Goal: Transaction & Acquisition: Subscribe to service/newsletter

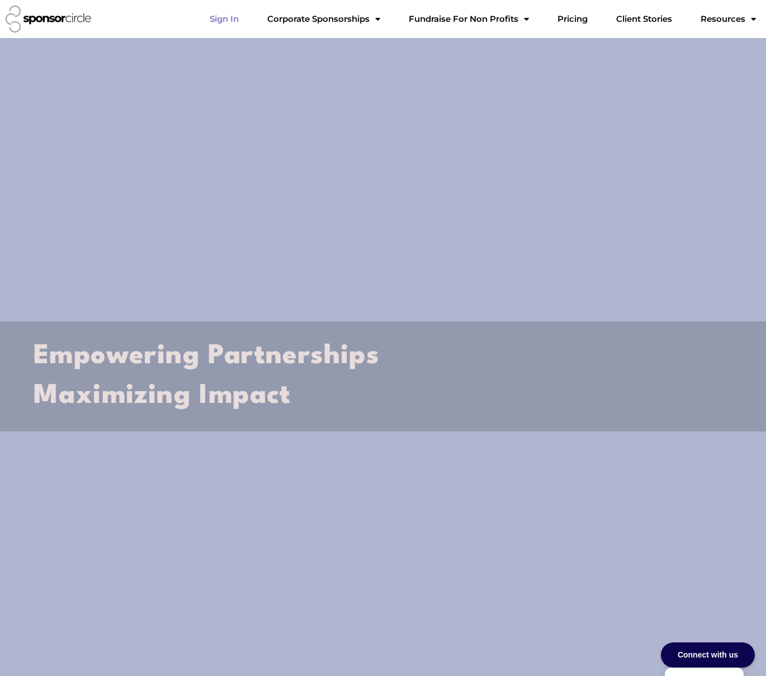
click at [231, 19] on link "Sign In" at bounding box center [224, 19] width 47 height 22
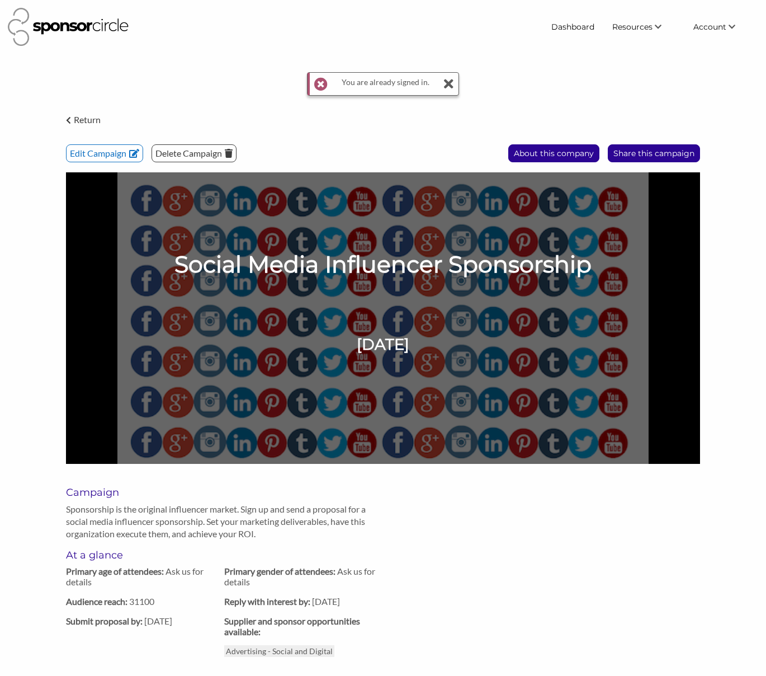
click at [449, 85] on icon at bounding box center [448, 84] width 11 height 22
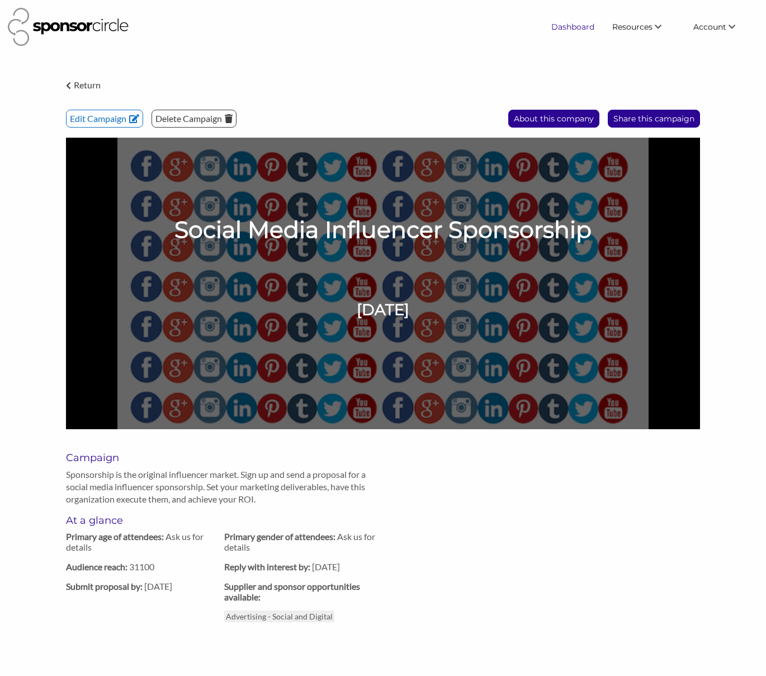
click at [559, 26] on link "Dashboard" at bounding box center [573, 27] width 61 height 20
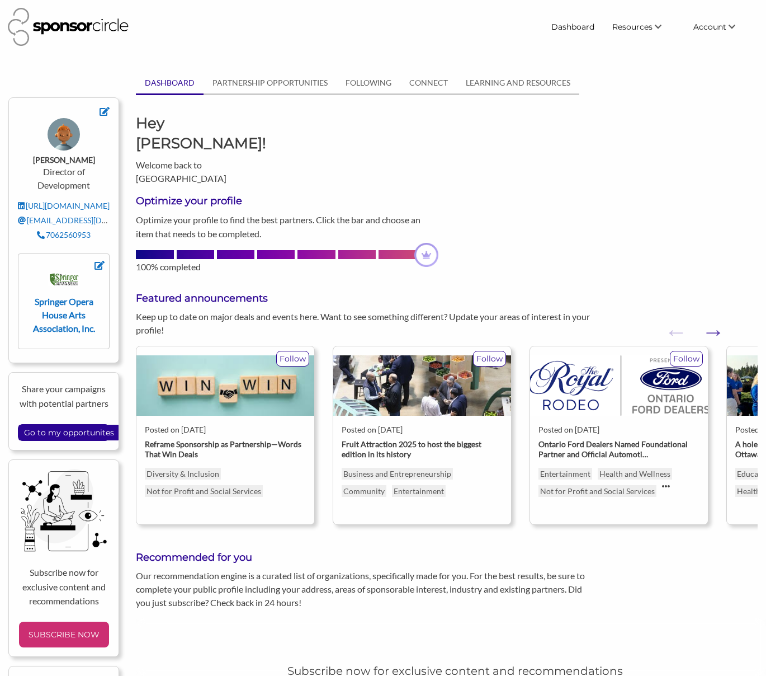
click at [423, 243] on img at bounding box center [426, 255] width 24 height 24
click at [295, 85] on link "PARTNERSHIP OPPORTUNITIES" at bounding box center [270, 82] width 133 height 21
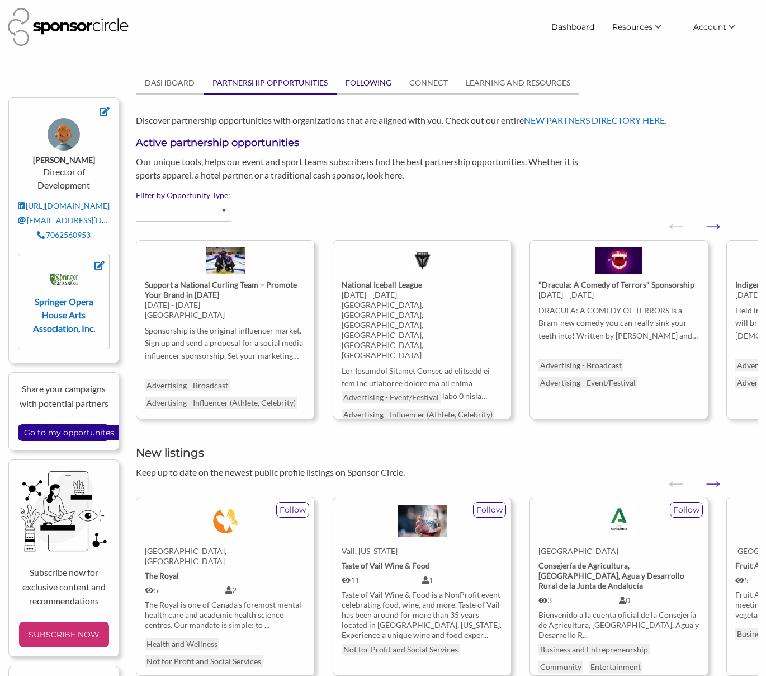
click at [366, 84] on link "FOLLOWING" at bounding box center [369, 82] width 64 height 21
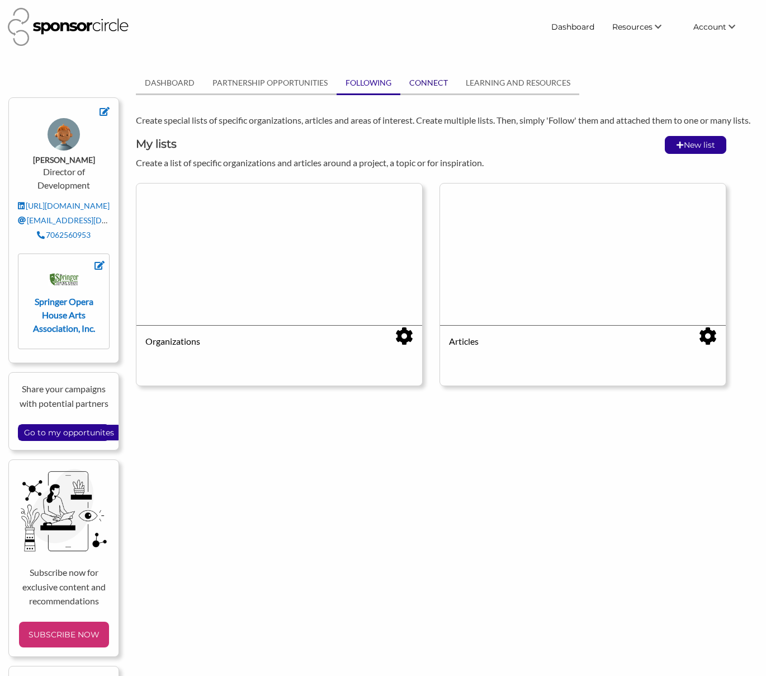
click at [409, 84] on link "CONNECT" at bounding box center [429, 82] width 56 height 21
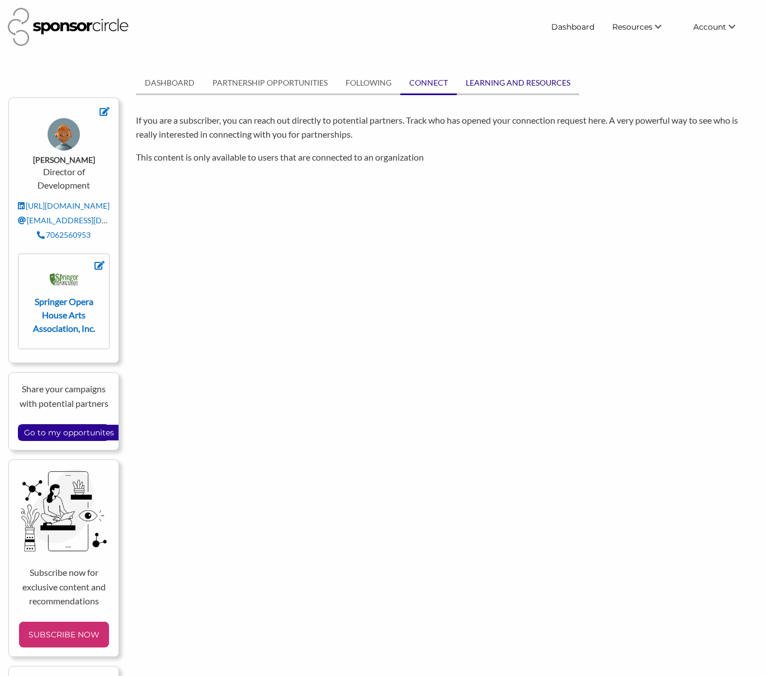
click at [477, 79] on link "LEARNING AND RESOURCES" at bounding box center [518, 82] width 122 height 21
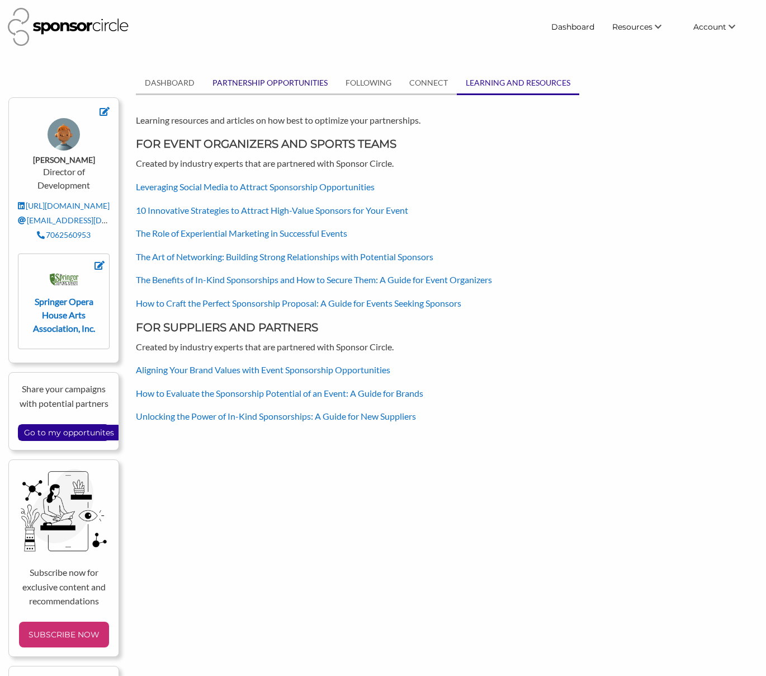
click at [327, 86] on link "PARTNERSHIP OPPORTUNITIES" at bounding box center [270, 82] width 133 height 21
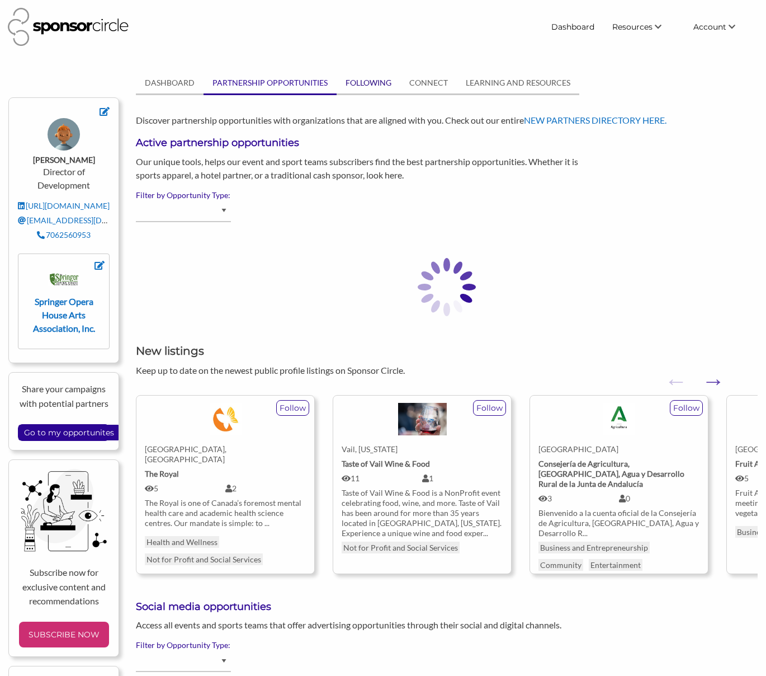
click at [350, 84] on link "FOLLOWING" at bounding box center [369, 82] width 64 height 21
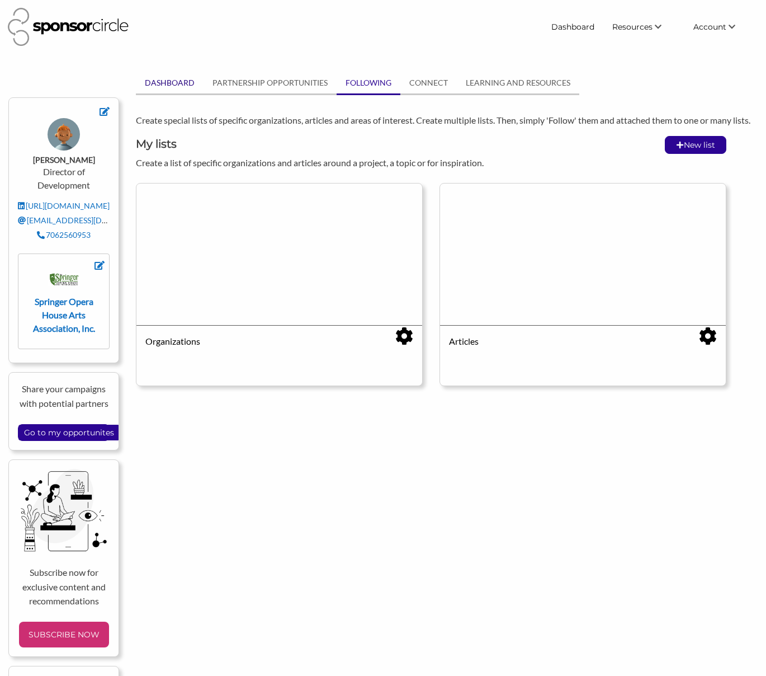
click at [185, 86] on link "DASHBOARD" at bounding box center [170, 82] width 68 height 21
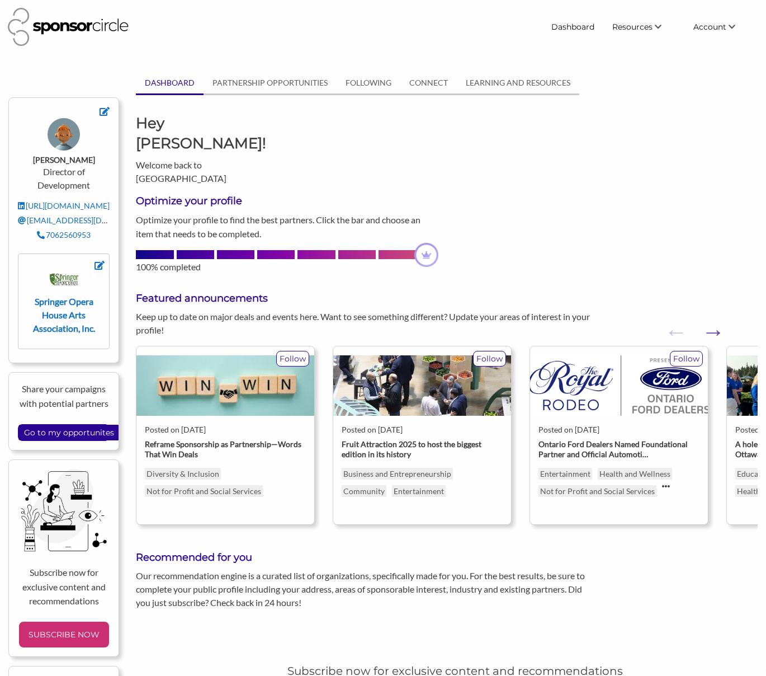
click at [339, 118] on div "Hey Jordan! Welcome back to Sponsor Circle" at bounding box center [447, 149] width 639 height 72
click at [479, 79] on link "LEARNING AND RESOURCES" at bounding box center [518, 82] width 122 height 21
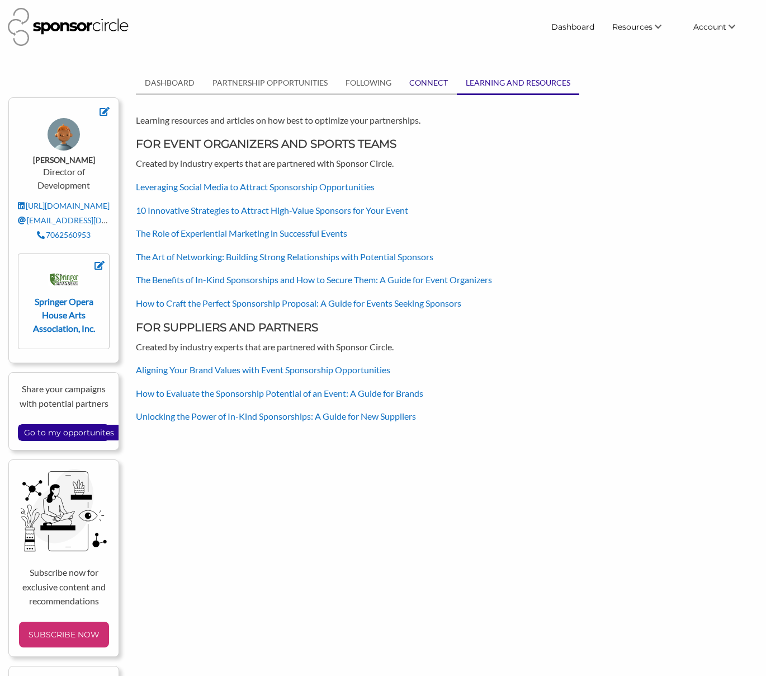
click at [449, 80] on link "CONNECT" at bounding box center [429, 82] width 56 height 21
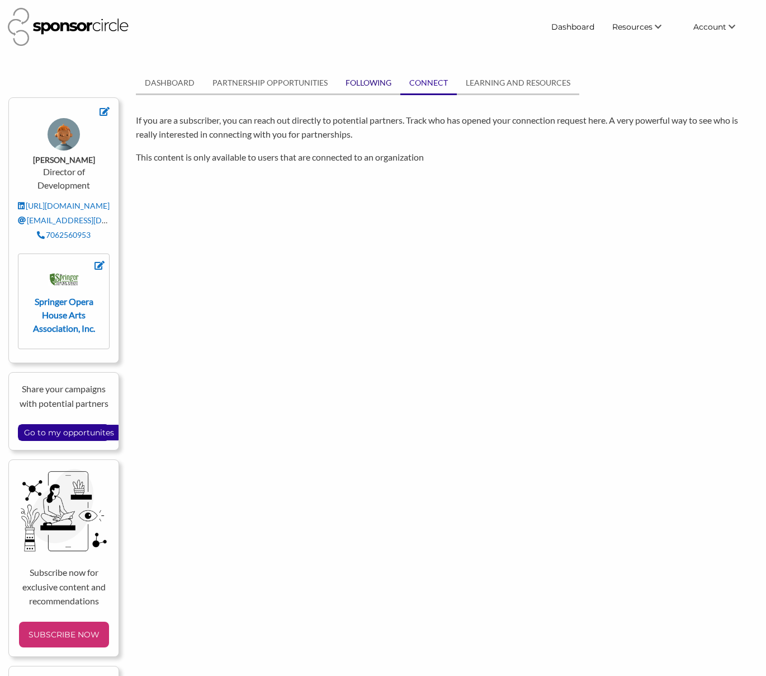
click at [388, 87] on link "FOLLOWING" at bounding box center [369, 82] width 64 height 21
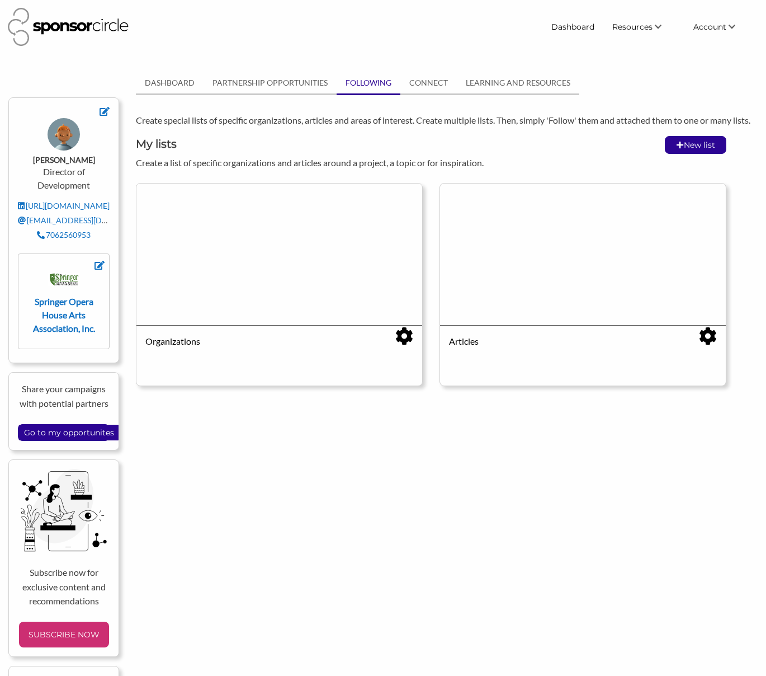
click at [282, 241] on div at bounding box center [279, 253] width 286 height 141
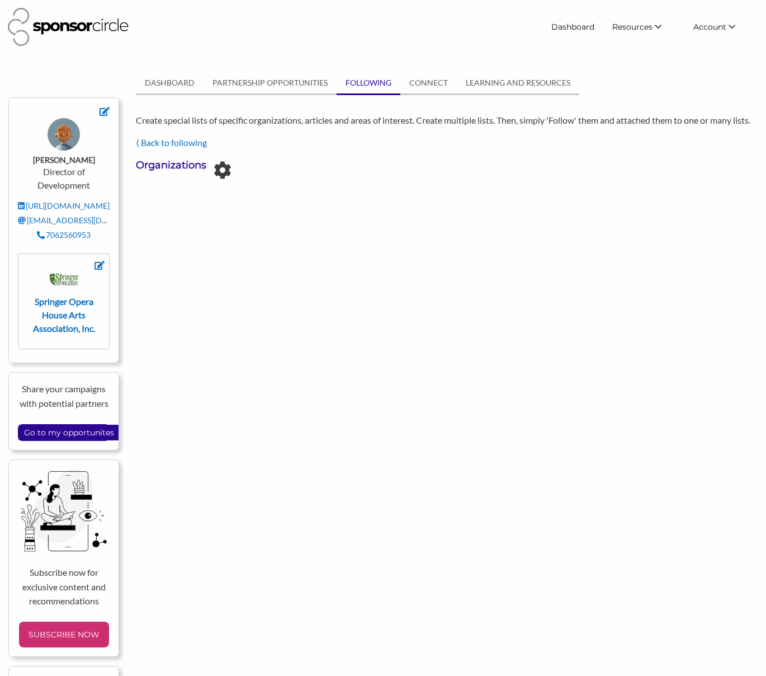
drag, startPoint x: 197, startPoint y: 180, endPoint x: 204, endPoint y: 180, distance: 6.7
click at [197, 172] on h3 "Organizations" at bounding box center [171, 165] width 70 height 14
click at [218, 179] on icon at bounding box center [222, 170] width 17 height 17
click at [187, 166] on div "⟨ Back to following Organizations Edit list Delete list" at bounding box center [431, 158] width 591 height 44
click at [169, 149] on div "⟨ Back to following" at bounding box center [431, 142] width 591 height 13
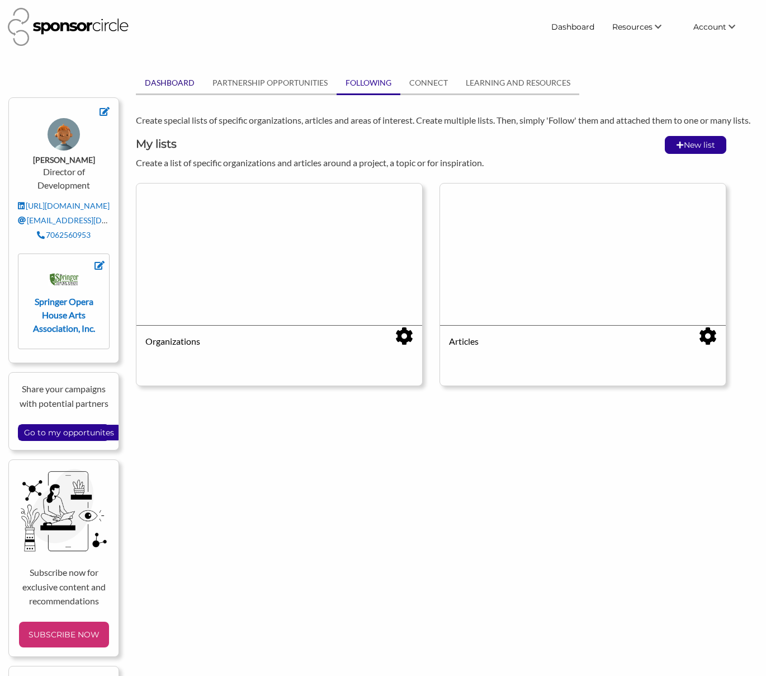
click at [146, 81] on link "DASHBOARD" at bounding box center [170, 82] width 68 height 21
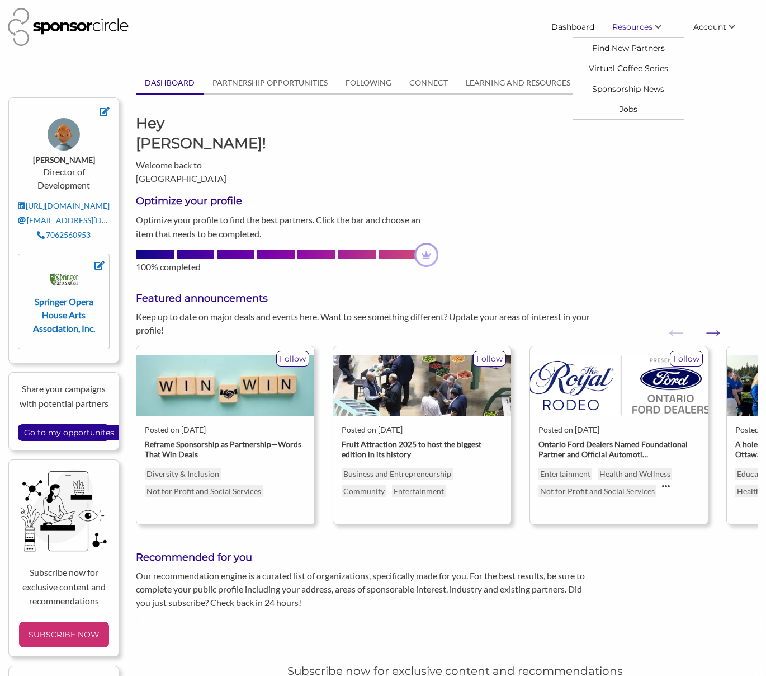
click at [628, 21] on link "Resources" at bounding box center [644, 27] width 81 height 20
click at [628, 49] on link "Find New Partners" at bounding box center [628, 48] width 111 height 20
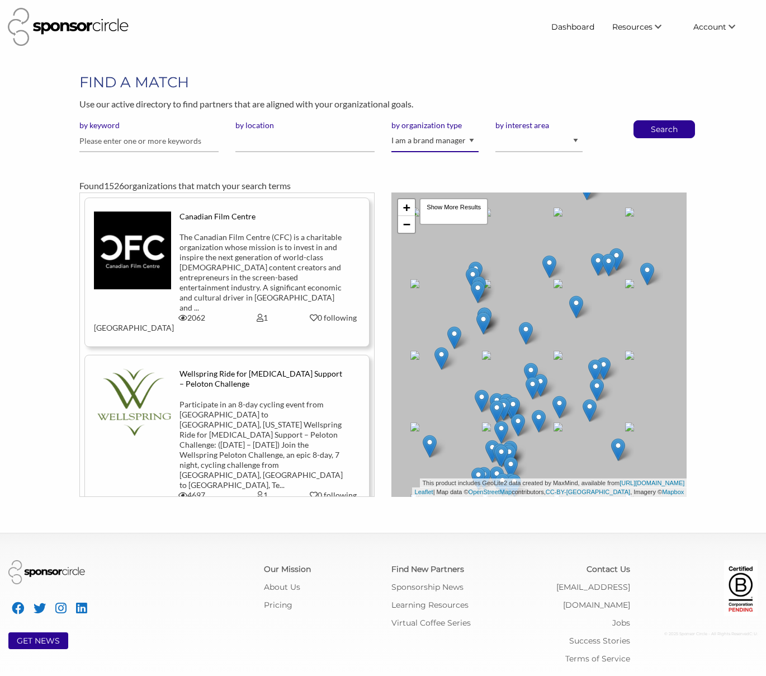
click at [450, 146] on select "I am an event organizer seeking new partnerships with suppliers, exhibitors or …" at bounding box center [435, 141] width 87 height 22
select select "Property"
click at [392, 130] on select "I am an event organizer seeking new partnerships with suppliers, exhibitors or …" at bounding box center [435, 141] width 87 height 22
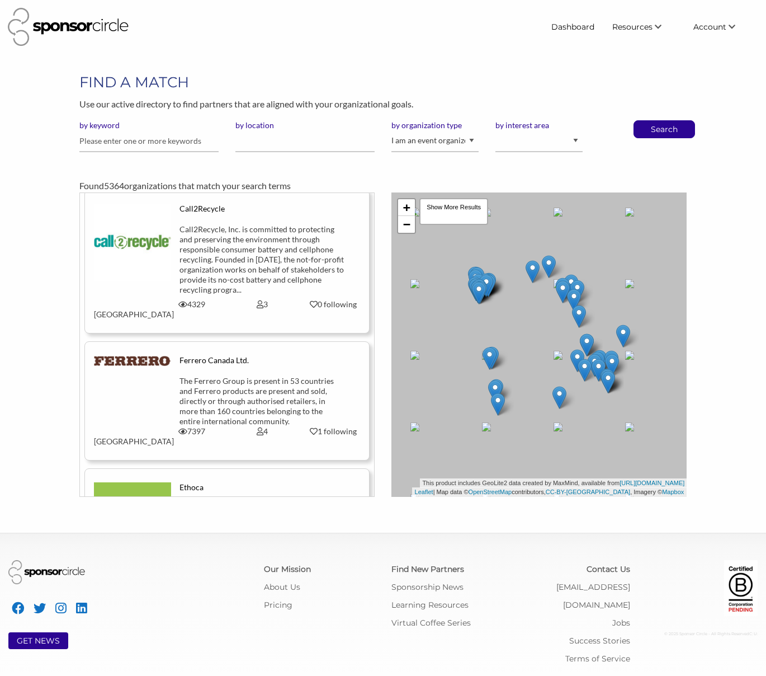
scroll to position [3261, 0]
click at [277, 149] on input "by location" at bounding box center [304, 141] width 139 height 22
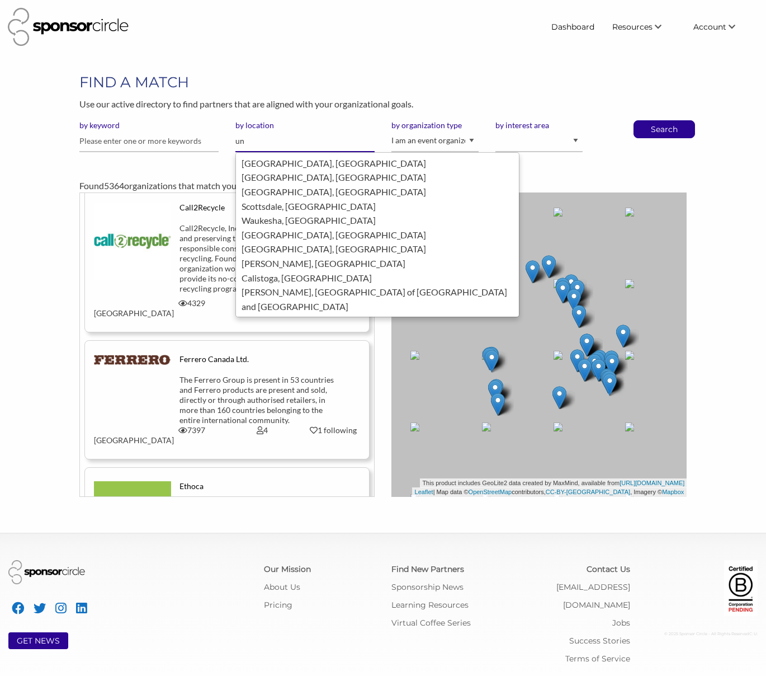
type input "u"
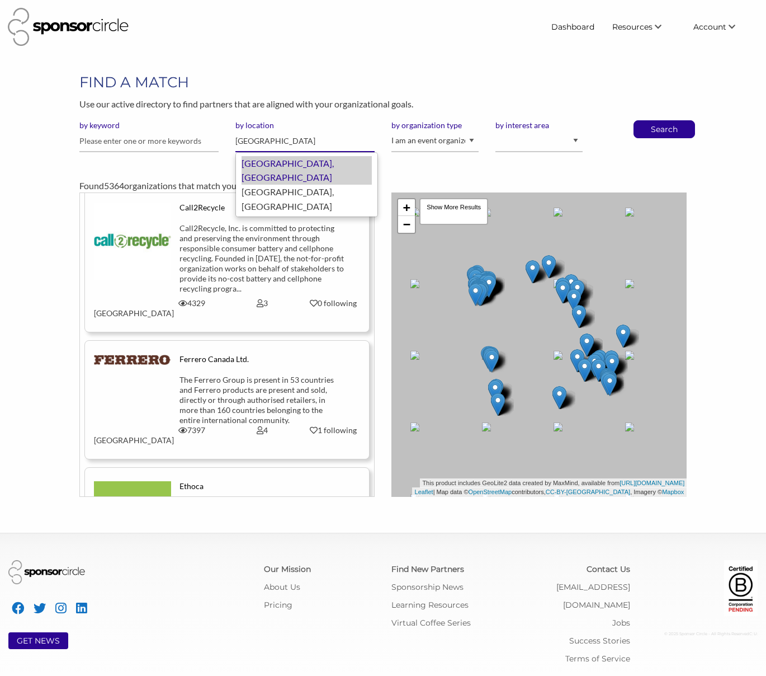
click at [338, 166] on div "Atlanta, United States of America" at bounding box center [307, 170] width 130 height 29
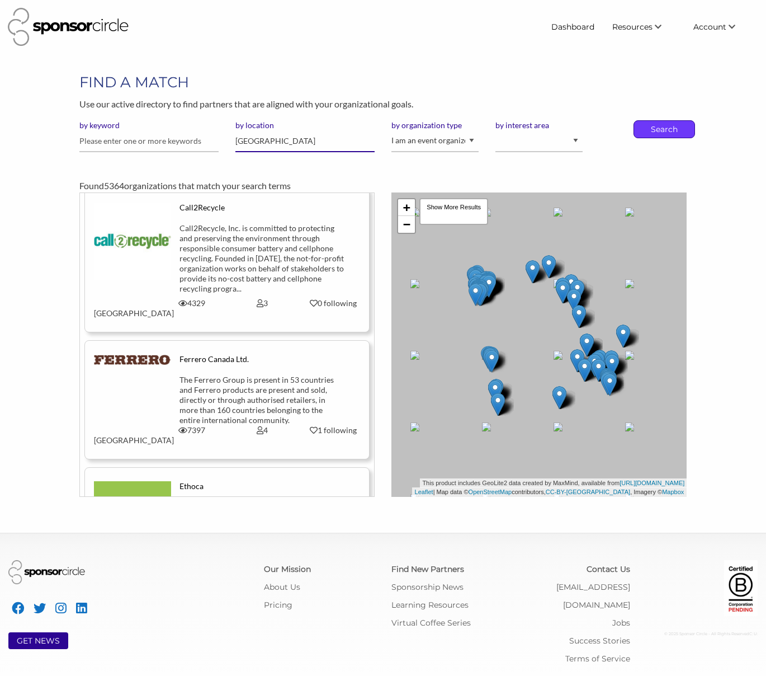
type input "[GEOGRAPHIC_DATA]"
click at [657, 135] on p "Search" at bounding box center [664, 129] width 37 height 17
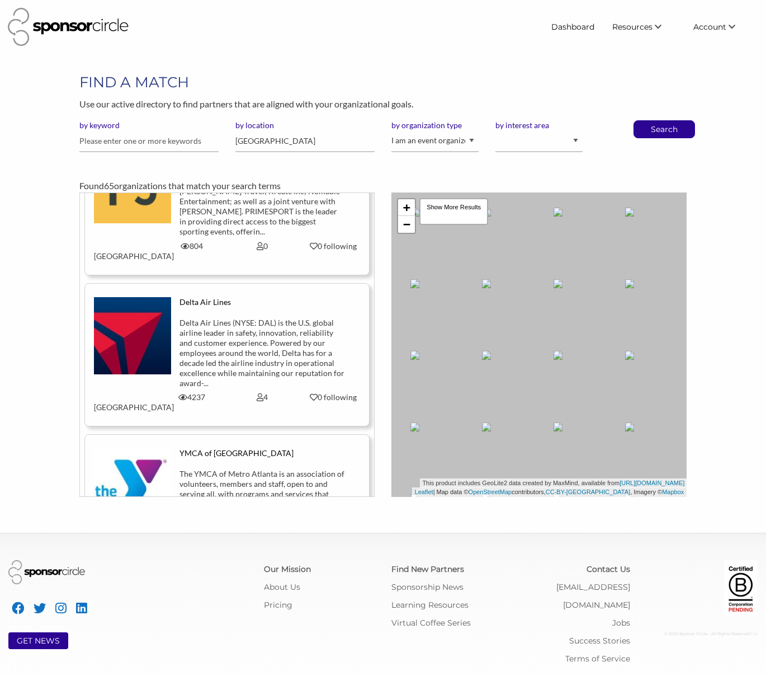
scroll to position [124, 0]
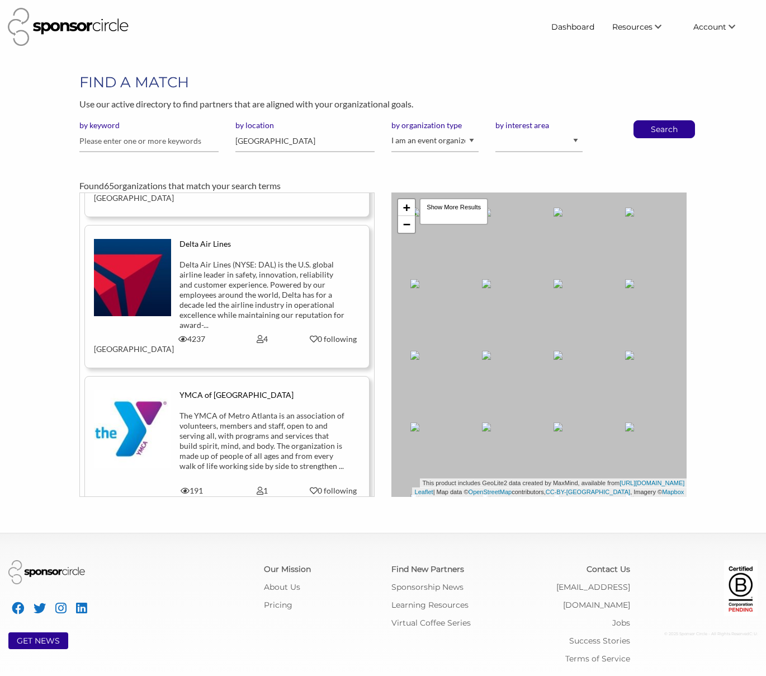
click at [218, 289] on div "Delta Air Lines (NYSE: DAL) is the U.S. global airline leader in safety, innova…" at bounding box center [262, 295] width 165 height 70
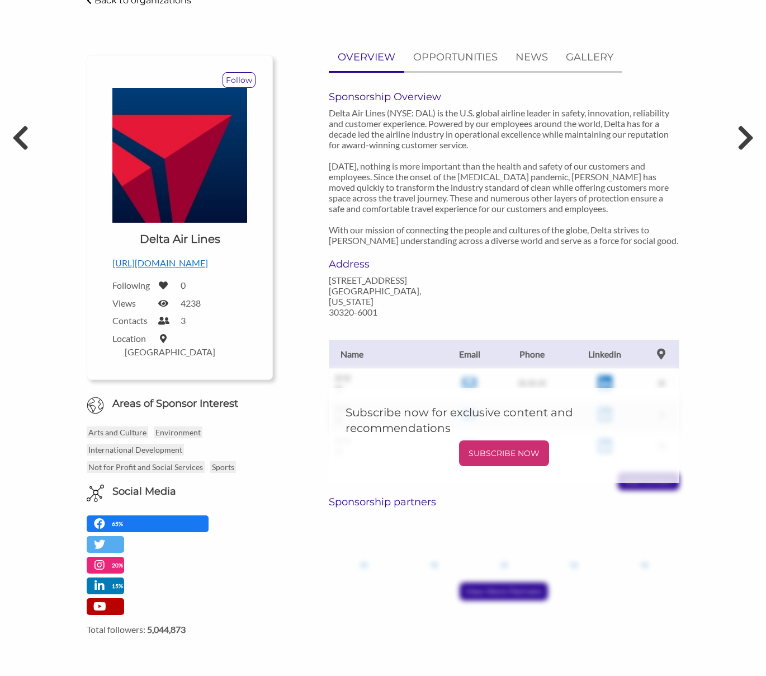
scroll to position [79, 0]
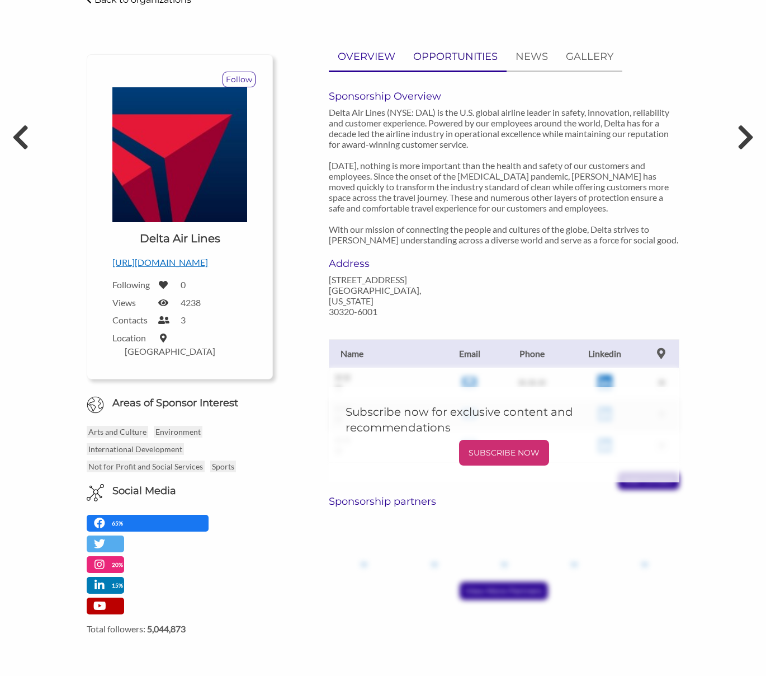
click at [442, 53] on p "OPPORTUNITIES" at bounding box center [455, 57] width 84 height 16
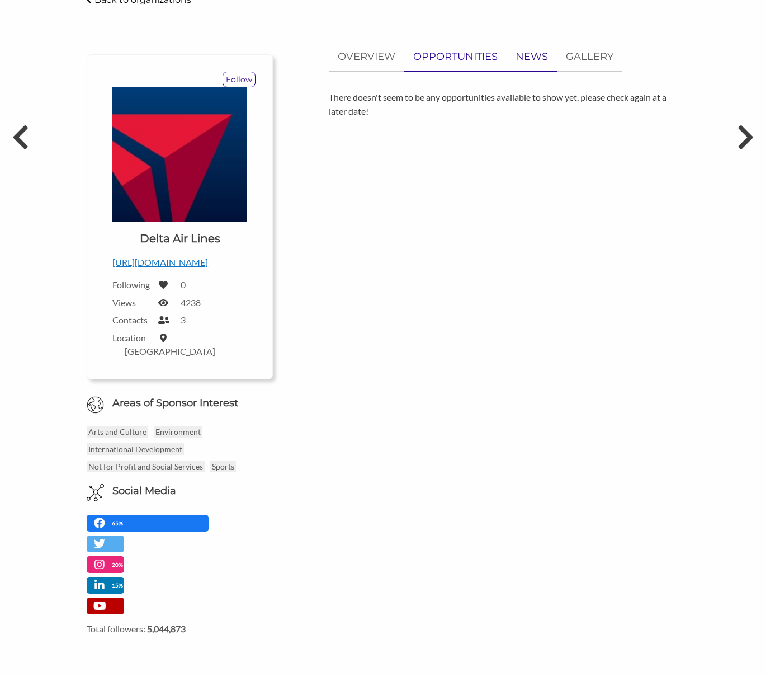
click at [517, 61] on p "NEWS" at bounding box center [532, 57] width 32 height 16
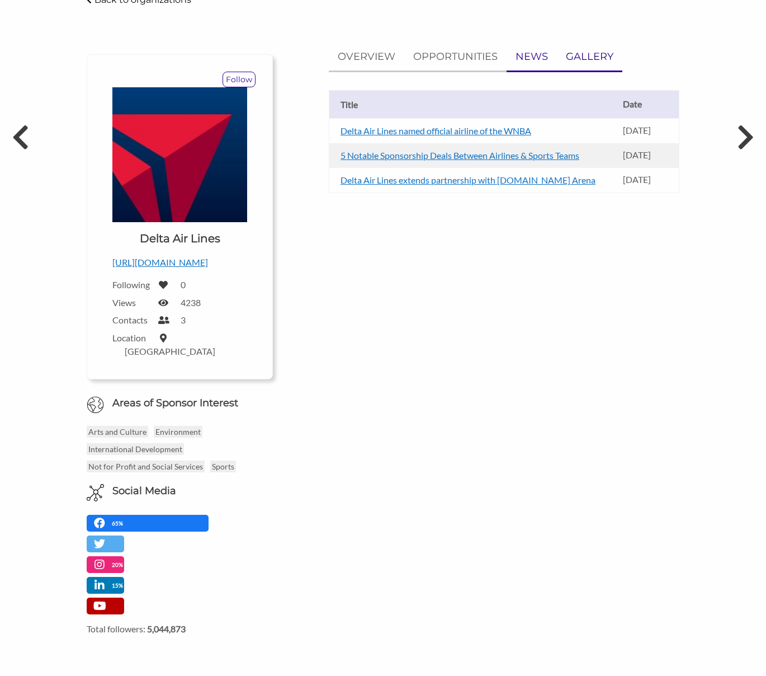
click at [609, 58] on p "GALLERY" at bounding box center [590, 57] width 48 height 16
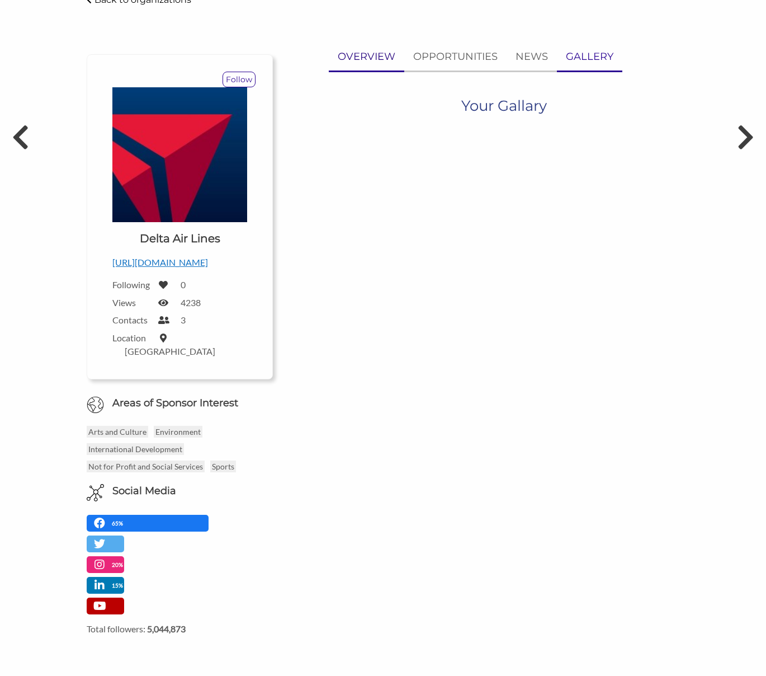
click at [351, 57] on p "OVERVIEW" at bounding box center [367, 57] width 58 height 16
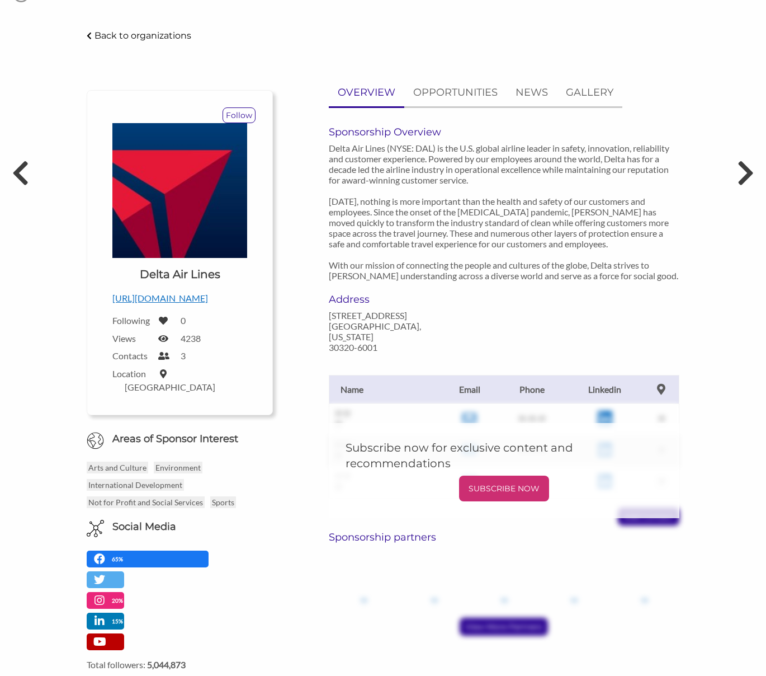
scroll to position [44, 0]
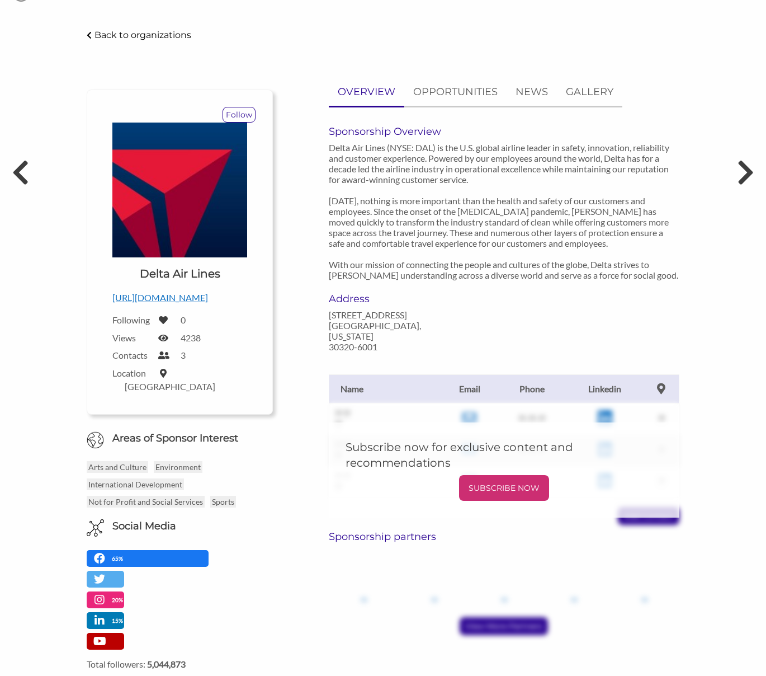
click at [100, 30] on p "Back to organizations" at bounding box center [143, 35] width 97 height 11
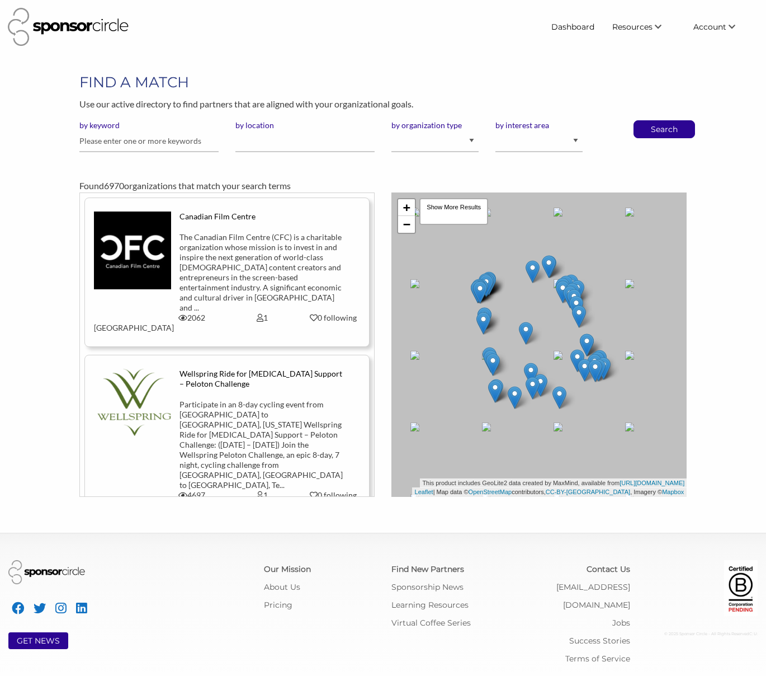
click at [428, 154] on div "by organization type I am an event organizer seeking new partnerships with supp…" at bounding box center [435, 140] width 104 height 41
click at [425, 144] on select "I am an event organizer seeking new partnerships with suppliers, exhibitors or …" at bounding box center [435, 141] width 87 height 22
select select "Property"
click at [392, 130] on select "I am an event organizer seeking new partnerships with suppliers, exhibitors or …" at bounding box center [435, 141] width 87 height 22
click at [306, 149] on input "by location" at bounding box center [304, 141] width 139 height 22
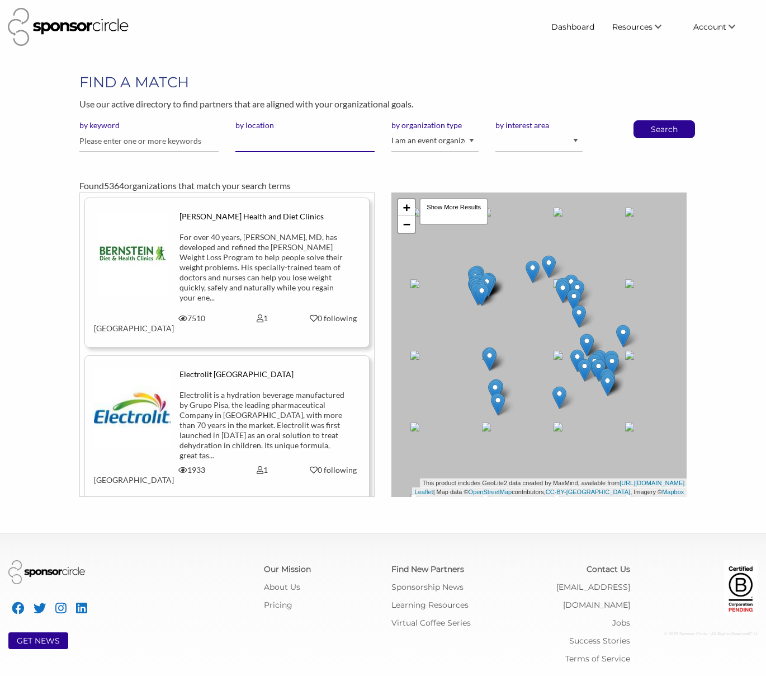
click at [306, 149] on input "by location" at bounding box center [304, 141] width 139 height 22
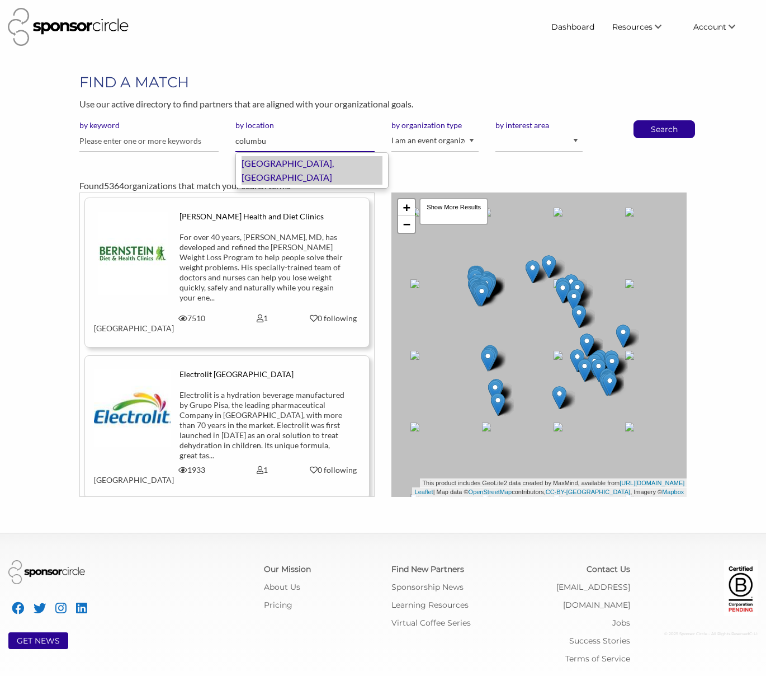
click at [292, 159] on div "[GEOGRAPHIC_DATA], [GEOGRAPHIC_DATA]" at bounding box center [312, 170] width 141 height 29
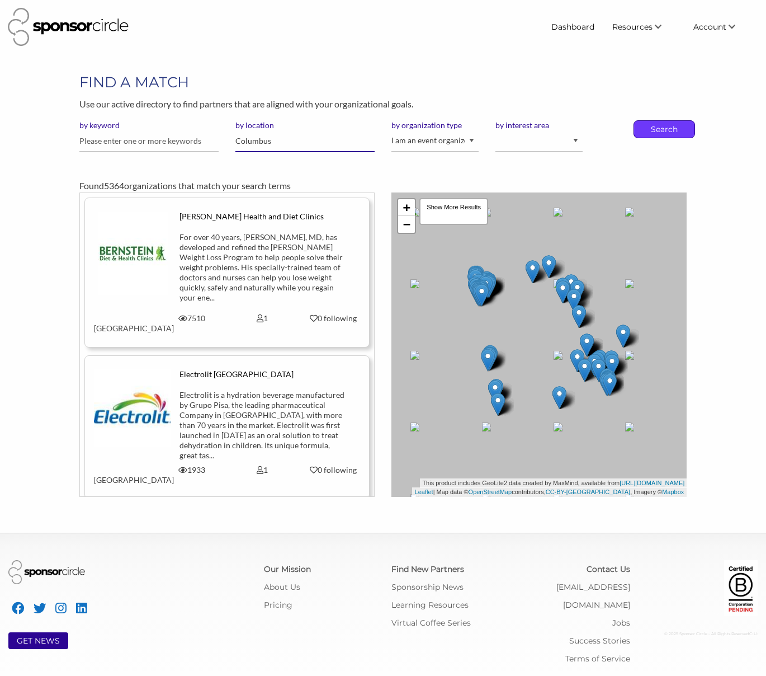
type input "Columbus"
click at [671, 131] on p "Search" at bounding box center [664, 129] width 37 height 17
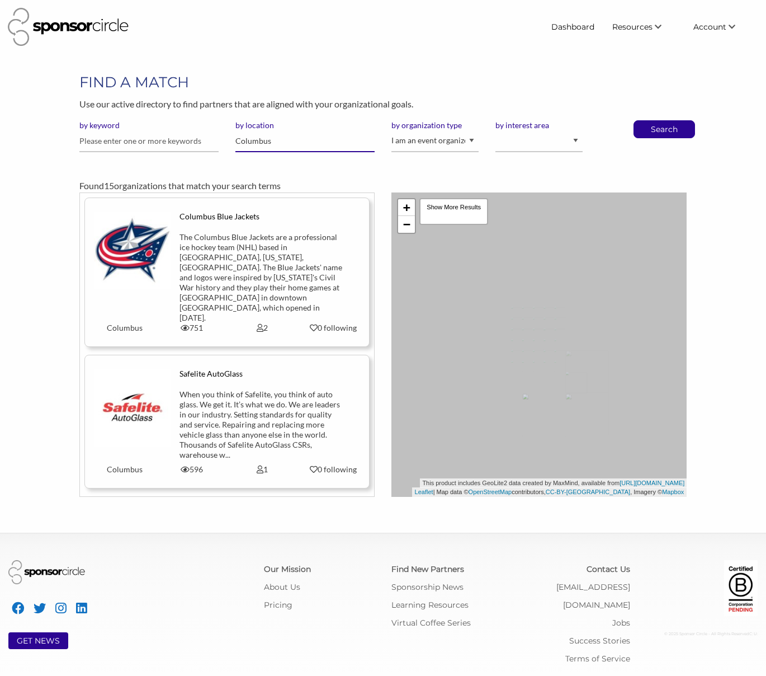
click at [265, 139] on input "Columbus" at bounding box center [304, 141] width 139 height 22
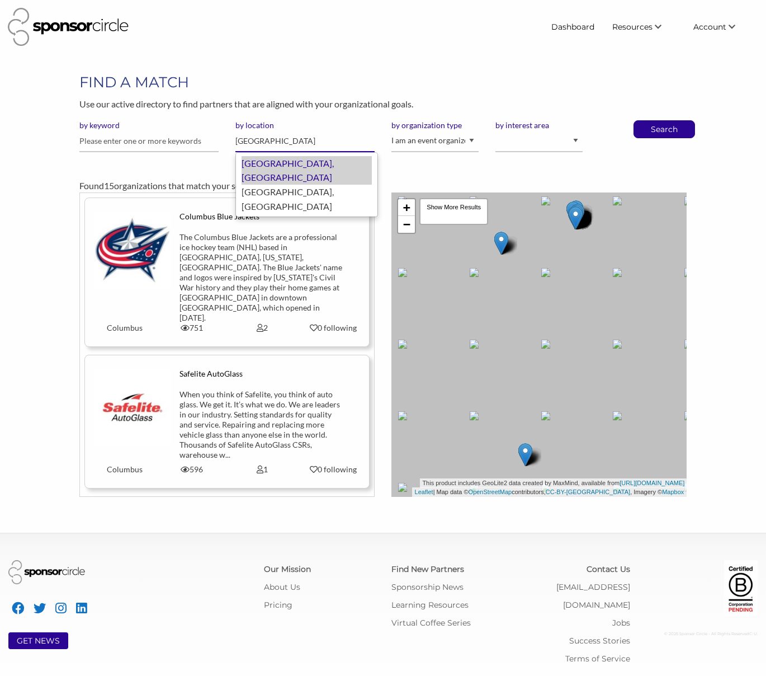
click at [355, 161] on div "Atlanta, United States of America" at bounding box center [307, 170] width 130 height 29
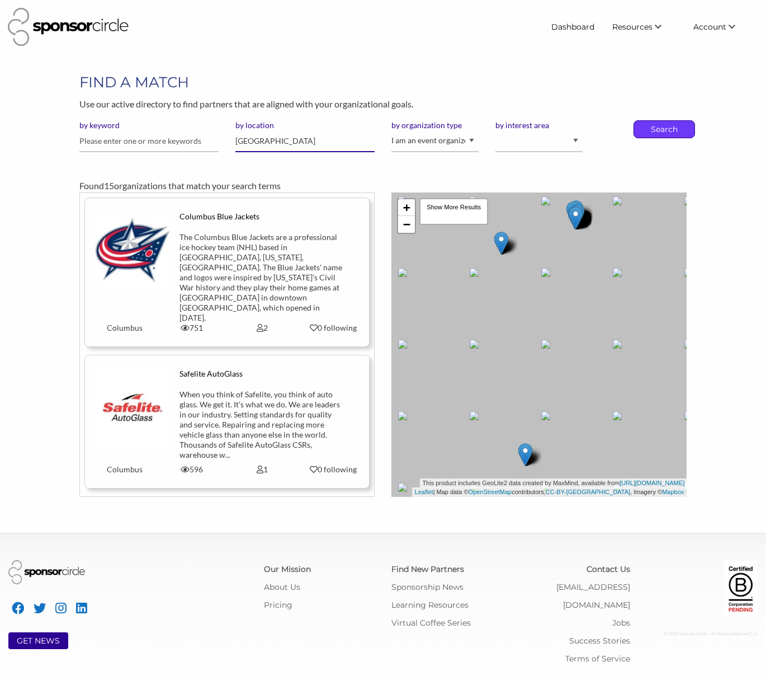
type input "[GEOGRAPHIC_DATA]"
click at [656, 131] on p "Search" at bounding box center [664, 129] width 37 height 17
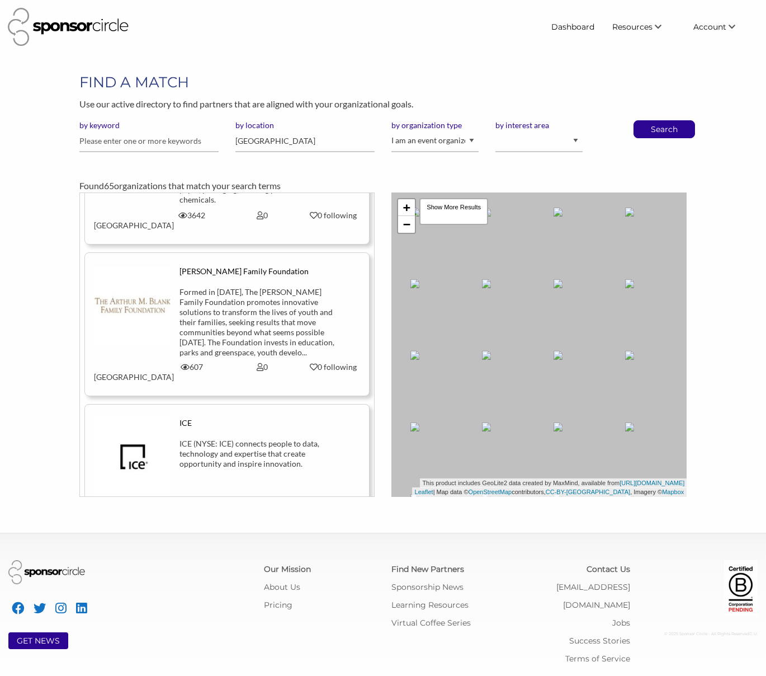
scroll to position [8708, 0]
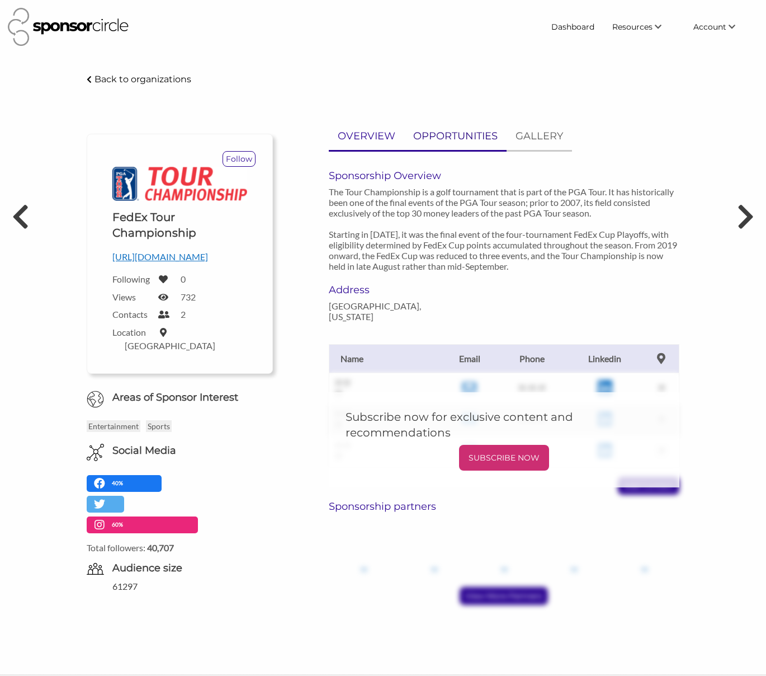
click at [417, 133] on p "OPPORTUNITIES" at bounding box center [455, 136] width 84 height 16
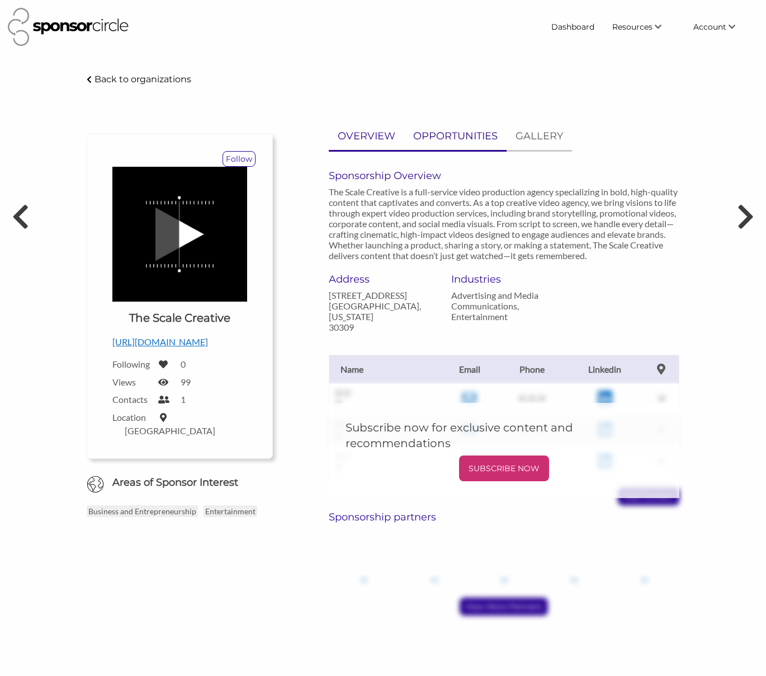
click at [453, 136] on p "OPPORTUNITIES" at bounding box center [455, 136] width 84 height 16
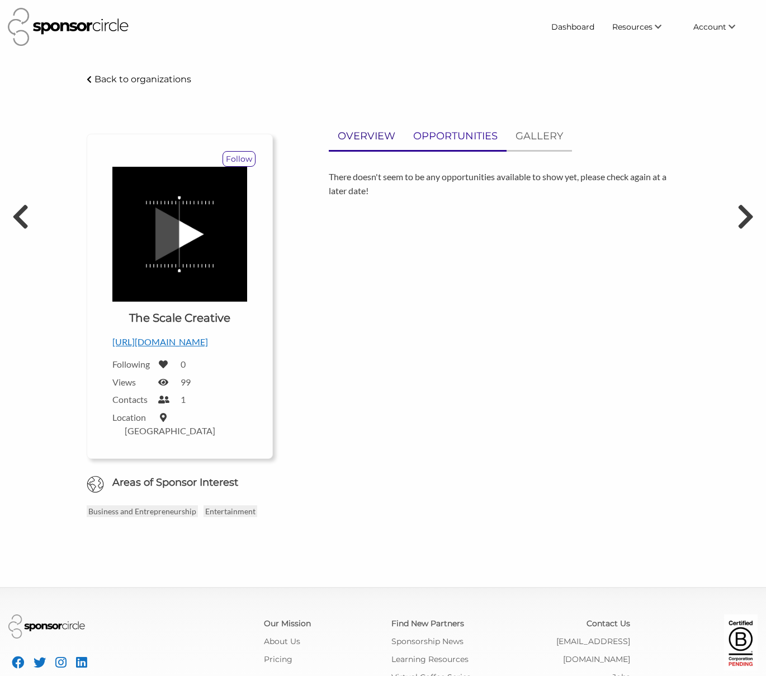
click at [340, 133] on p "OVERVIEW" at bounding box center [367, 136] width 58 height 16
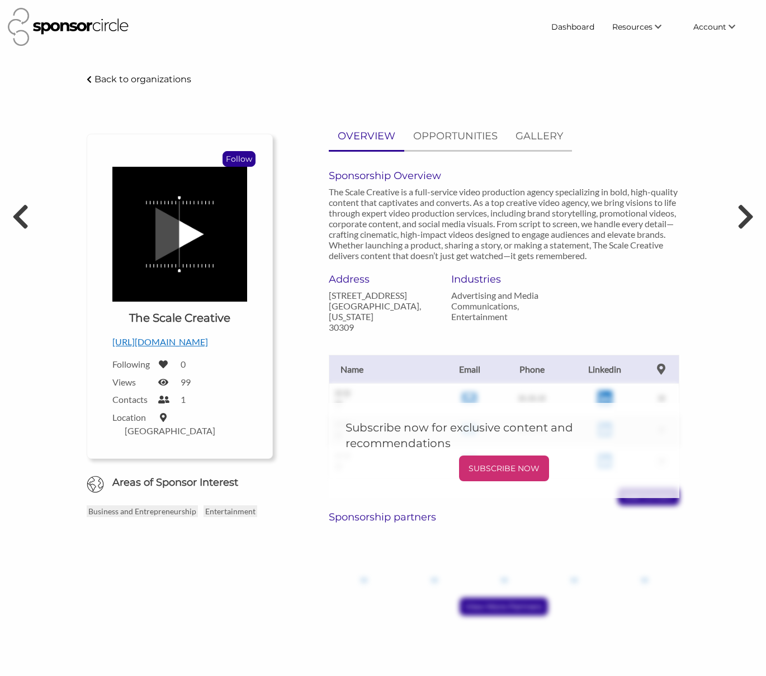
click at [232, 157] on p "Follow" at bounding box center [239, 159] width 32 height 15
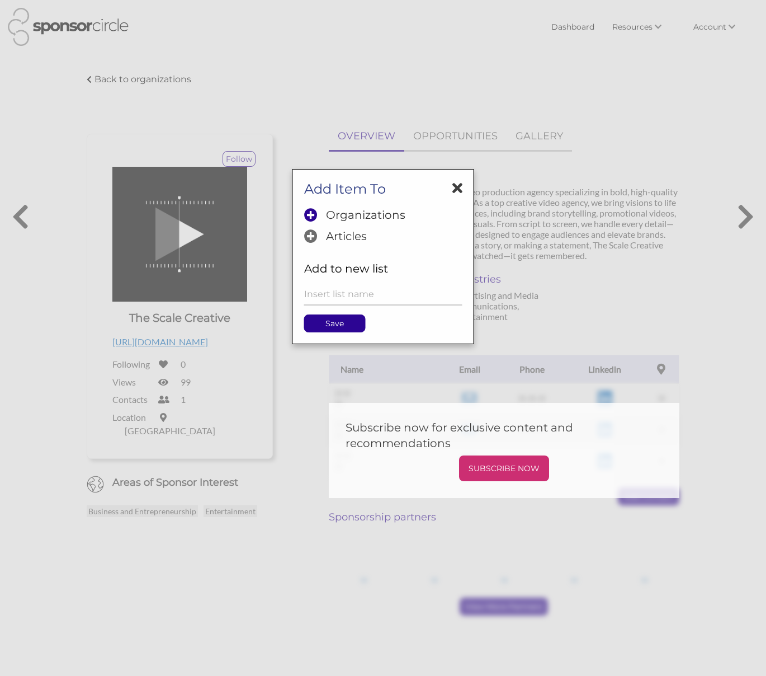
drag, startPoint x: 395, startPoint y: 213, endPoint x: 381, endPoint y: 238, distance: 29.1
click at [395, 213] on p "Organizations" at bounding box center [365, 214] width 79 height 13
click at [339, 327] on p "Save" at bounding box center [335, 323] width 60 height 17
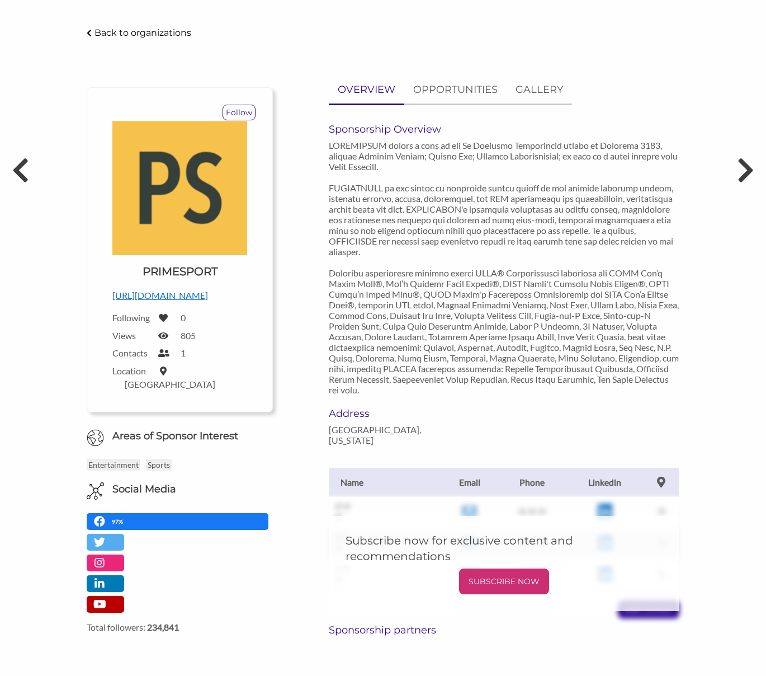
scroll to position [51, 0]
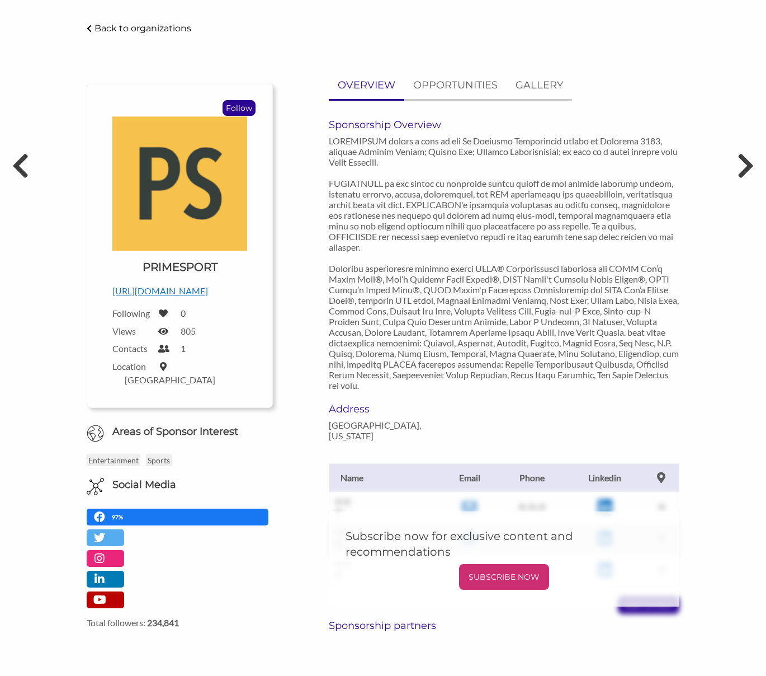
click at [235, 108] on p "Follow" at bounding box center [239, 108] width 32 height 15
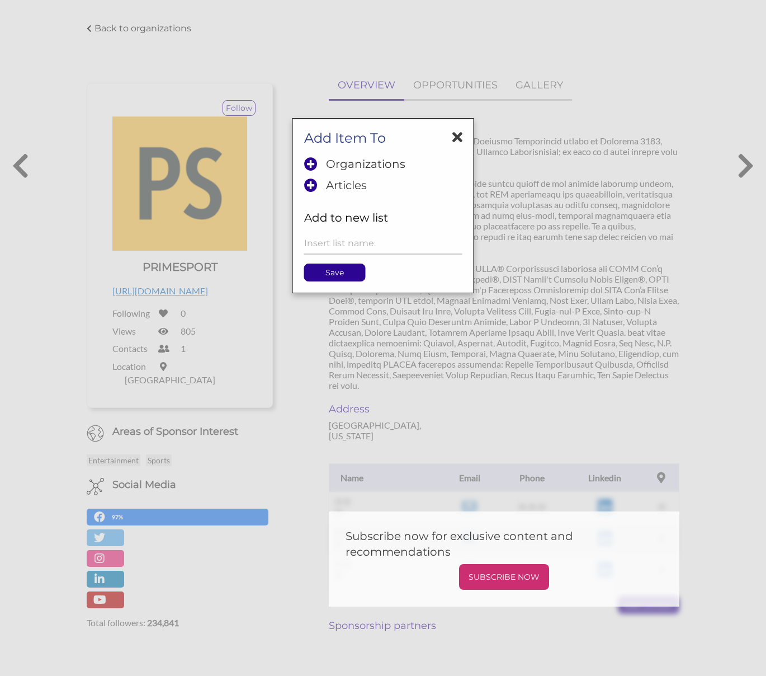
click at [455, 136] on icon at bounding box center [458, 137] width 10 height 15
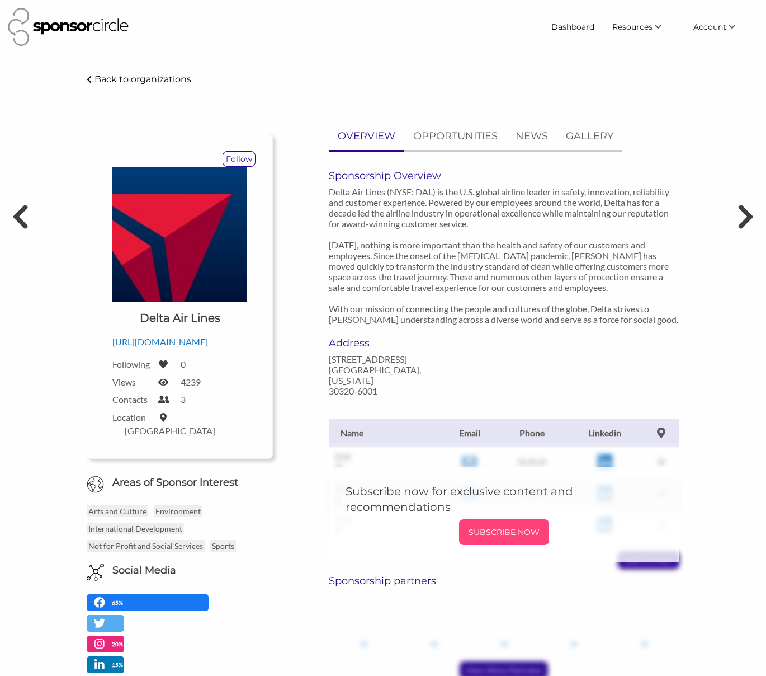
click at [487, 524] on p "SUBSCRIBE NOW" at bounding box center [504, 532] width 81 height 17
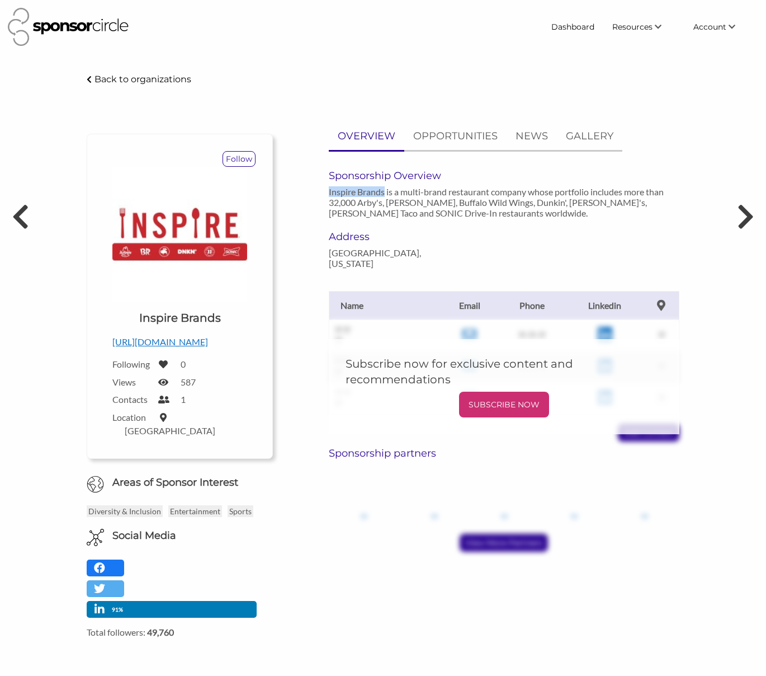
drag, startPoint x: 384, startPoint y: 191, endPoint x: 324, endPoint y: 190, distance: 59.9
click at [324, 190] on div "Sponsorship Overview Inspire Brands is a multi-brand restaurant company whose p…" at bounding box center [504, 199] width 367 height 61
copy p "Inspire Brands"
click at [236, 159] on p "Follow" at bounding box center [239, 159] width 32 height 15
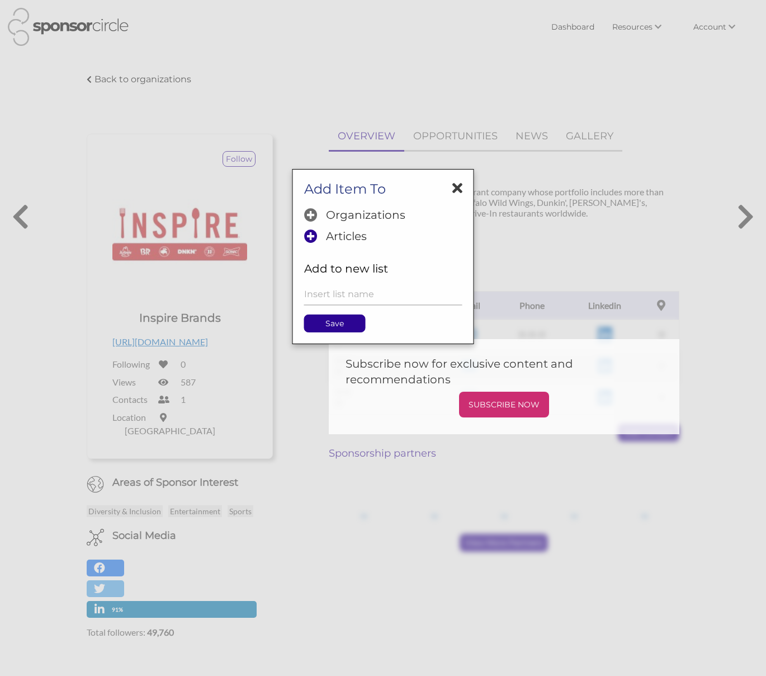
click at [332, 211] on p "Organizations" at bounding box center [365, 214] width 79 height 13
click at [342, 326] on p "Save" at bounding box center [335, 323] width 60 height 17
click at [324, 330] on p "Save" at bounding box center [335, 323] width 60 height 17
click at [338, 294] on input "text" at bounding box center [383, 295] width 158 height 22
type input "Georgia Sponsors"
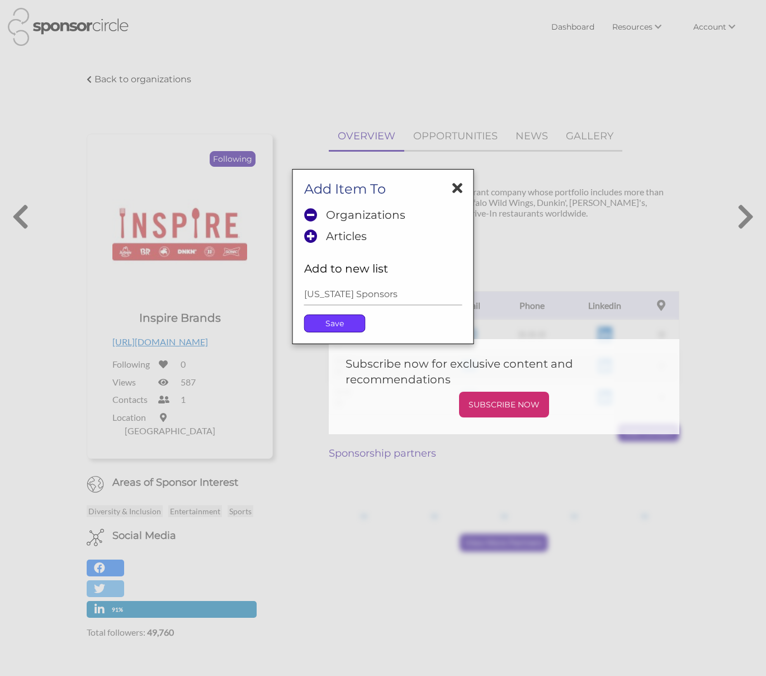
click at [332, 323] on p "Save" at bounding box center [335, 323] width 60 height 17
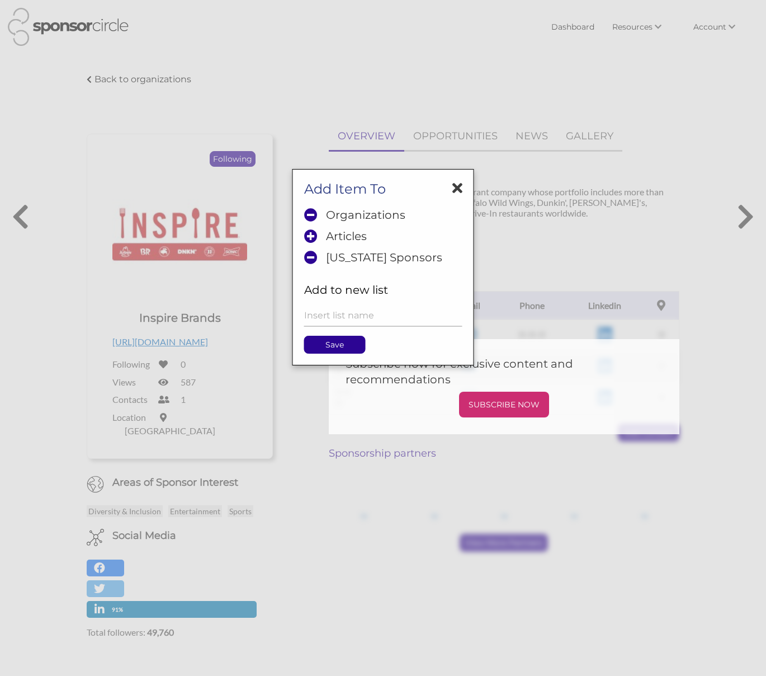
click at [455, 190] on icon at bounding box center [458, 188] width 10 height 15
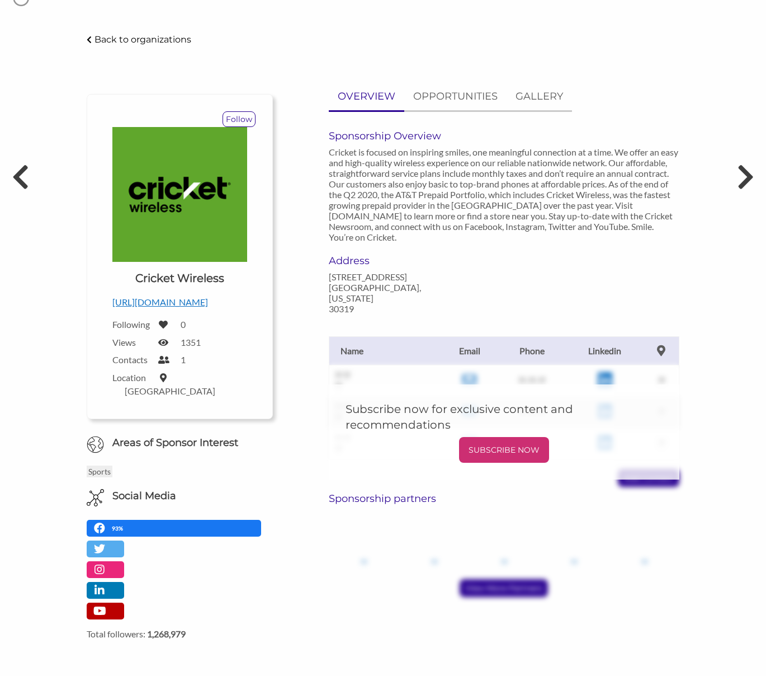
scroll to position [48, 0]
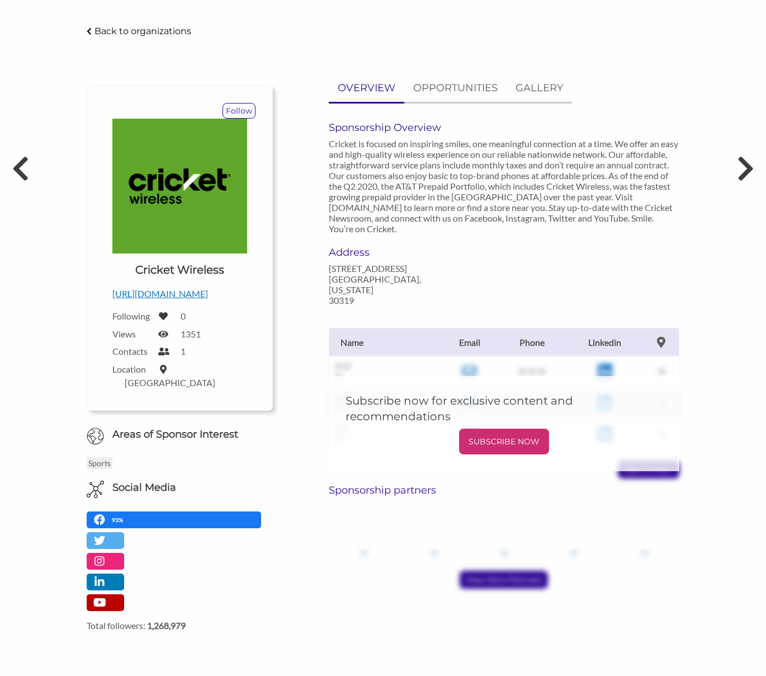
click at [164, 351] on icon at bounding box center [163, 351] width 10 height 9
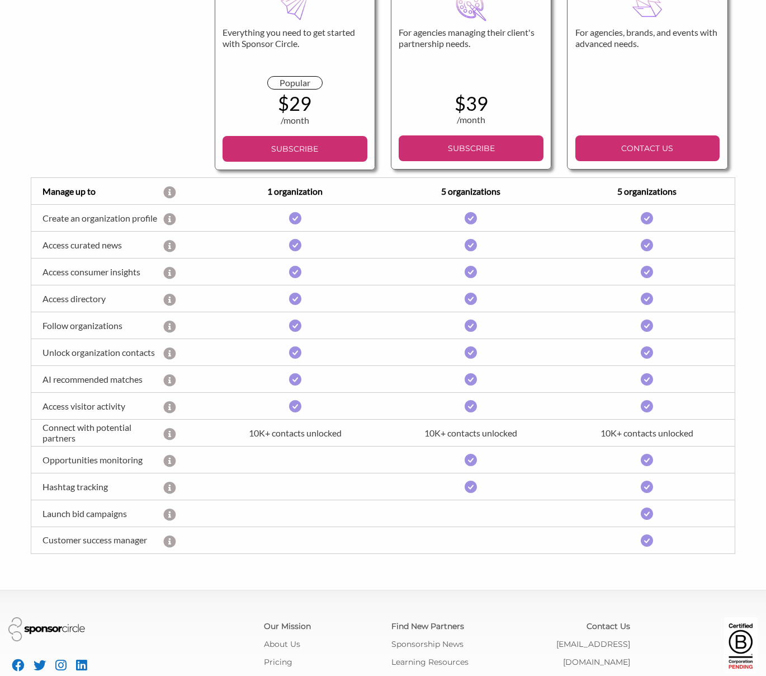
scroll to position [173, 0]
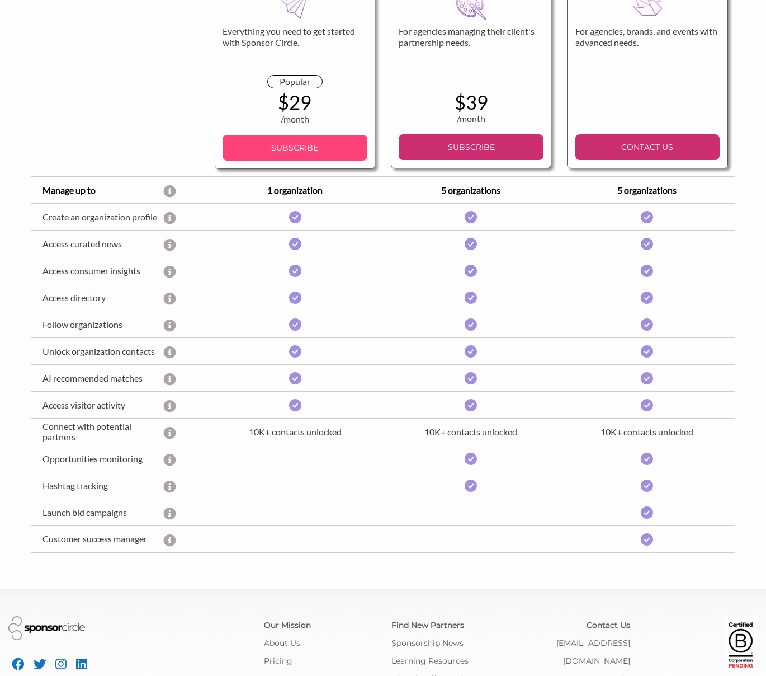
click at [303, 140] on p "SUBSCRIBE" at bounding box center [294, 147] width 135 height 17
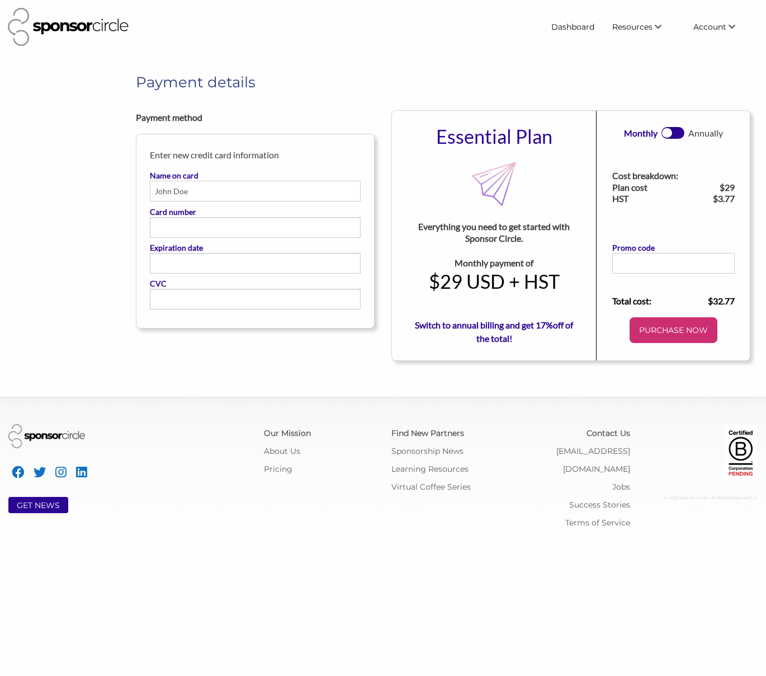
click at [647, 248] on b "Promo code" at bounding box center [633, 248] width 43 height 10
click at [647, 253] on input "Promo code" at bounding box center [673, 263] width 122 height 21
click at [644, 262] on input "Promo code" at bounding box center [673, 263] width 122 height 21
click at [242, 182] on input "Name on card" at bounding box center [255, 191] width 211 height 21
click at [93, 229] on div "Payment details Payment method Enter new credit card information Name on card C…" at bounding box center [383, 216] width 766 height 289
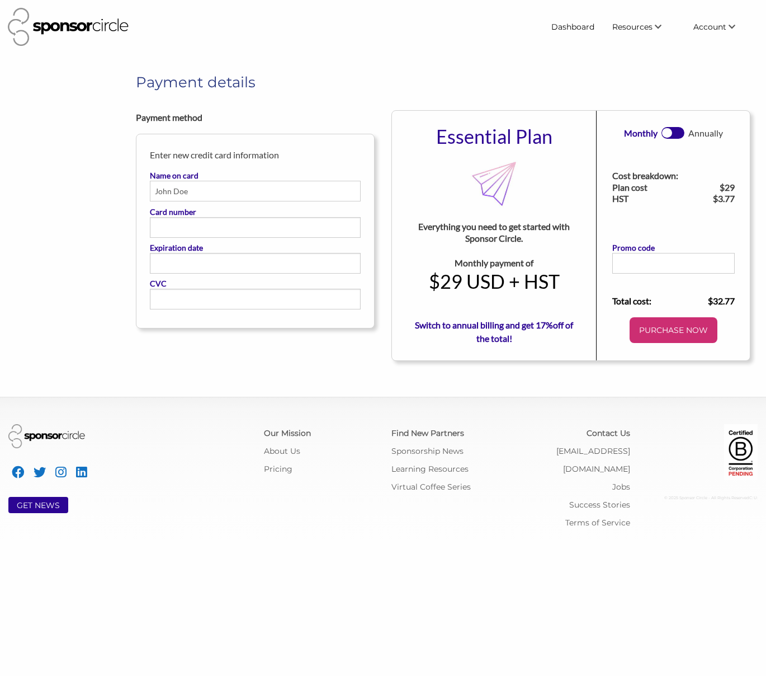
click at [245, 189] on input "Name on card" at bounding box center [255, 191] width 211 height 21
type input "Jordan Beck"
click at [121, 340] on div "Payment details Payment method Enter new credit card information Name on card J…" at bounding box center [383, 216] width 766 height 289
click at [681, 133] on link at bounding box center [673, 133] width 23 height 12
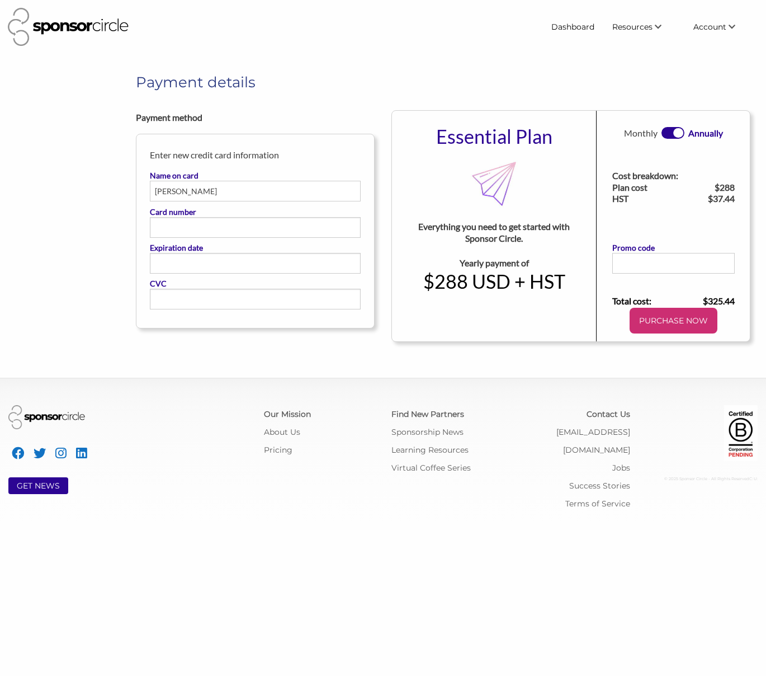
click at [664, 132] on link at bounding box center [673, 133] width 23 height 12
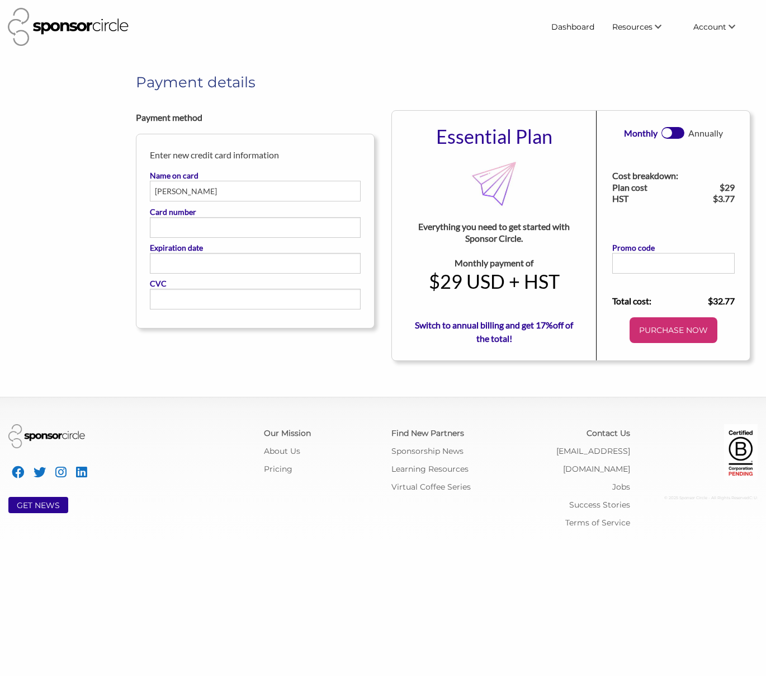
click at [304, 362] on body "Dashboard Resources Find New Partners Virtual Coffee Series Sponsorship News Jo…" at bounding box center [383, 338] width 766 height 676
click at [290, 453] on link "About Us" at bounding box center [282, 451] width 36 height 10
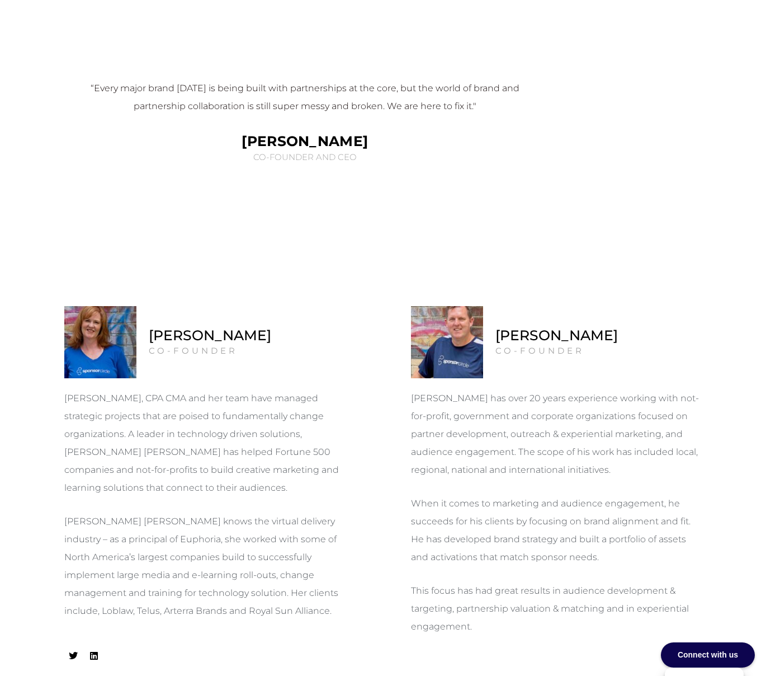
scroll to position [560, 0]
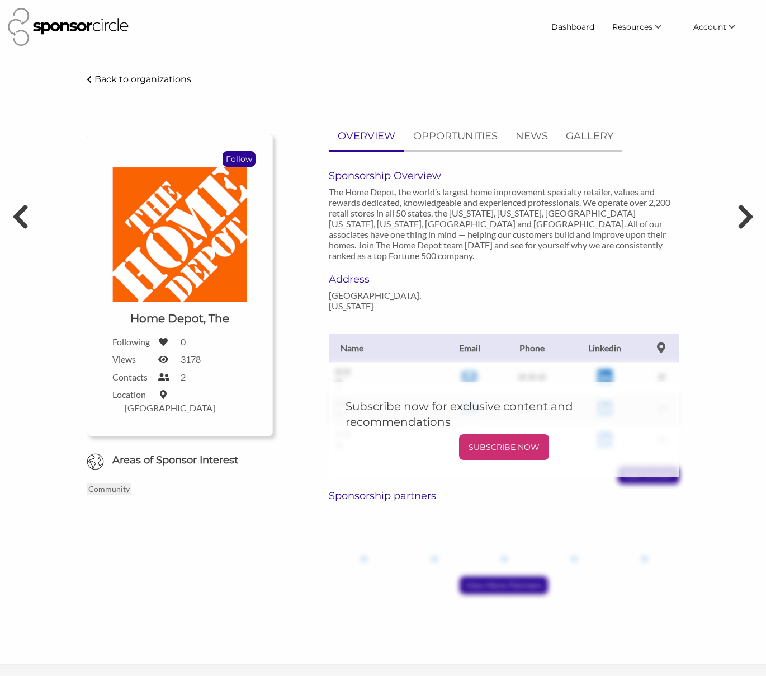
click at [245, 162] on p "Follow" at bounding box center [239, 159] width 32 height 15
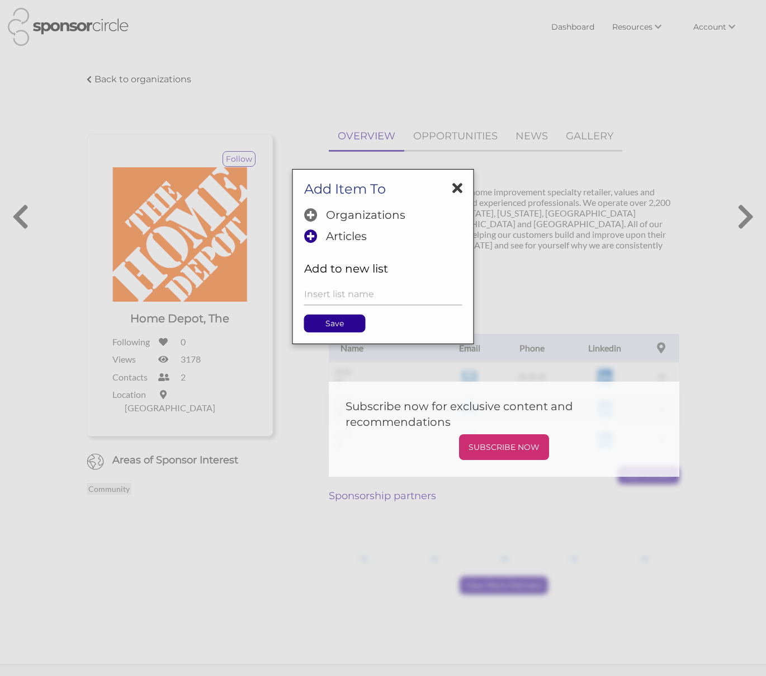
click at [333, 212] on p "Organizations" at bounding box center [365, 214] width 79 height 13
click at [346, 328] on p "Save" at bounding box center [335, 323] width 60 height 17
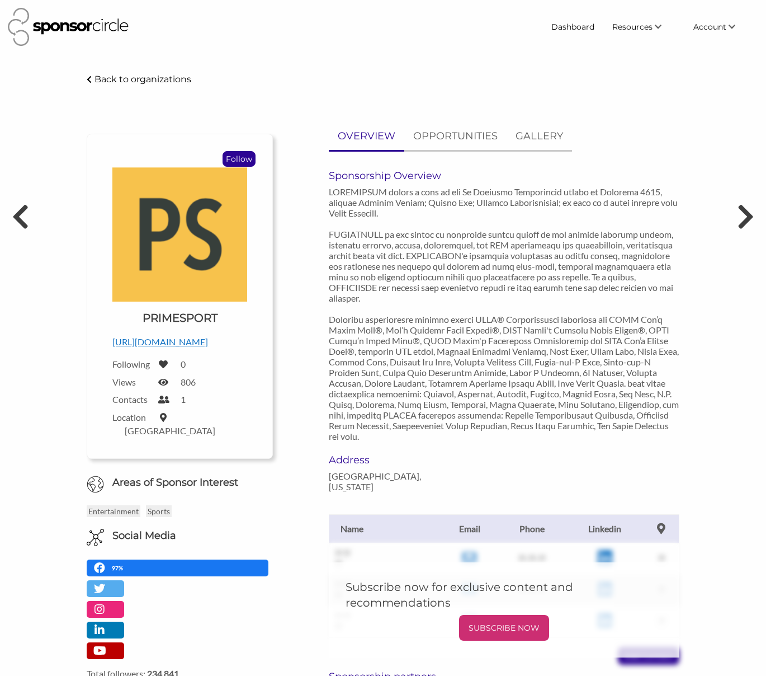
scroll to position [51, 0]
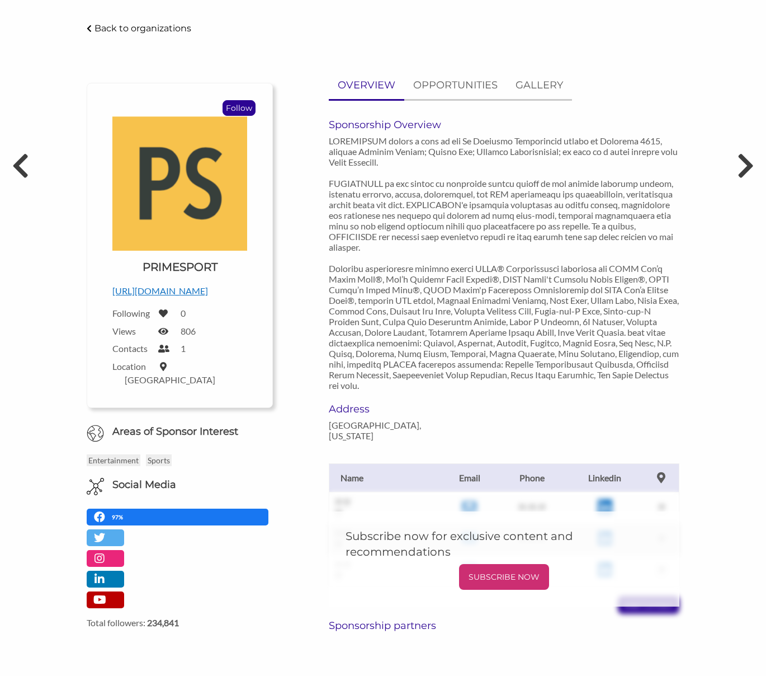
click at [237, 110] on p "Follow" at bounding box center [239, 108] width 32 height 15
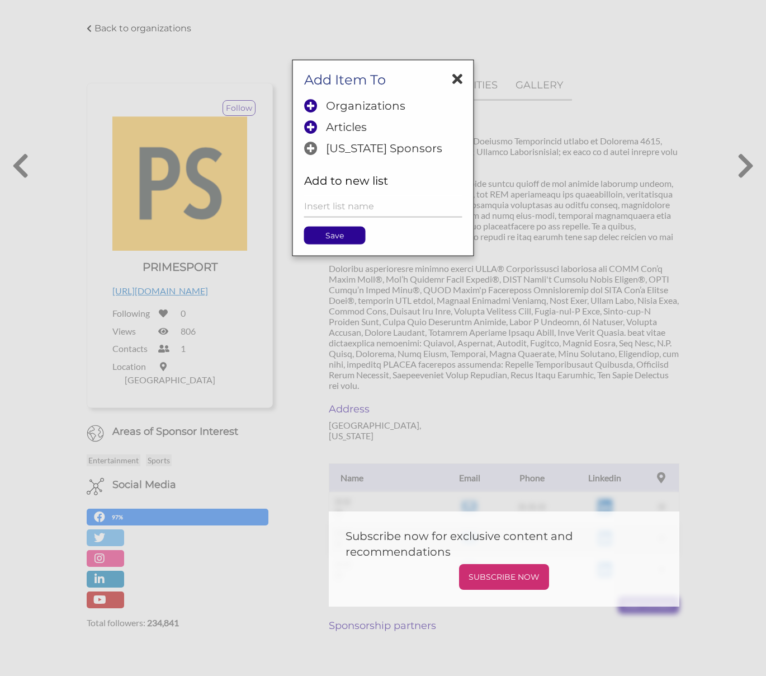
click at [365, 205] on p "Georgia Sponsors" at bounding box center [384, 206] width 116 height 13
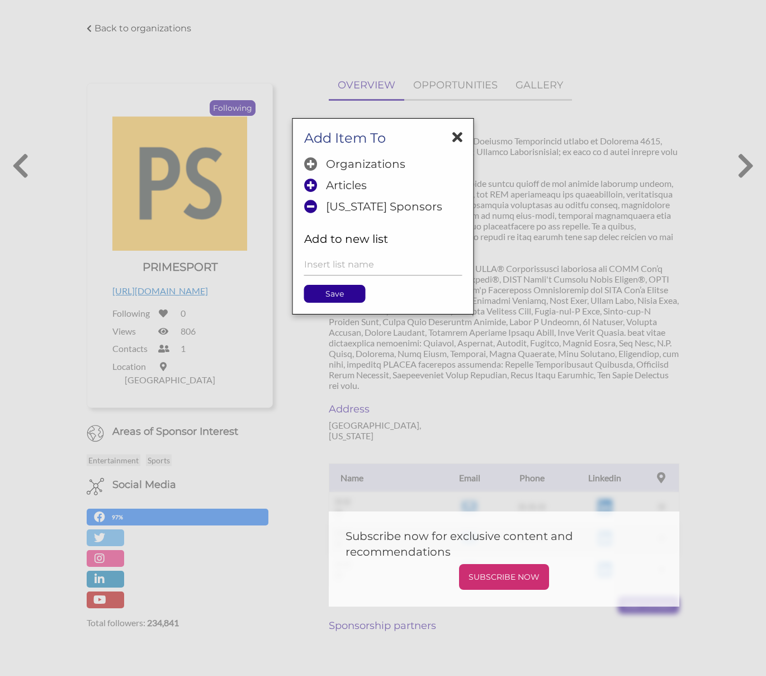
click at [358, 161] on p "Organizations" at bounding box center [365, 163] width 79 height 13
click at [345, 293] on p "Save" at bounding box center [335, 293] width 60 height 17
drag, startPoint x: 457, startPoint y: 139, endPoint x: 357, endPoint y: 97, distance: 108.0
click at [455, 139] on icon at bounding box center [458, 137] width 10 height 15
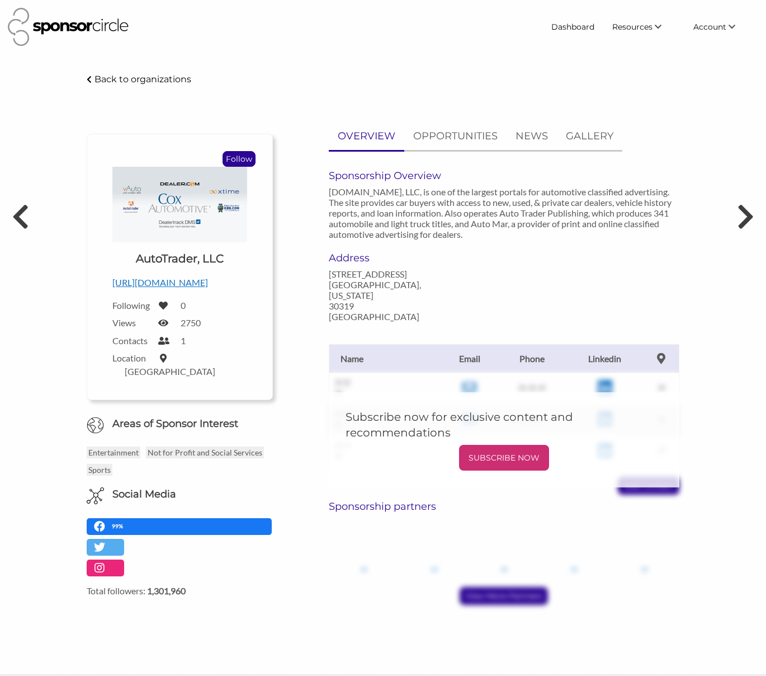
click at [241, 158] on p "Follow" at bounding box center [239, 159] width 32 height 15
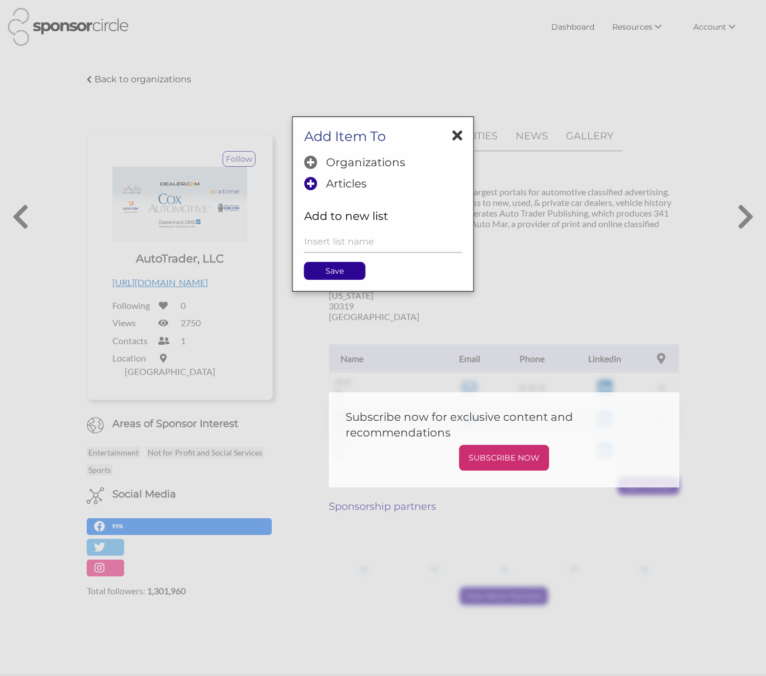
click at [374, 215] on p "Organizations" at bounding box center [365, 214] width 79 height 13
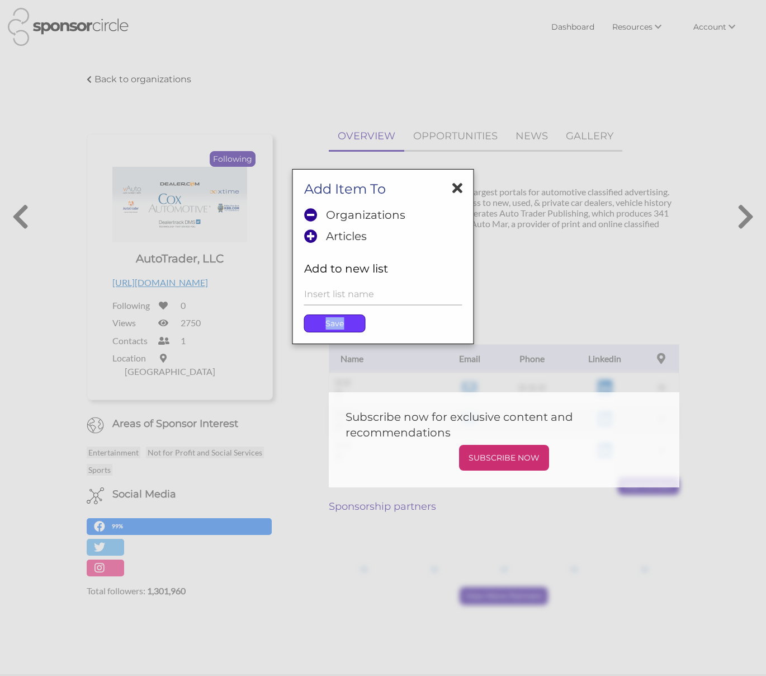
click at [356, 317] on p "Save" at bounding box center [335, 323] width 60 height 17
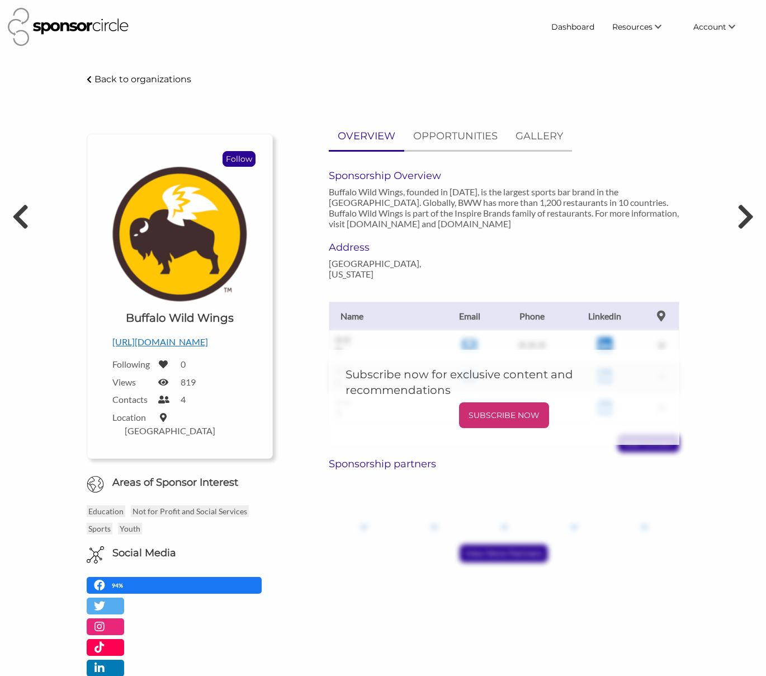
click at [234, 158] on p "Follow" at bounding box center [239, 159] width 32 height 15
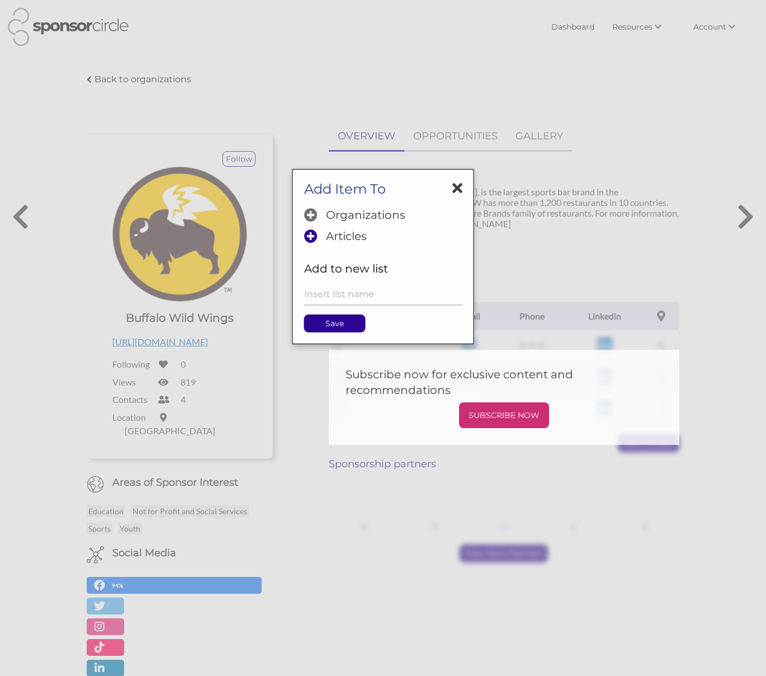
click at [314, 214] on icon at bounding box center [310, 214] width 13 height 13
click at [331, 326] on p "Save" at bounding box center [335, 323] width 60 height 17
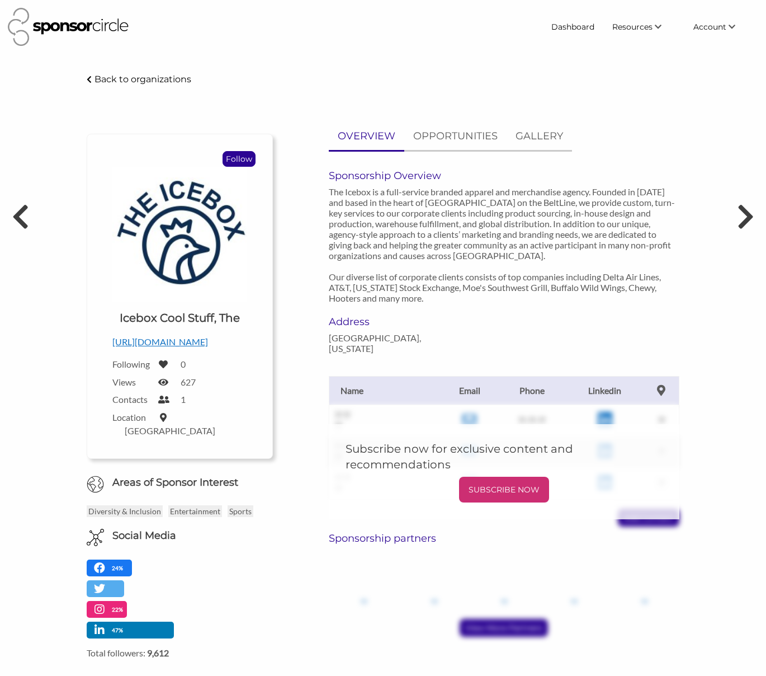
click at [241, 158] on p "Follow" at bounding box center [239, 159] width 32 height 15
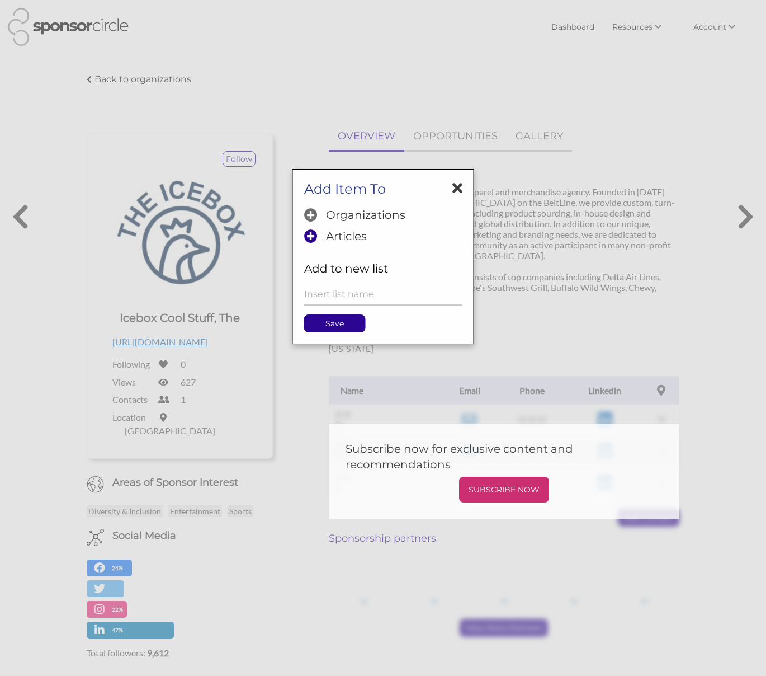
click at [352, 216] on p "Organizations" at bounding box center [365, 214] width 79 height 13
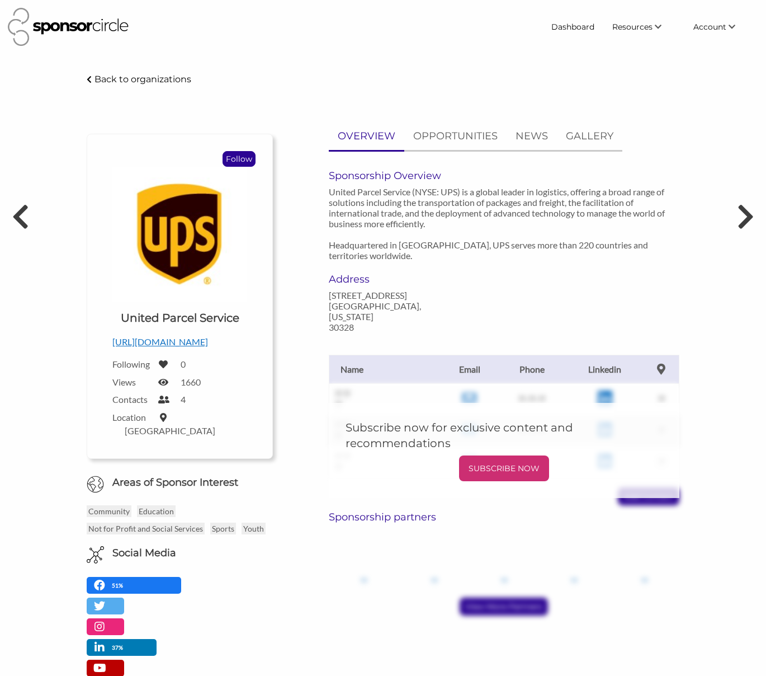
click at [246, 159] on p "Follow" at bounding box center [239, 159] width 32 height 15
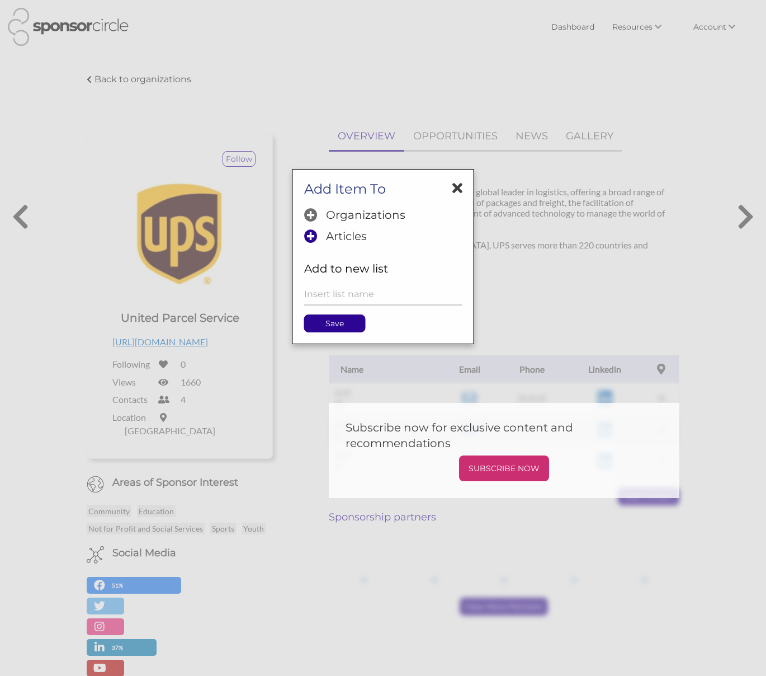
click at [324, 216] on h5 "Organizations" at bounding box center [383, 216] width 158 height 16
drag, startPoint x: 328, startPoint y: 311, endPoint x: 329, endPoint y: 317, distance: 6.2
click at [328, 314] on div "Add Item To Organizations Articles Add to new list Save" at bounding box center [384, 256] width 182 height 175
click at [329, 317] on p "Save" at bounding box center [335, 323] width 60 height 17
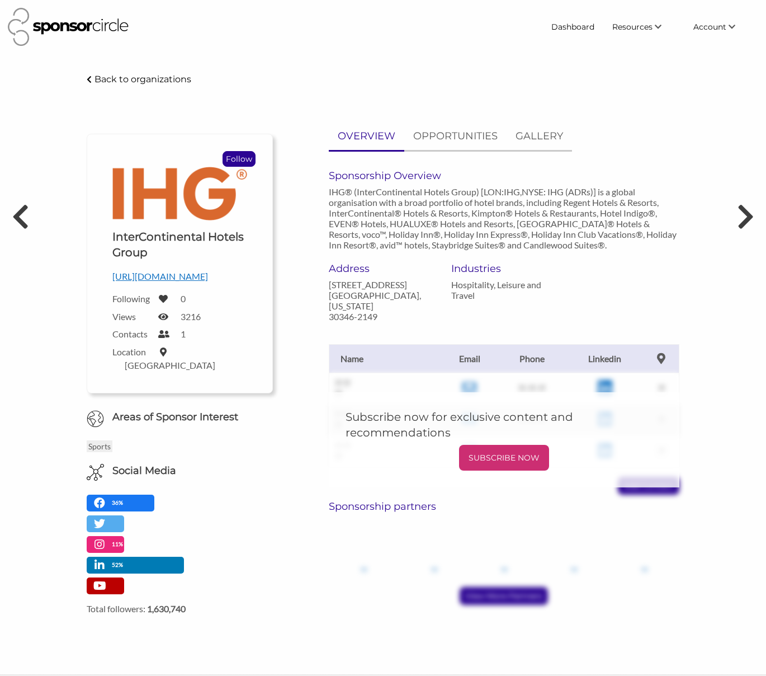
click at [229, 154] on p "Follow" at bounding box center [239, 159] width 32 height 15
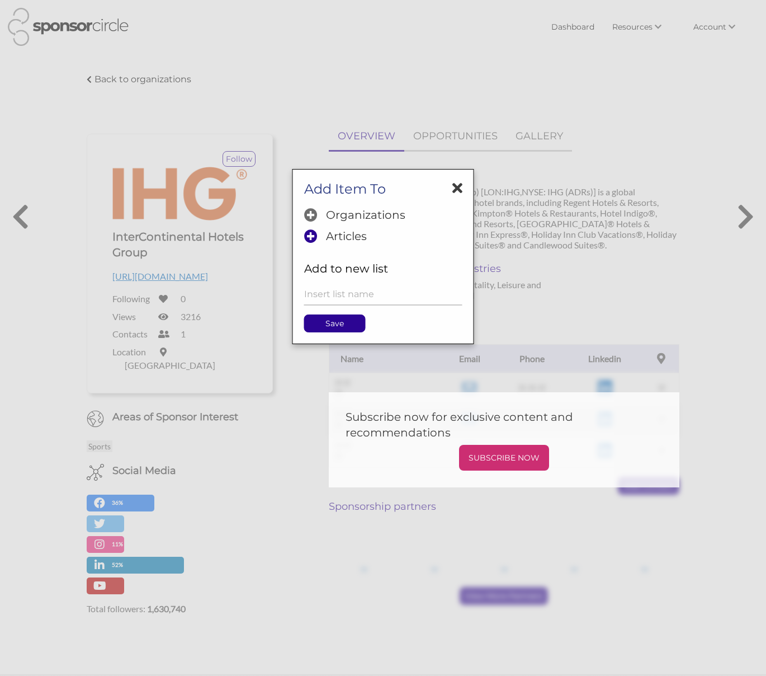
click at [335, 214] on p "Organizations" at bounding box center [365, 214] width 79 height 13
click at [320, 324] on p "Save" at bounding box center [335, 323] width 60 height 17
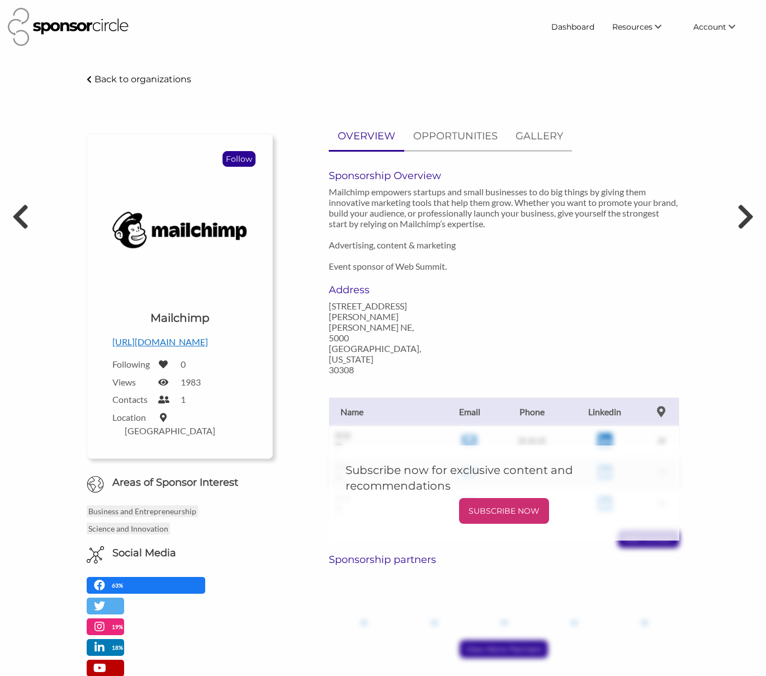
click at [244, 163] on p "Follow" at bounding box center [239, 159] width 32 height 15
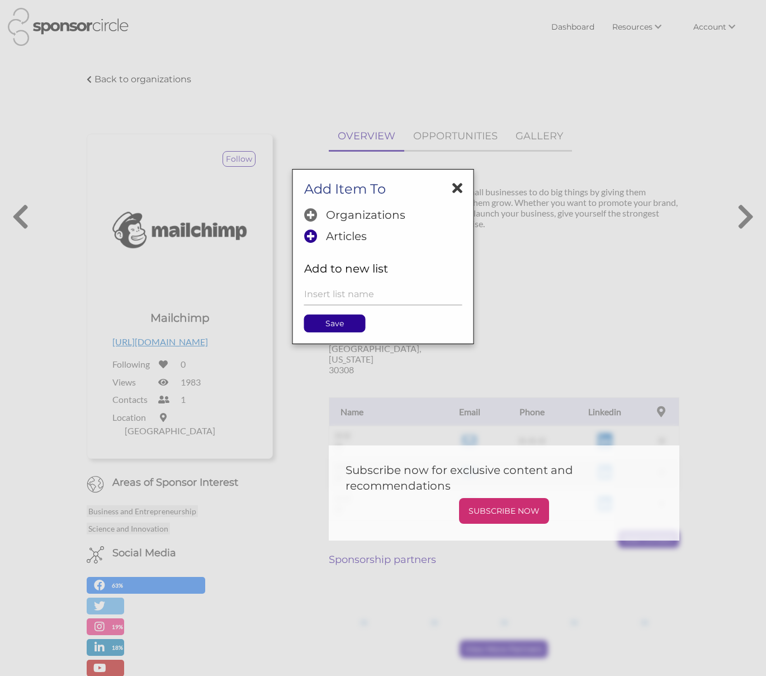
click at [339, 213] on p "Organizations" at bounding box center [365, 214] width 79 height 13
click at [339, 322] on p "Save" at bounding box center [335, 323] width 60 height 17
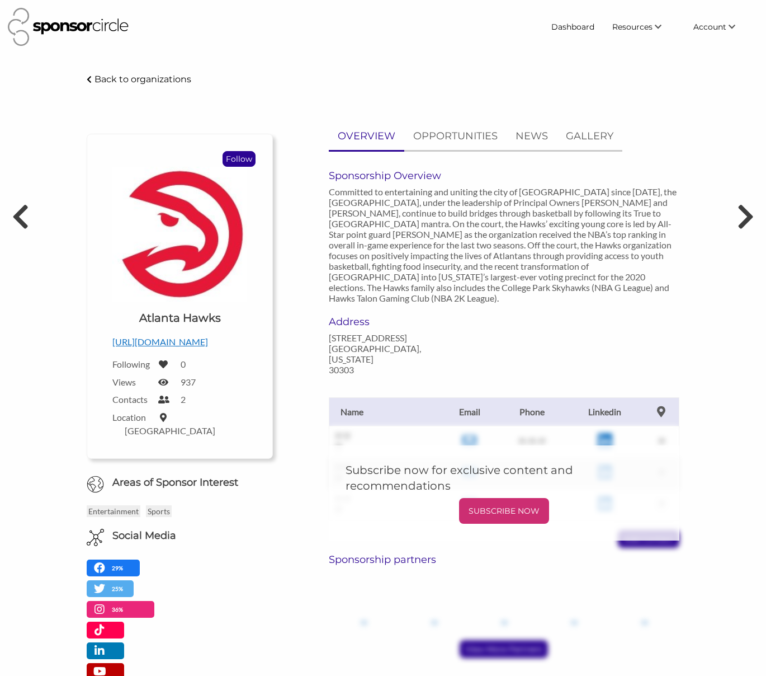
click at [235, 157] on p "Follow" at bounding box center [239, 159] width 32 height 15
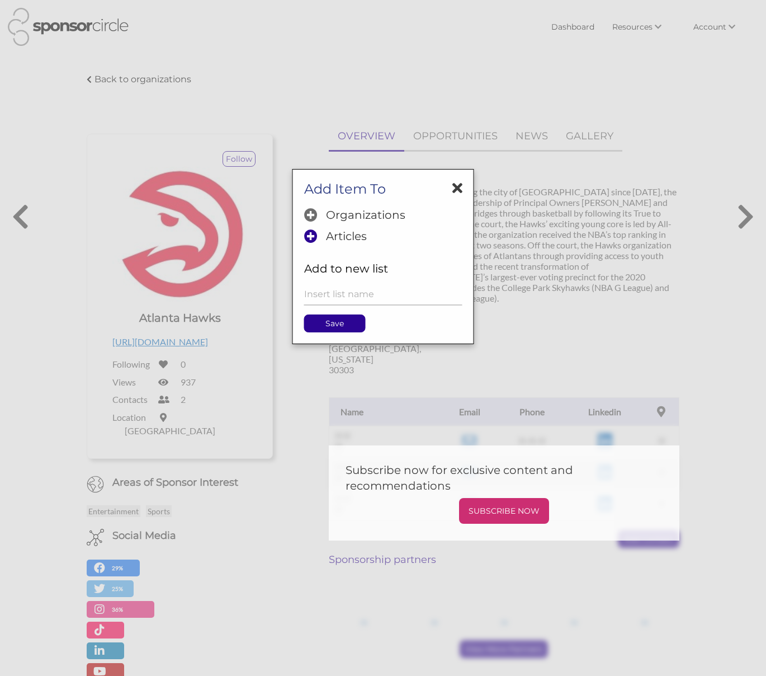
click at [347, 218] on p "Organizations" at bounding box center [365, 214] width 79 height 13
click at [327, 327] on p "Save" at bounding box center [335, 323] width 60 height 17
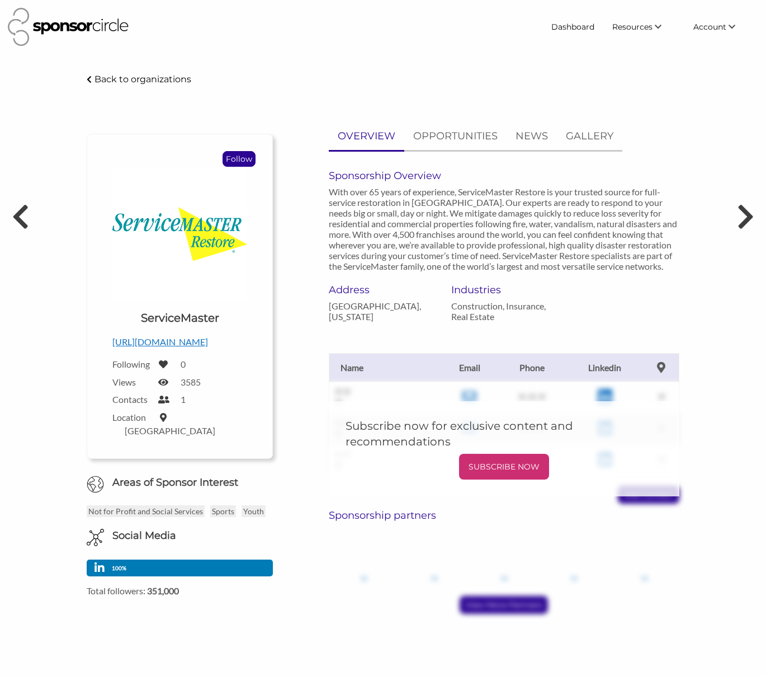
click at [225, 159] on p "Follow" at bounding box center [239, 159] width 32 height 15
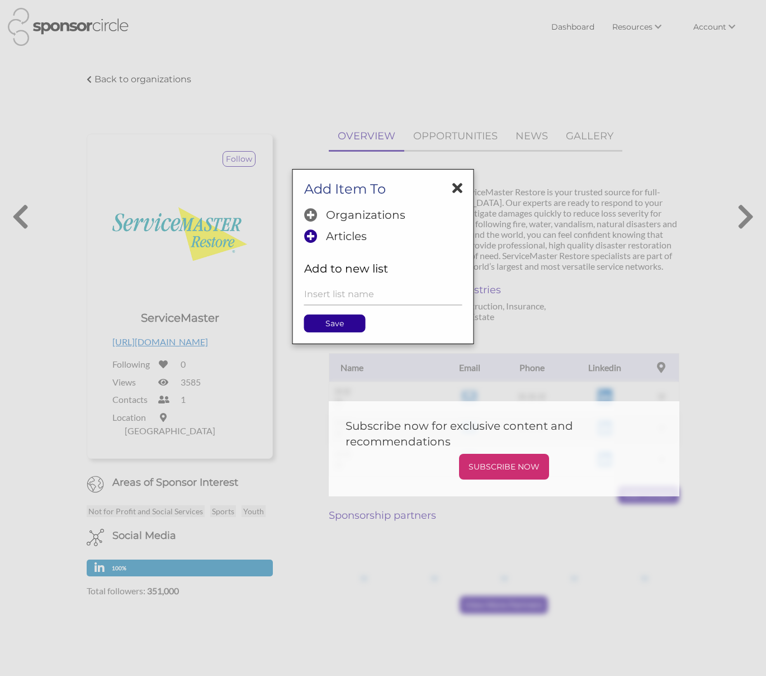
click at [349, 213] on p "Organizations" at bounding box center [365, 214] width 79 height 13
click at [332, 331] on p "Save" at bounding box center [335, 323] width 60 height 17
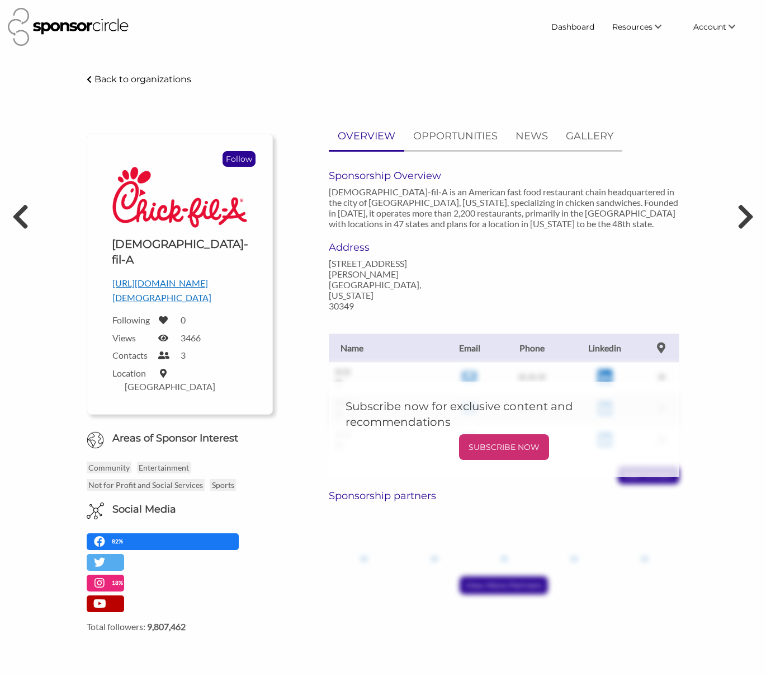
click at [238, 155] on p "Follow" at bounding box center [239, 159] width 32 height 15
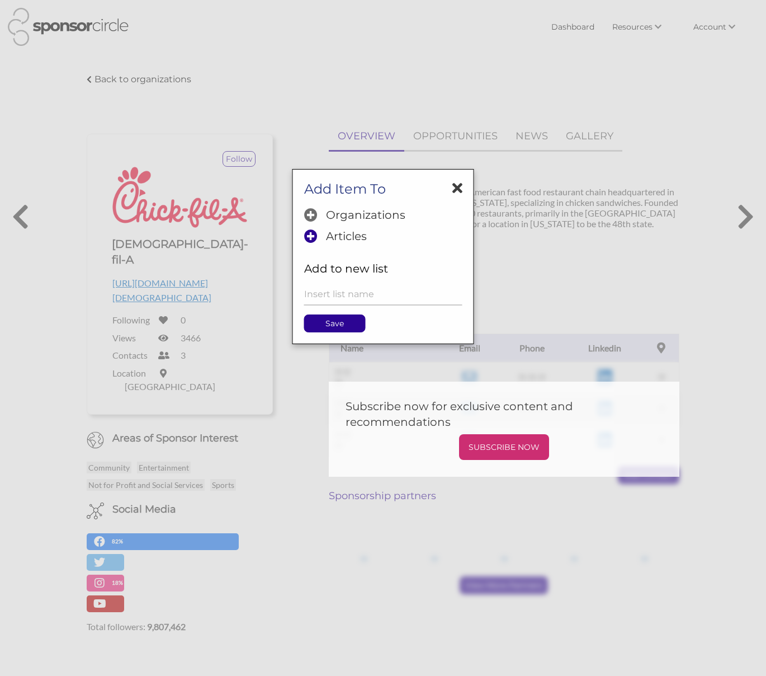
click at [319, 212] on h5 "Organizations" at bounding box center [383, 216] width 158 height 16
click at [323, 326] on p "Save" at bounding box center [335, 323] width 60 height 17
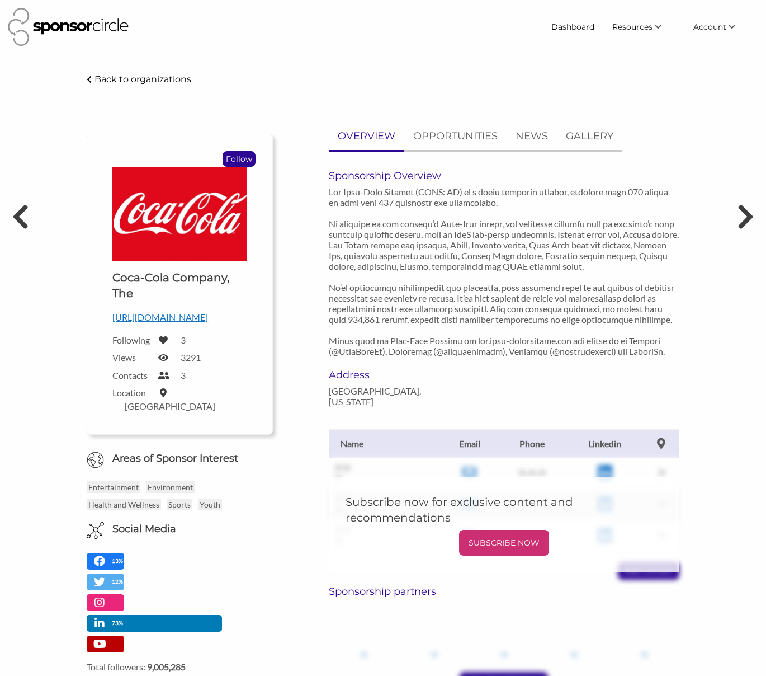
click at [229, 154] on p "Follow" at bounding box center [239, 159] width 32 height 15
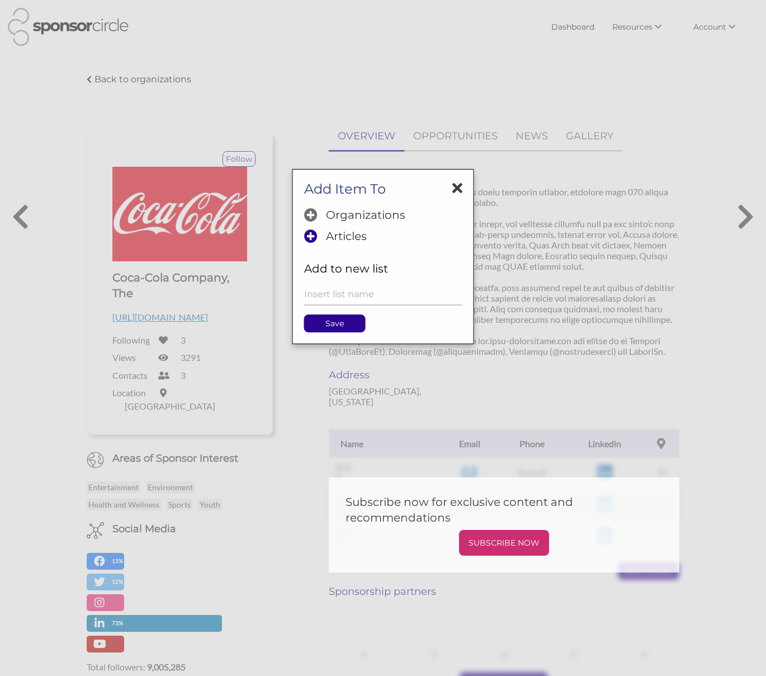
click at [342, 215] on p "Organizations" at bounding box center [365, 214] width 79 height 13
click at [337, 318] on p "Save" at bounding box center [335, 323] width 60 height 17
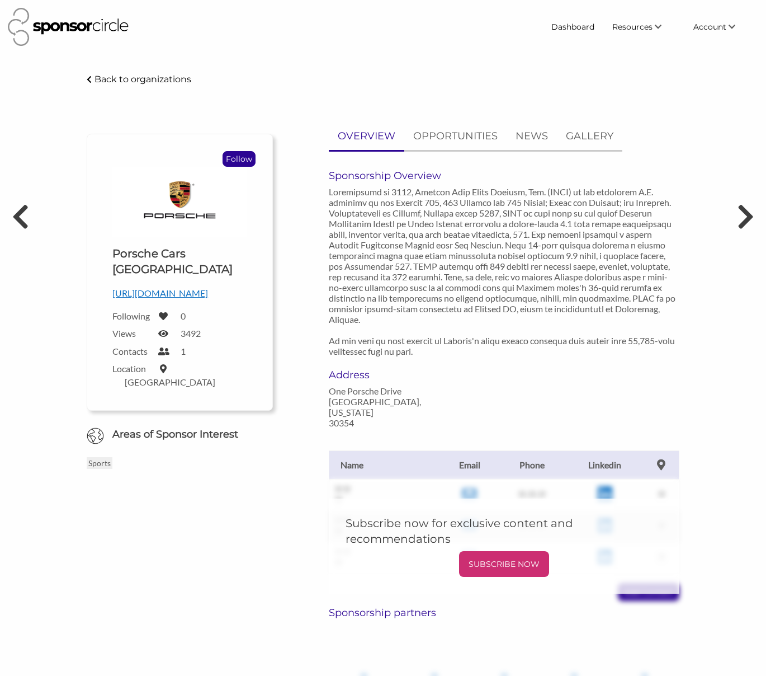
click at [238, 155] on p "Follow" at bounding box center [239, 159] width 32 height 15
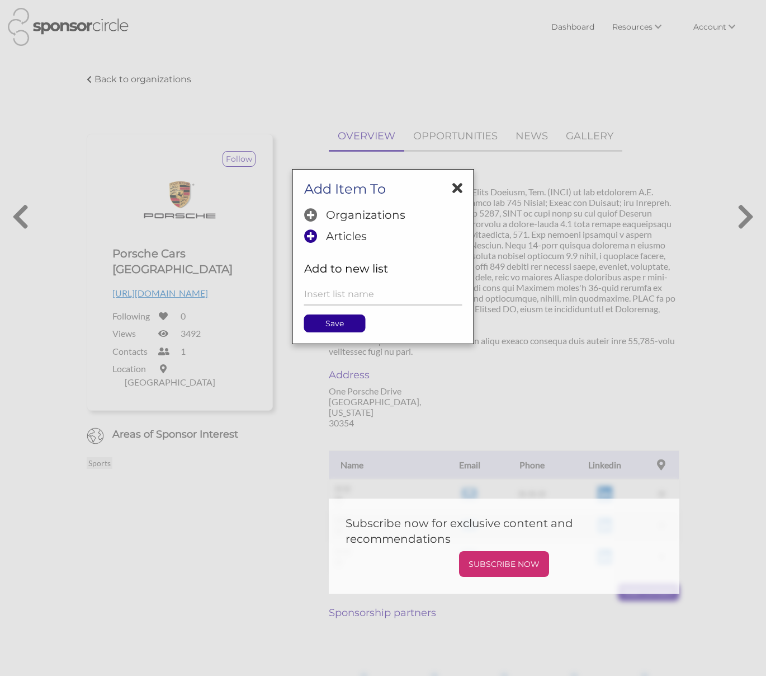
click at [347, 219] on p "Organizations" at bounding box center [365, 214] width 79 height 13
click at [342, 333] on div "Add Item To Organizations Articles Add to new list Save" at bounding box center [384, 256] width 182 height 175
click at [341, 326] on p "Save" at bounding box center [335, 323] width 60 height 17
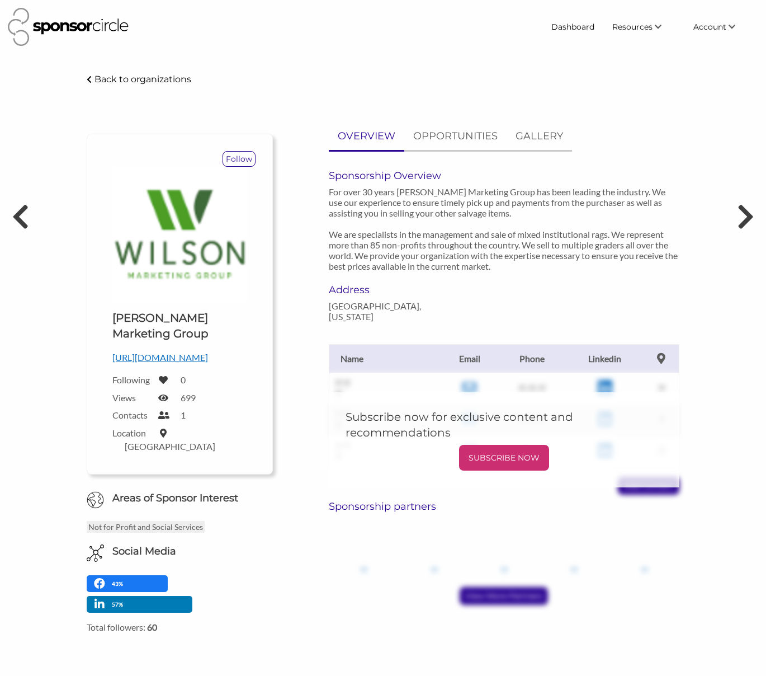
click at [191, 353] on p "[URL][DOMAIN_NAME]" at bounding box center [179, 357] width 135 height 15
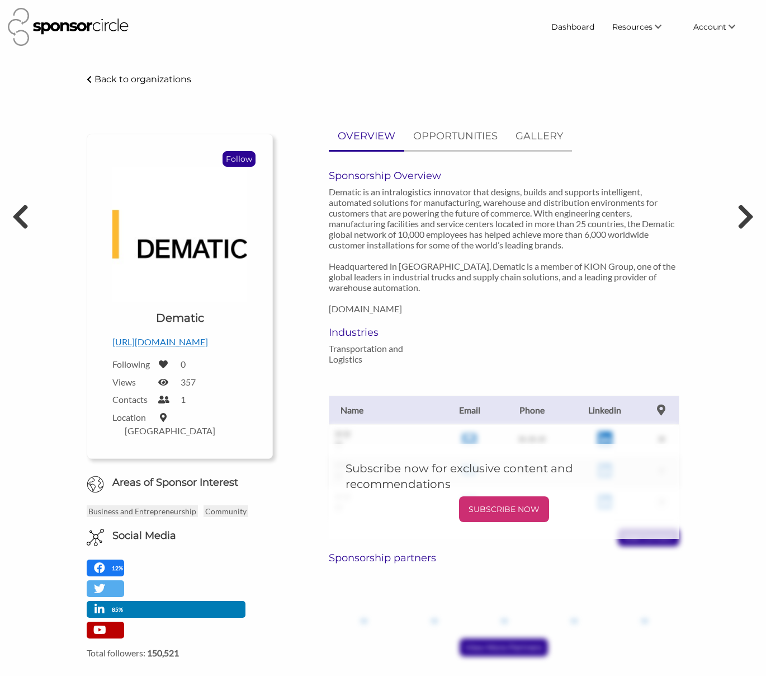
click at [253, 153] on p "Follow" at bounding box center [239, 159] width 32 height 15
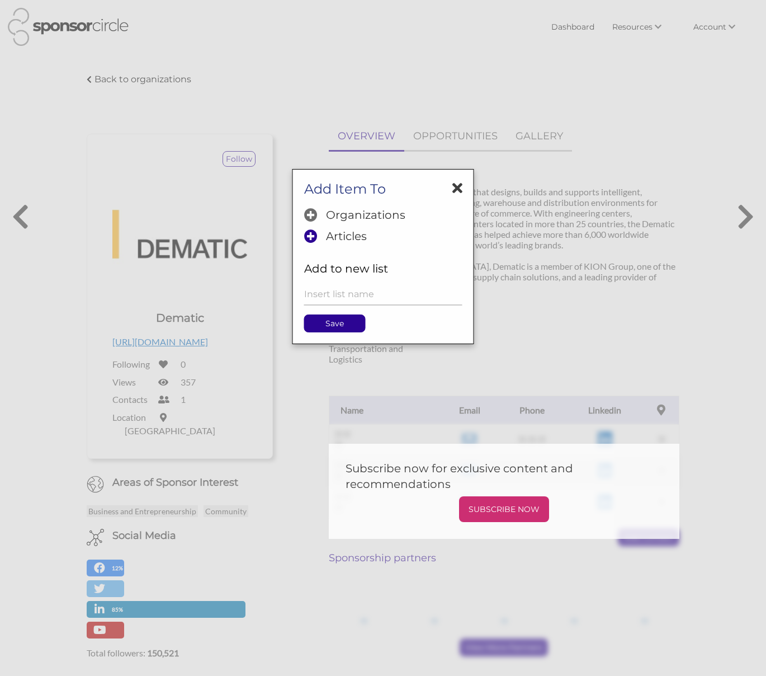
click at [332, 212] on p "Organizations" at bounding box center [365, 214] width 79 height 13
click at [324, 318] on p "Save" at bounding box center [335, 323] width 60 height 17
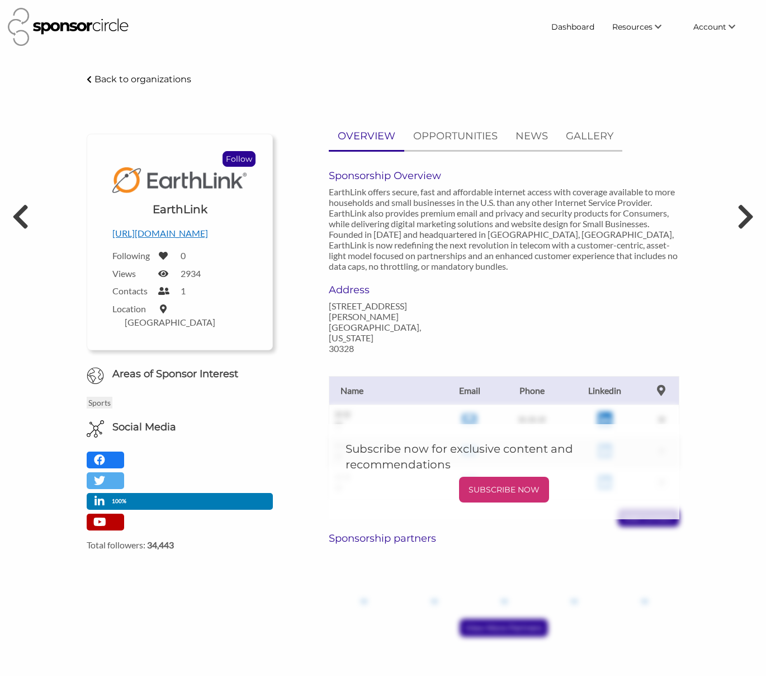
click at [251, 163] on p "Follow" at bounding box center [239, 159] width 32 height 15
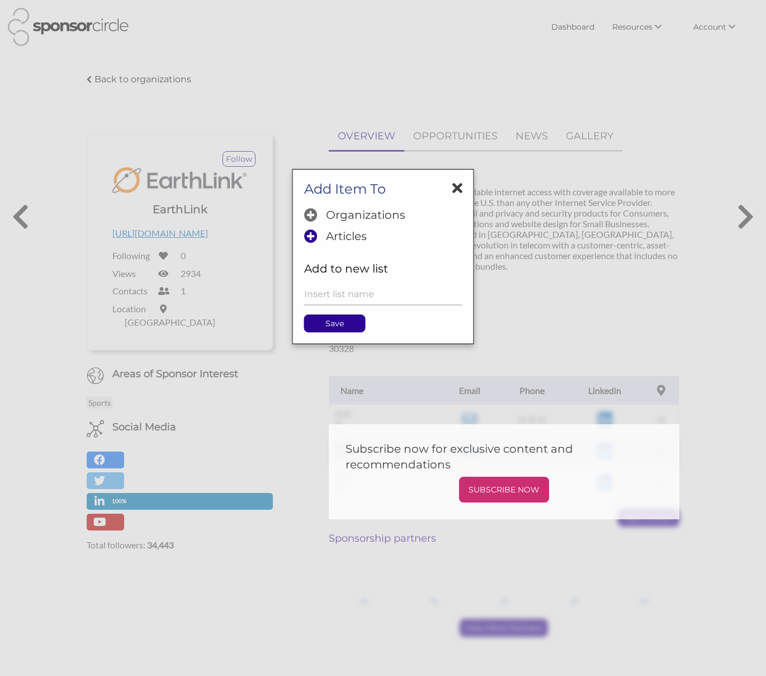
click at [338, 213] on p "Organizations" at bounding box center [365, 214] width 79 height 13
drag, startPoint x: 331, startPoint y: 340, endPoint x: 333, endPoint y: 331, distance: 8.7
click at [331, 340] on div "Add Item To Organizations Articles Add to new list Save" at bounding box center [384, 256] width 182 height 175
click at [332, 328] on p "Save" at bounding box center [335, 323] width 60 height 17
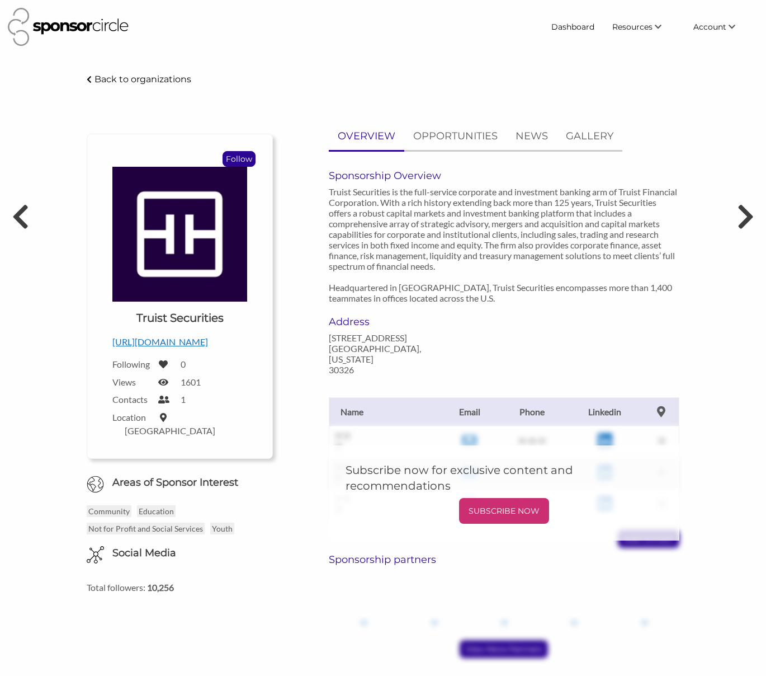
click at [235, 164] on p "Follow" at bounding box center [239, 159] width 32 height 15
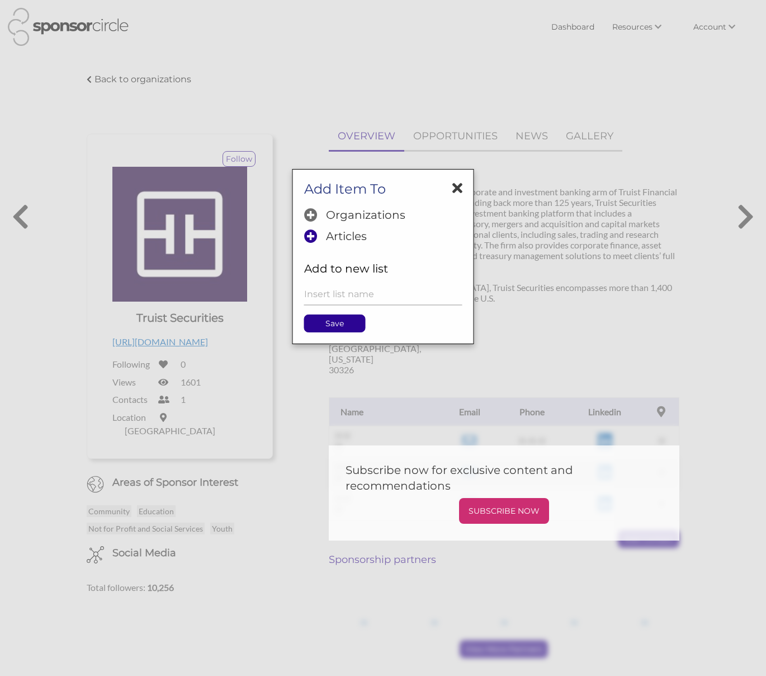
click at [317, 210] on icon at bounding box center [310, 214] width 13 height 13
click at [349, 326] on p "Save" at bounding box center [335, 323] width 60 height 17
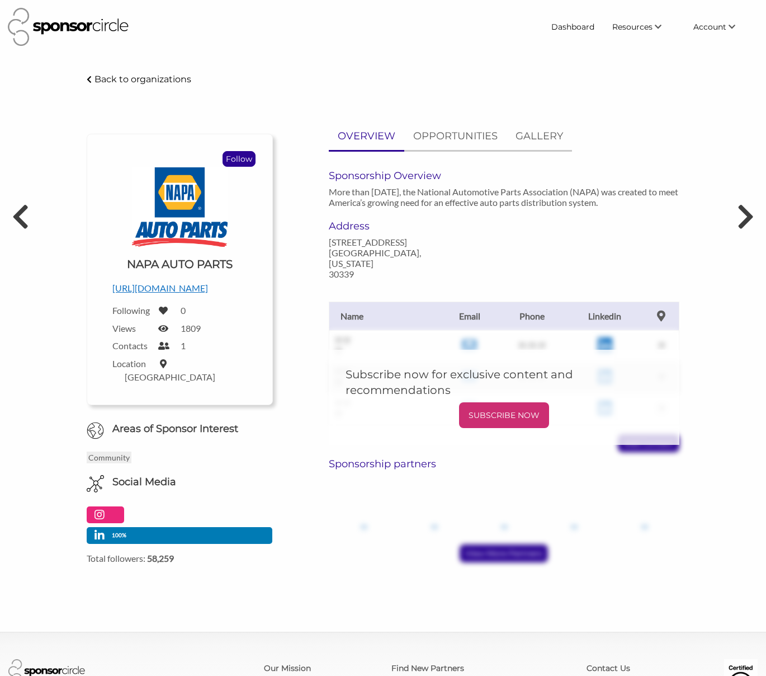
click at [234, 159] on p "Follow" at bounding box center [239, 159] width 32 height 15
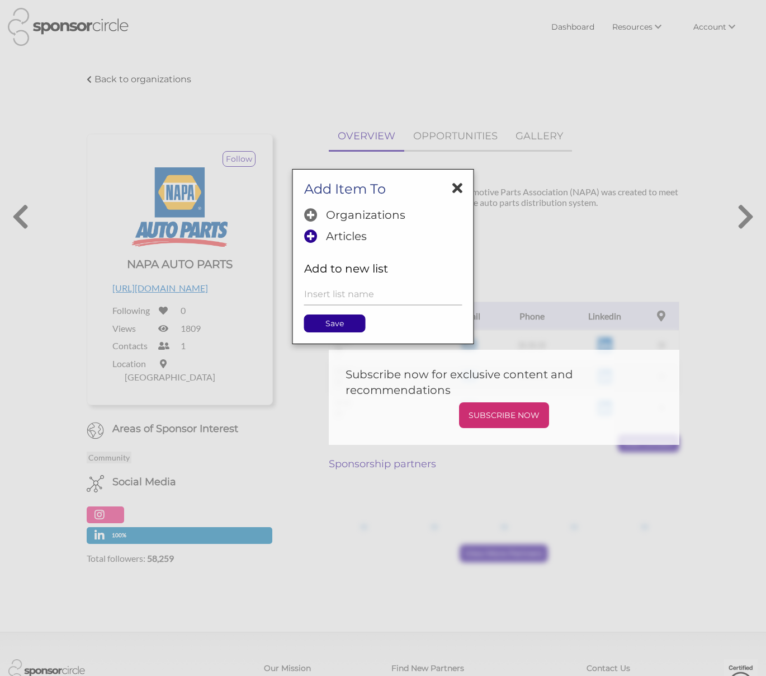
click at [326, 215] on p "Organizations" at bounding box center [365, 214] width 79 height 13
click at [331, 321] on p "Save" at bounding box center [335, 323] width 60 height 17
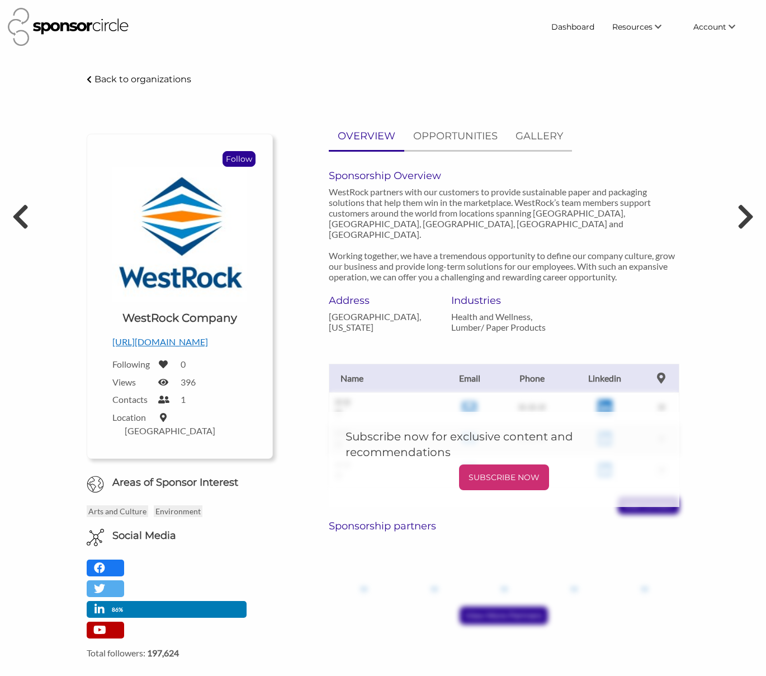
click at [242, 161] on p "Follow" at bounding box center [239, 159] width 32 height 15
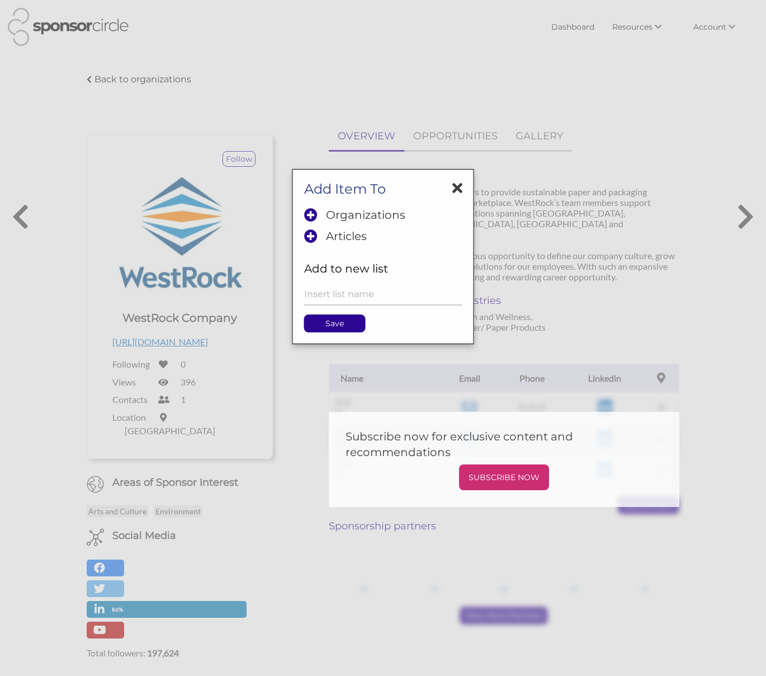
click at [456, 189] on icon at bounding box center [458, 188] width 10 height 15
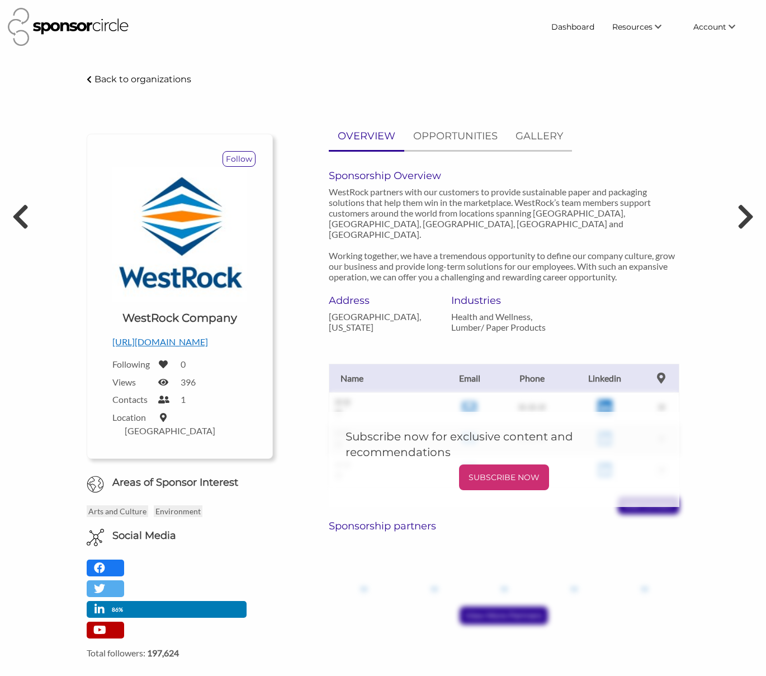
click at [200, 343] on p "[URL][DOMAIN_NAME]" at bounding box center [179, 341] width 135 height 15
click at [240, 158] on p "Follow" at bounding box center [239, 159] width 32 height 15
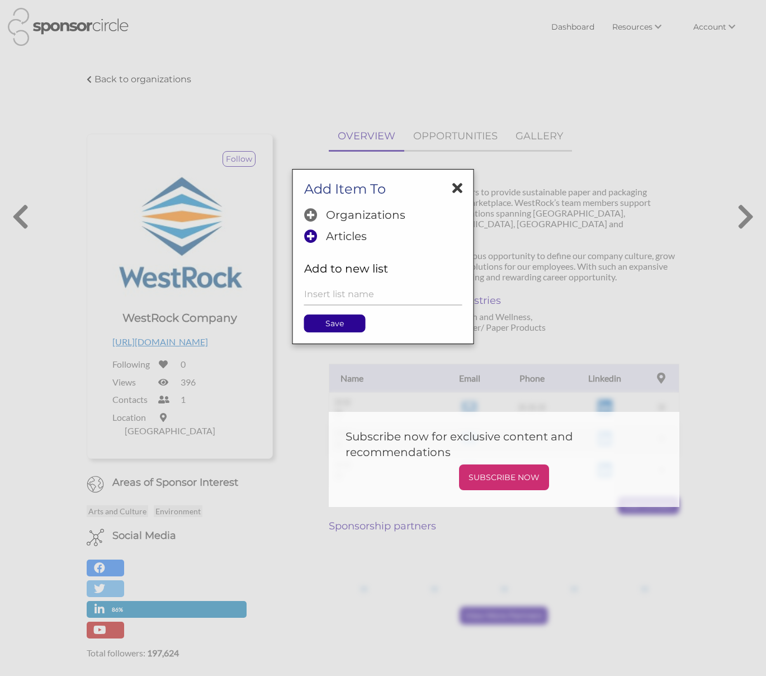
click at [343, 213] on p "Organizations" at bounding box center [365, 214] width 79 height 13
click at [336, 324] on p "Save" at bounding box center [335, 323] width 60 height 17
click at [331, 322] on p "Save" at bounding box center [335, 323] width 60 height 17
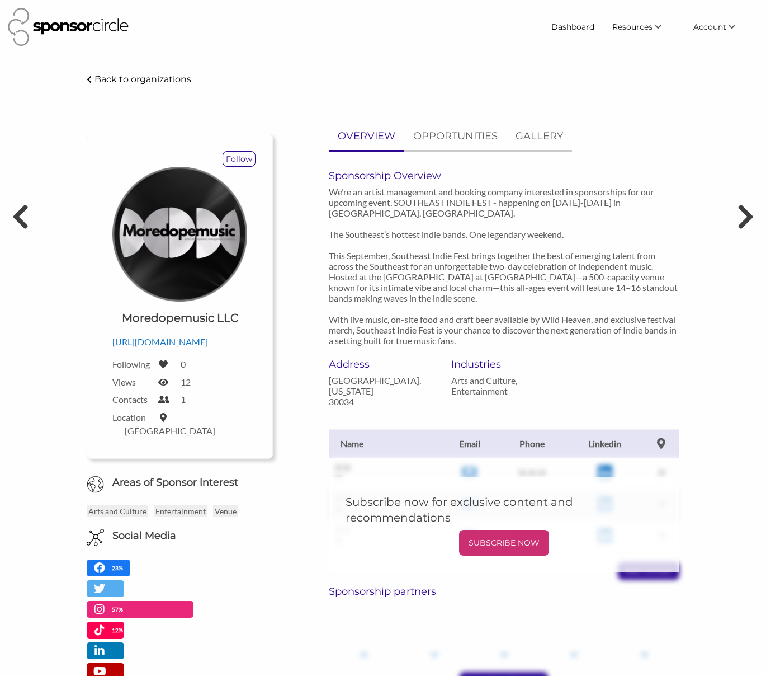
click at [182, 344] on p "http://www.moredopemusic.co" at bounding box center [179, 341] width 135 height 15
click at [235, 154] on p "Follow" at bounding box center [239, 159] width 32 height 15
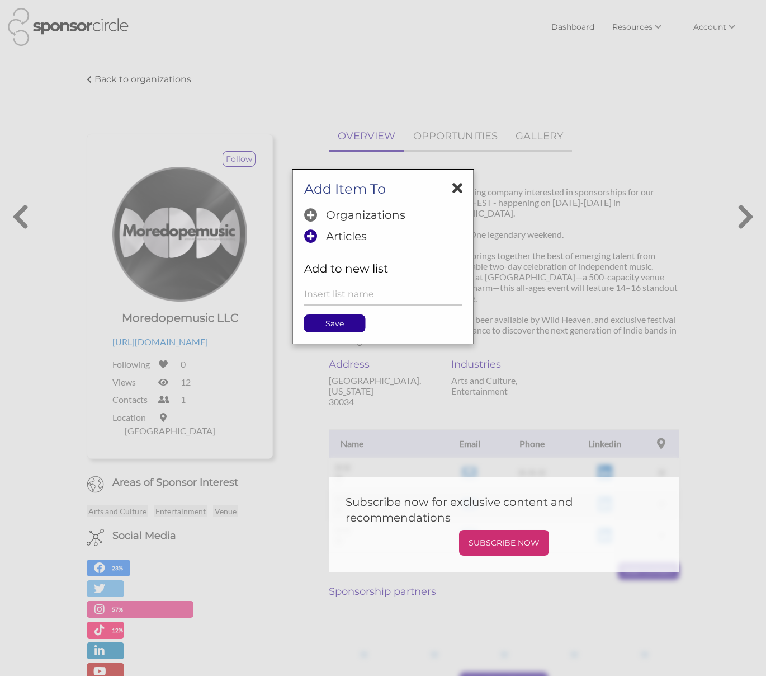
click at [368, 216] on p "Organizations" at bounding box center [365, 214] width 79 height 13
click at [345, 324] on p "Save" at bounding box center [335, 323] width 60 height 17
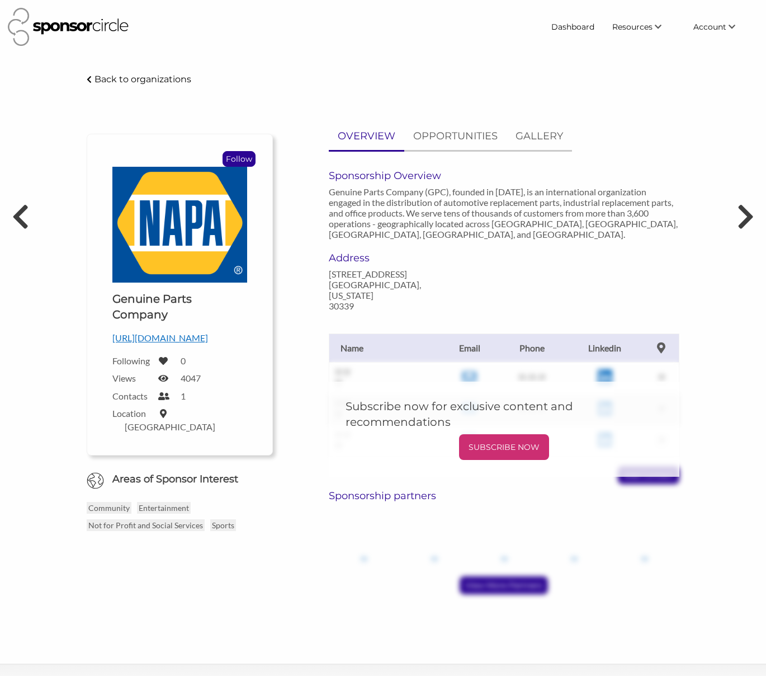
click at [244, 157] on p "Follow" at bounding box center [239, 159] width 32 height 15
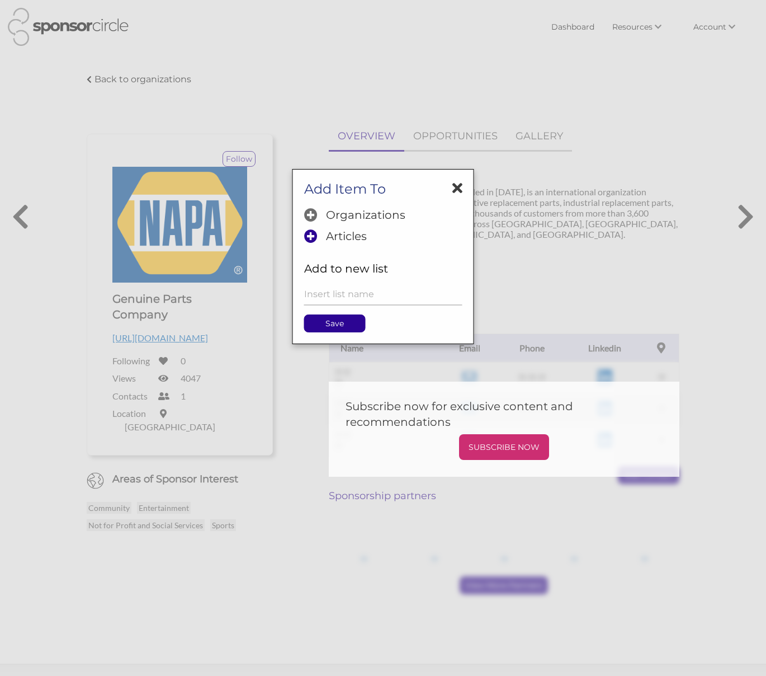
click at [319, 212] on h5 "Organizations" at bounding box center [383, 216] width 158 height 16
click at [326, 327] on p "Save" at bounding box center [335, 323] width 60 height 17
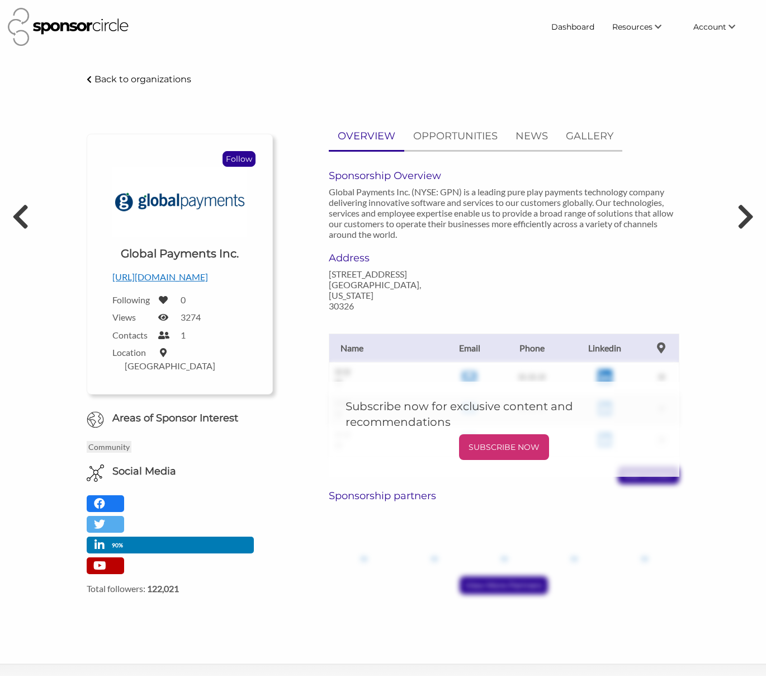
click at [243, 165] on p "Follow" at bounding box center [239, 159] width 32 height 15
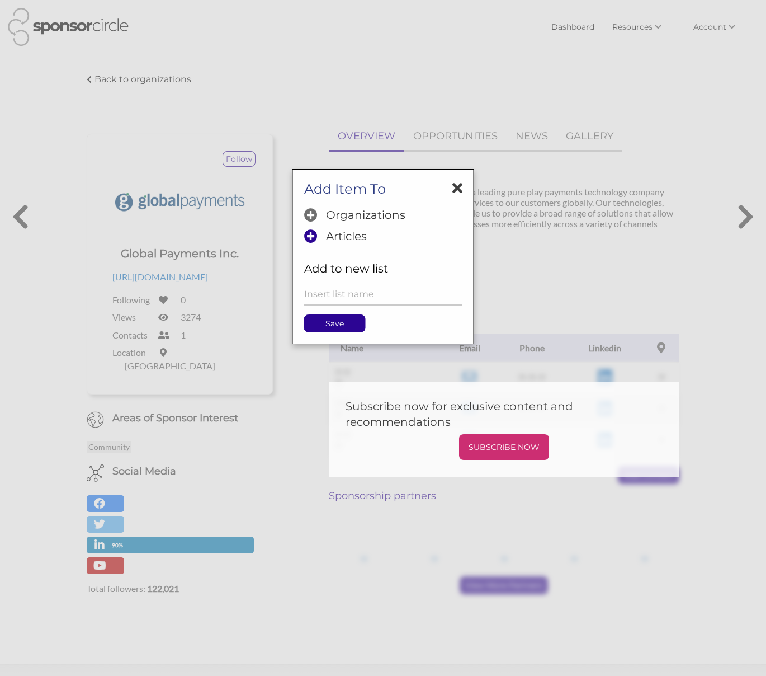
click at [329, 210] on p "Organizations" at bounding box center [365, 214] width 79 height 13
click at [334, 330] on p "Save" at bounding box center [335, 323] width 60 height 17
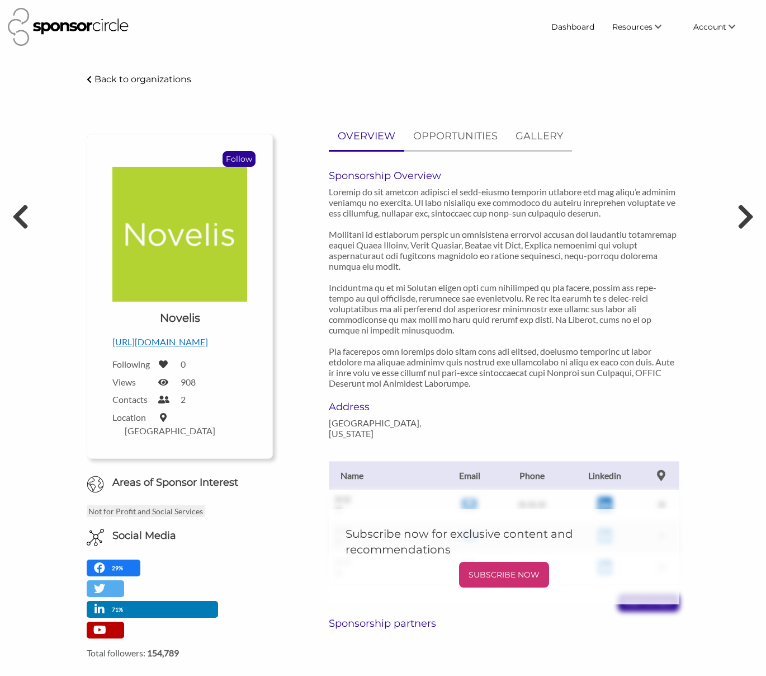
click at [249, 156] on p "Follow" at bounding box center [239, 159] width 32 height 15
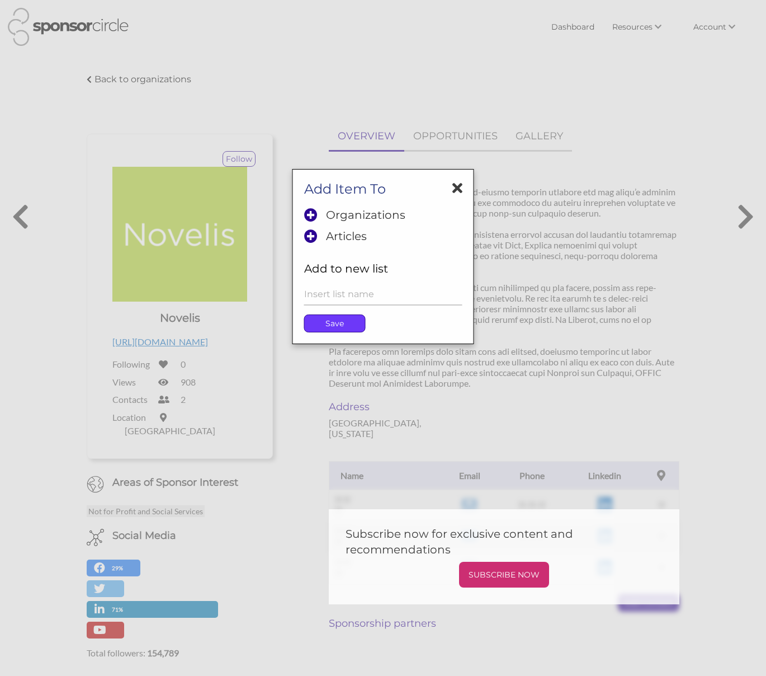
drag, startPoint x: 337, startPoint y: 324, endPoint x: 337, endPoint y: 317, distance: 6.7
click at [337, 323] on p "Save" at bounding box center [335, 323] width 60 height 17
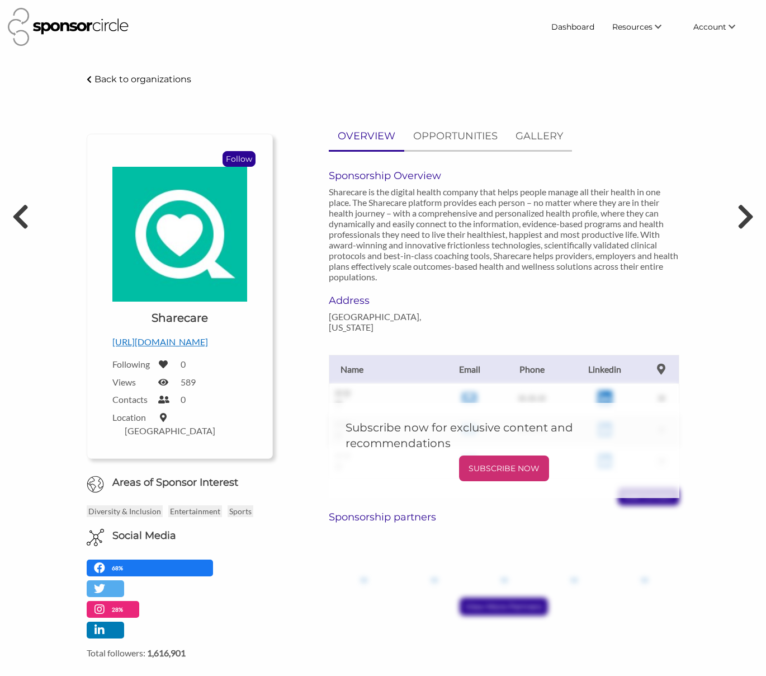
click at [238, 159] on p "Follow" at bounding box center [239, 159] width 32 height 15
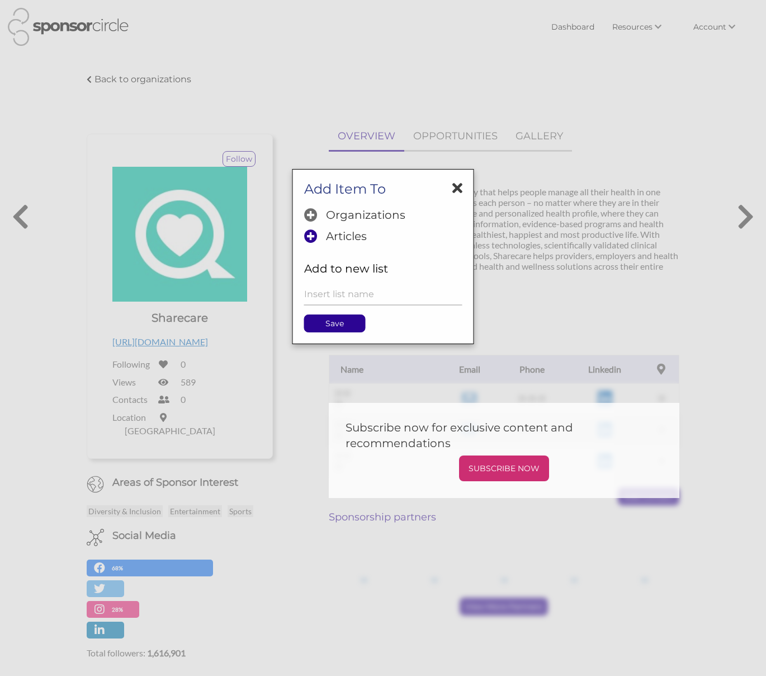
click at [344, 214] on p "Organizations" at bounding box center [365, 214] width 79 height 13
click at [337, 327] on p "Save" at bounding box center [335, 323] width 60 height 17
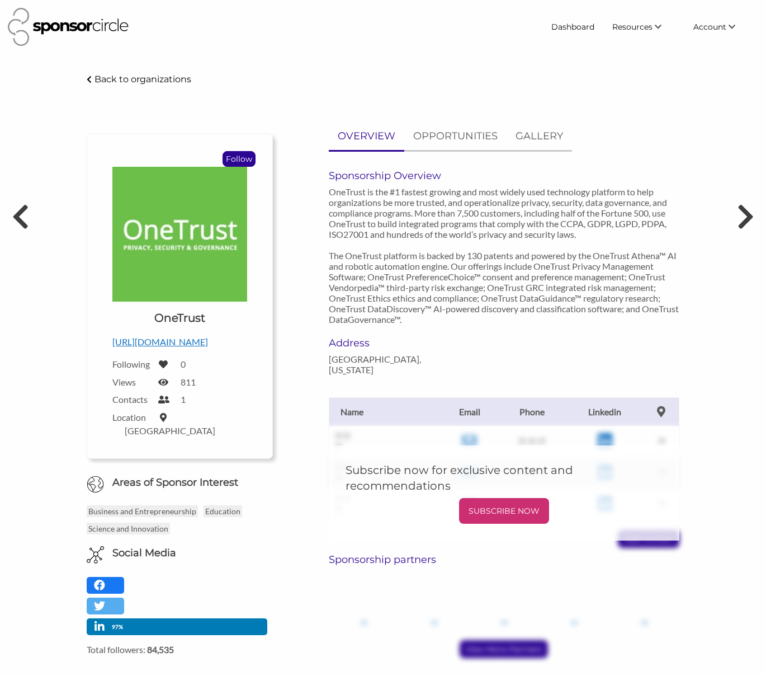
click at [232, 157] on p "Follow" at bounding box center [239, 159] width 32 height 15
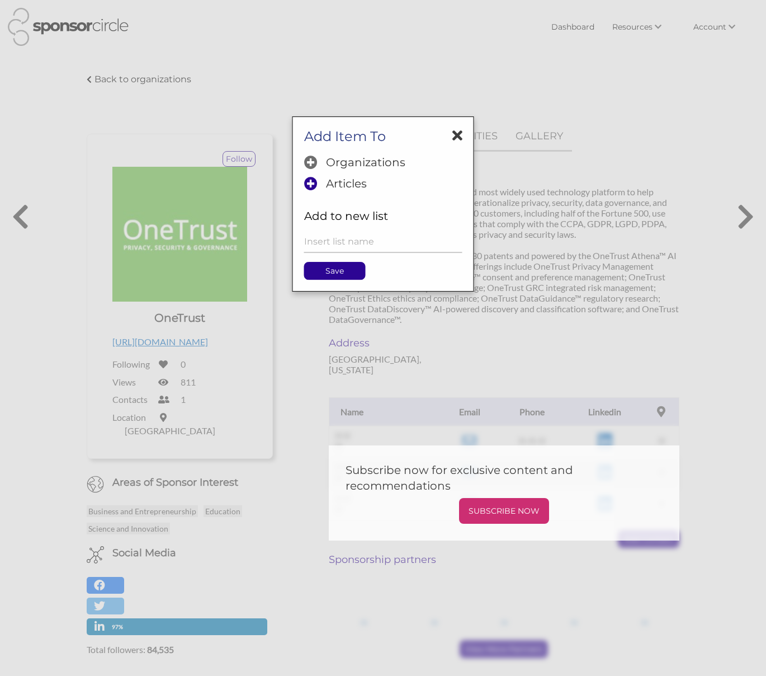
click at [317, 216] on icon at bounding box center [310, 214] width 13 height 13
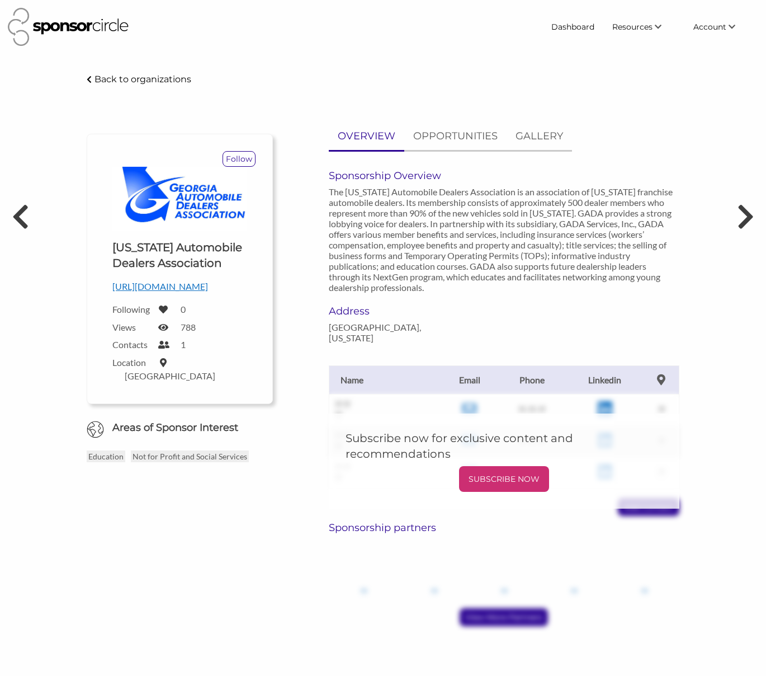
click at [187, 285] on p "[URL][DOMAIN_NAME]" at bounding box center [179, 286] width 135 height 15
click at [234, 170] on img at bounding box center [179, 199] width 135 height 64
click at [235, 166] on p "Follow" at bounding box center [239, 159] width 32 height 15
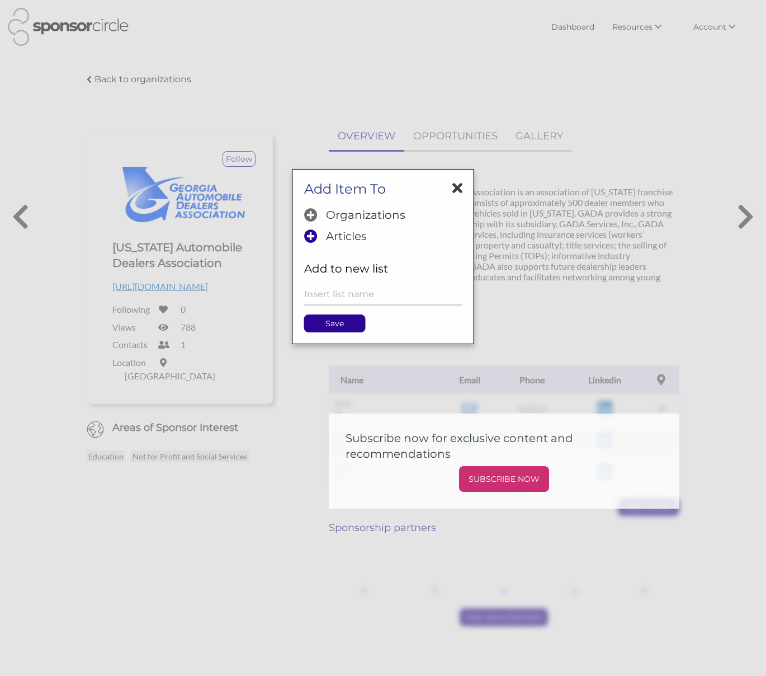
click at [332, 214] on p "Organizations" at bounding box center [365, 214] width 79 height 13
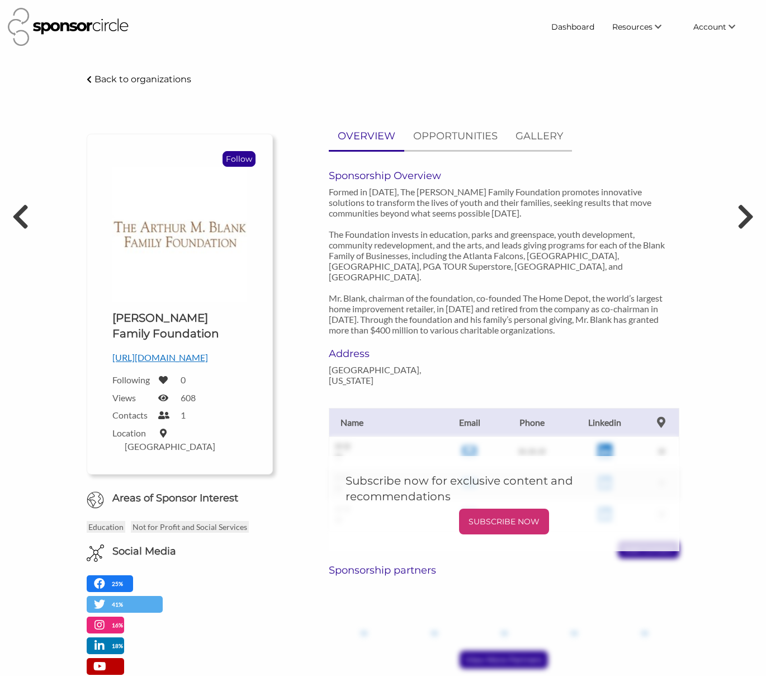
click at [246, 162] on p "Follow" at bounding box center [239, 159] width 32 height 15
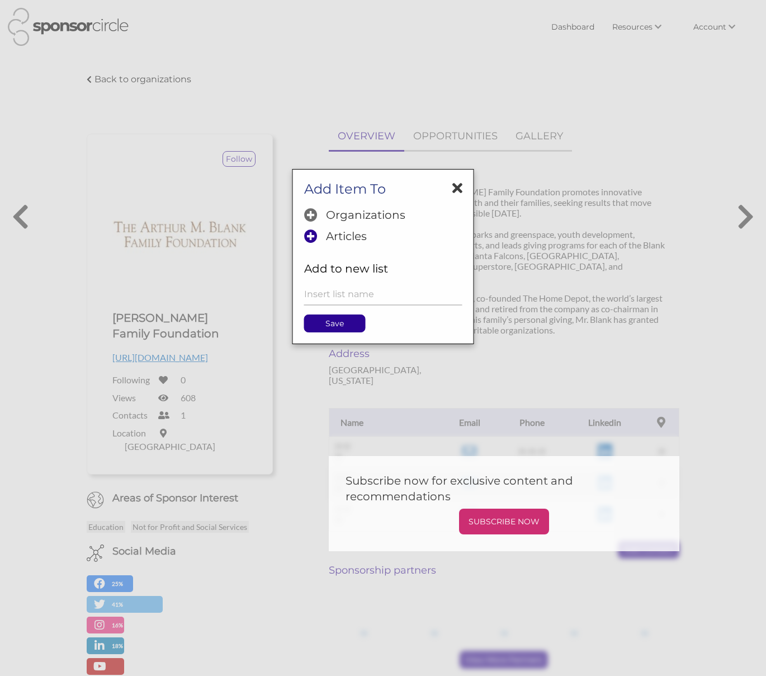
click at [323, 209] on h5 "Organizations" at bounding box center [383, 216] width 158 height 16
click at [325, 326] on p "Save" at bounding box center [335, 323] width 60 height 17
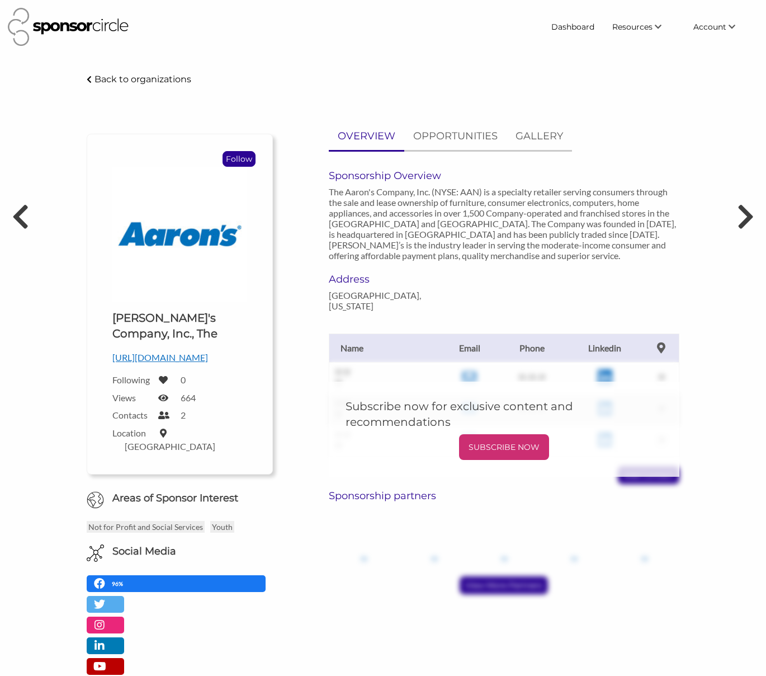
click at [230, 164] on p "Follow" at bounding box center [239, 159] width 32 height 15
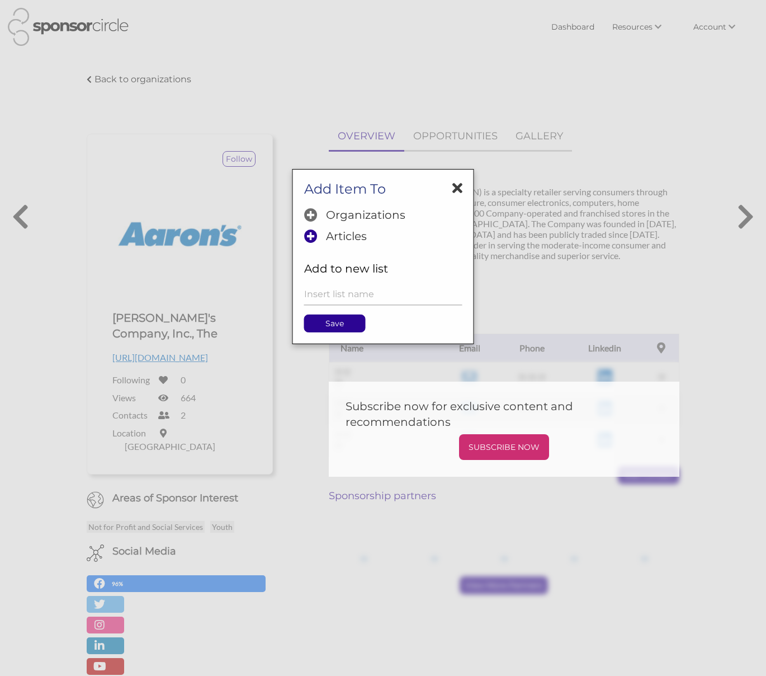
click at [315, 214] on icon at bounding box center [310, 214] width 13 height 13
click at [322, 326] on p "Save" at bounding box center [335, 323] width 60 height 17
click at [162, 360] on div at bounding box center [383, 338] width 766 height 676
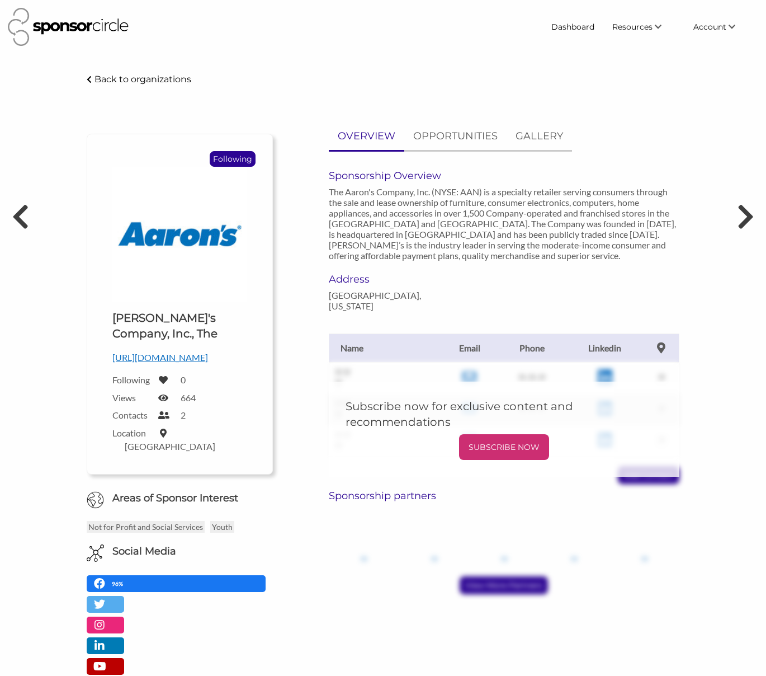
click at [162, 360] on p "http://www.aarons.com" at bounding box center [179, 357] width 135 height 15
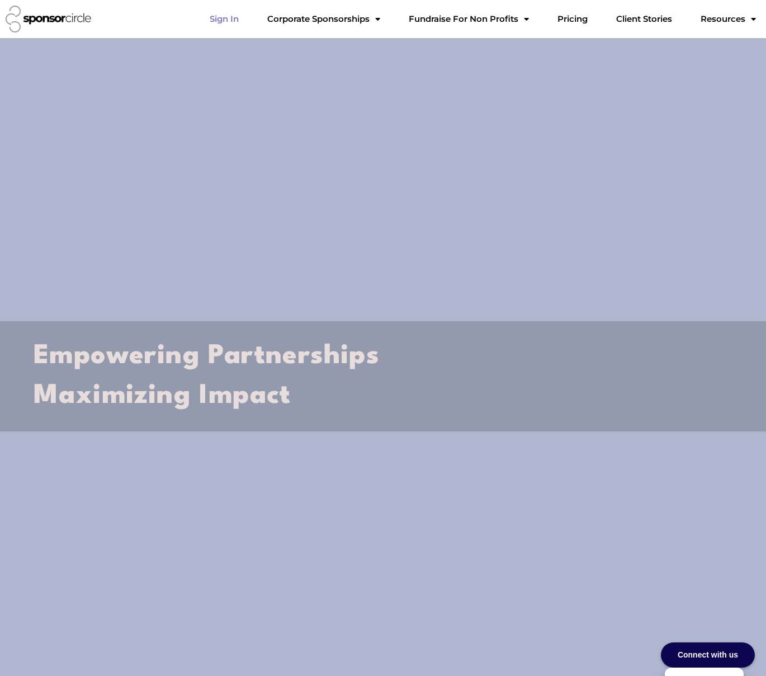
click at [217, 21] on link "Sign In" at bounding box center [224, 19] width 47 height 22
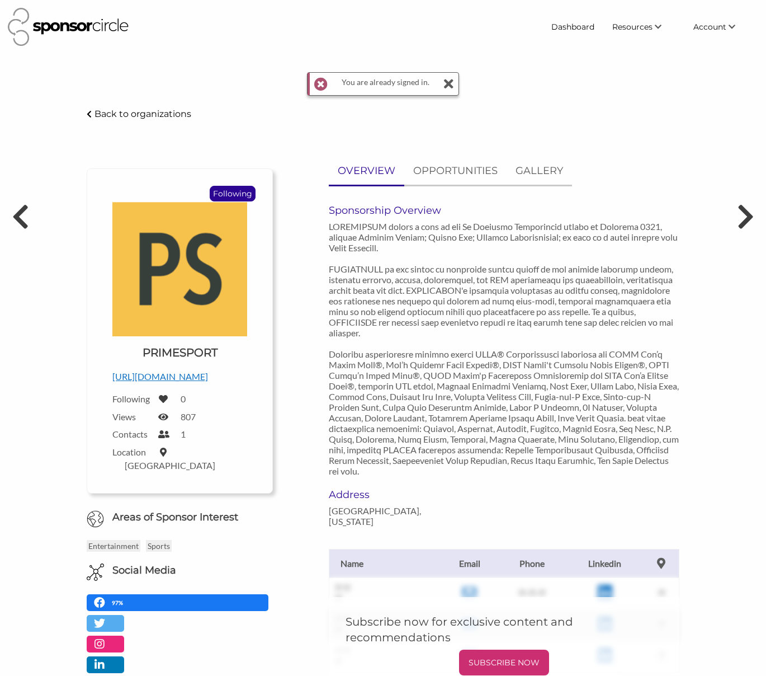
click at [450, 81] on icon at bounding box center [448, 84] width 11 height 22
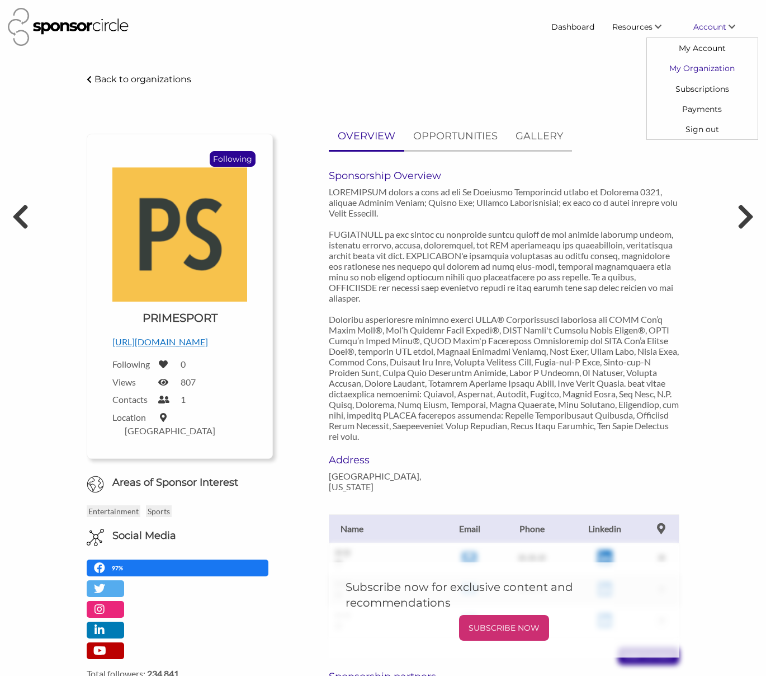
click at [701, 70] on link "My Organization" at bounding box center [702, 68] width 111 height 20
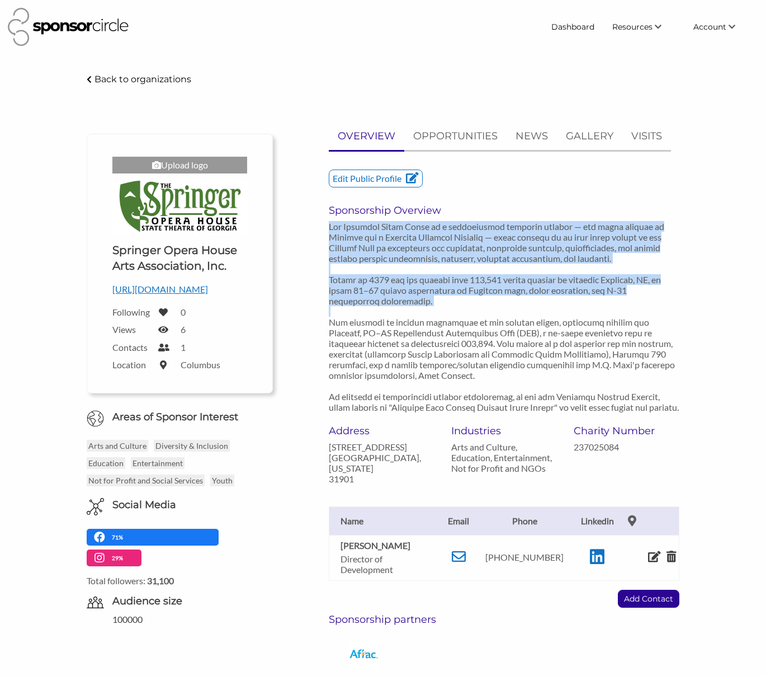
drag, startPoint x: 329, startPoint y: 227, endPoint x: 468, endPoint y: 308, distance: 160.5
click at [468, 308] on p at bounding box center [504, 316] width 351 height 191
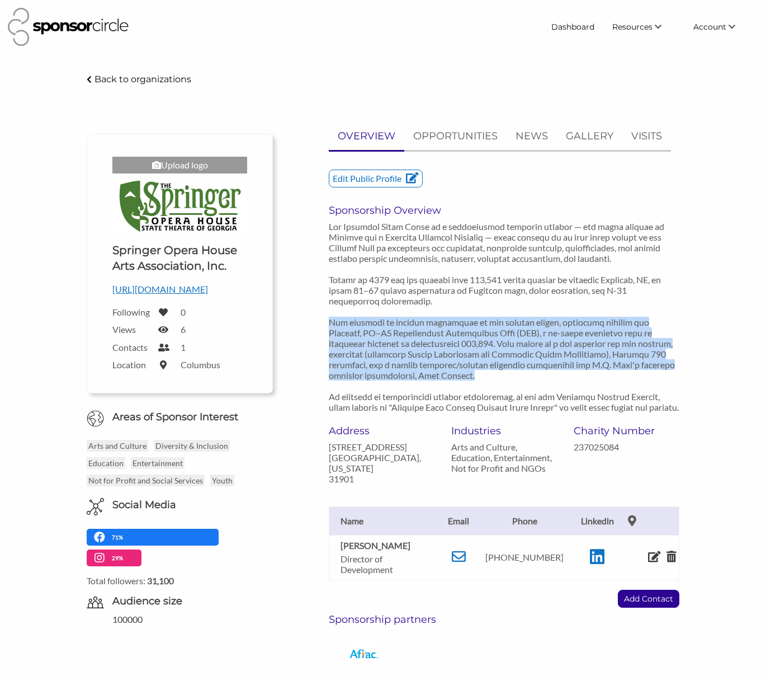
drag, startPoint x: 331, startPoint y: 321, endPoint x: 480, endPoint y: 379, distance: 160.5
click at [480, 379] on p at bounding box center [504, 316] width 351 height 191
copy p "Our audience is broadly reflective of our diverse region, primarily serving the…"
